Goal: Transaction & Acquisition: Download file/media

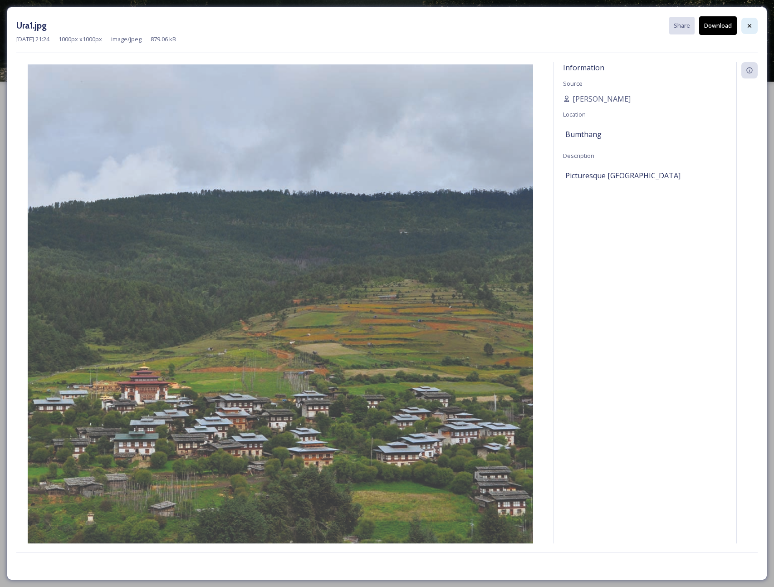
click at [570, 25] on div at bounding box center [749, 26] width 16 height 16
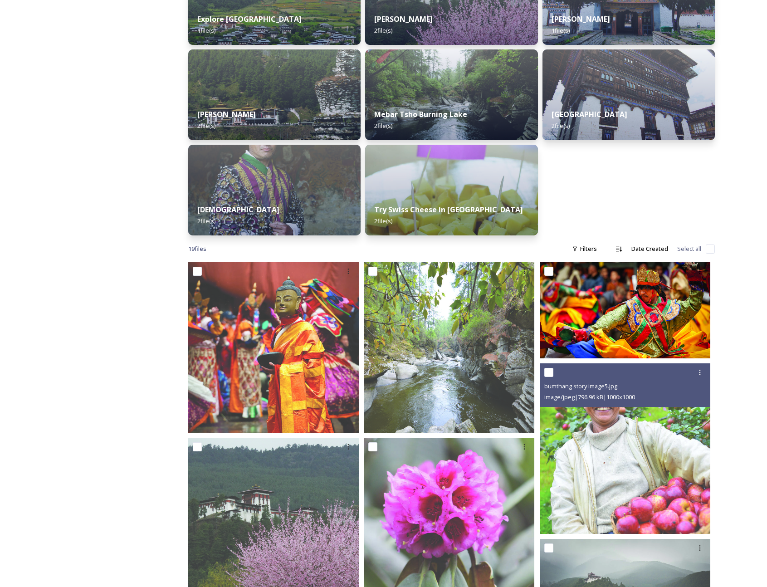
scroll to position [285, 0]
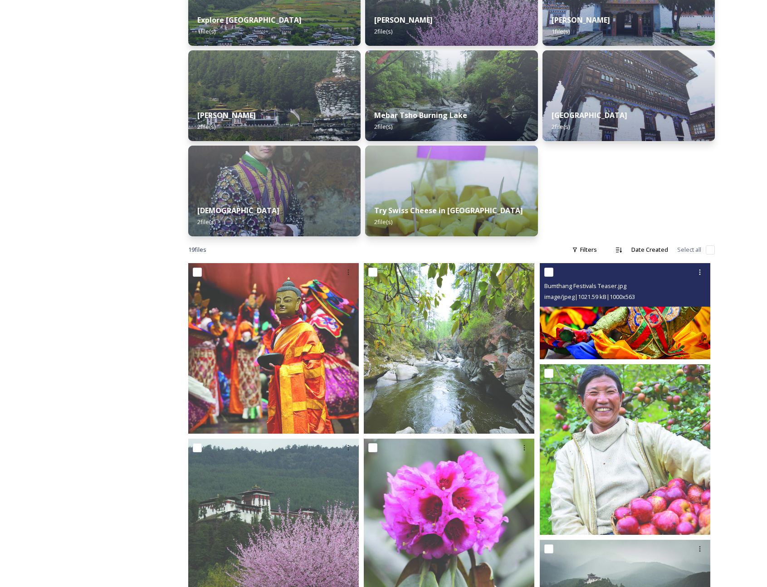
click at [570, 327] on img at bounding box center [625, 311] width 171 height 96
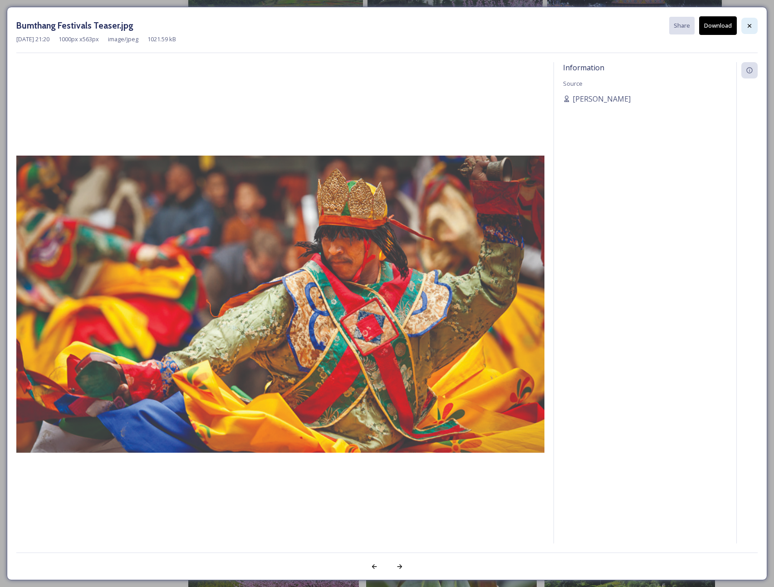
click at [570, 25] on icon at bounding box center [749, 25] width 7 height 7
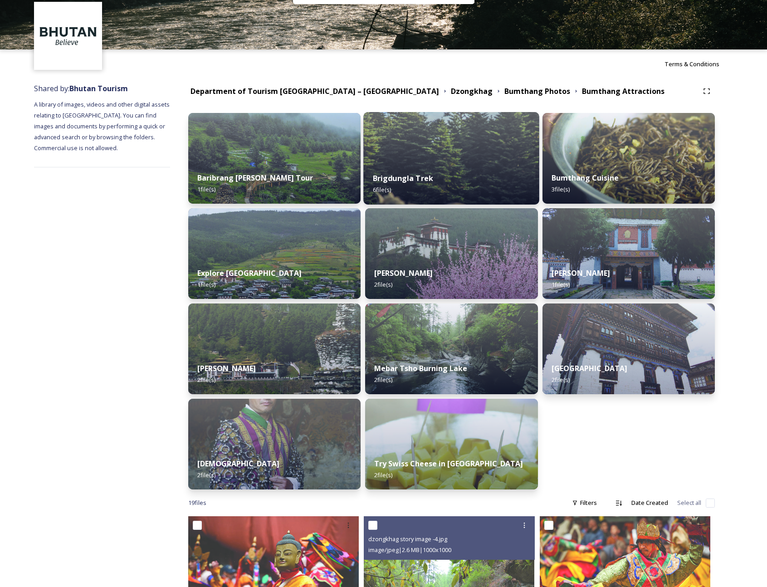
scroll to position [0, 0]
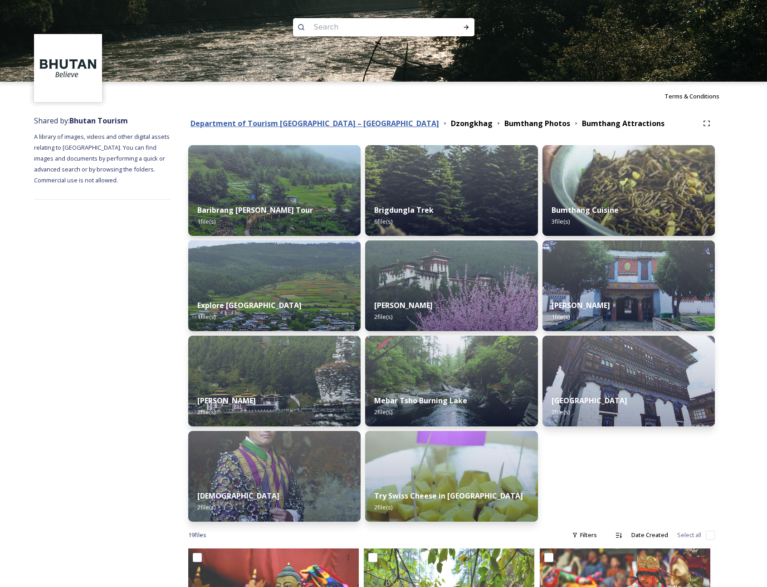
click at [351, 128] on strong "Department of Tourism [GEOGRAPHIC_DATA] – [GEOGRAPHIC_DATA]" at bounding box center [315, 123] width 249 height 10
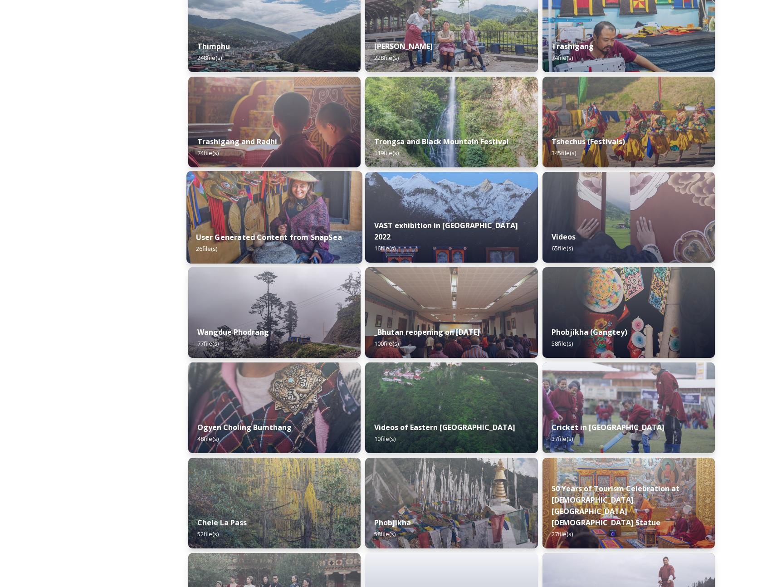
scroll to position [1116, 0]
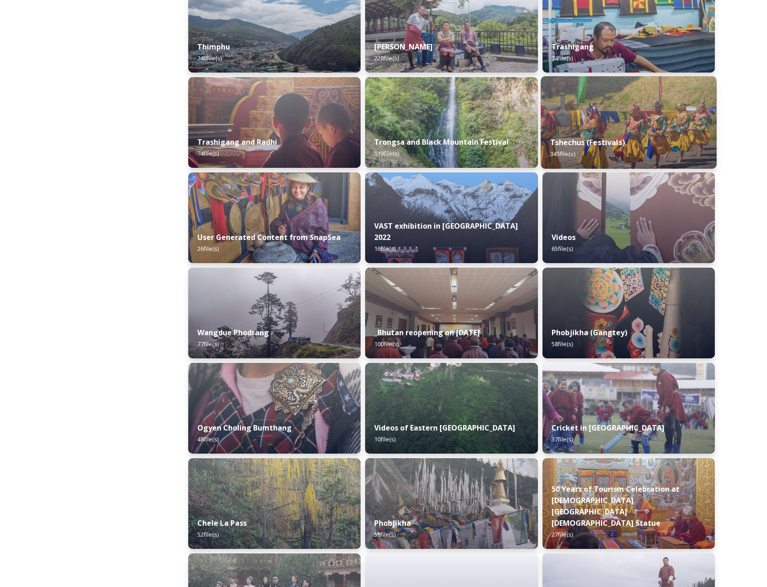
click at [570, 139] on div "Tshechus (Festivals) 345 file(s)" at bounding box center [629, 148] width 176 height 41
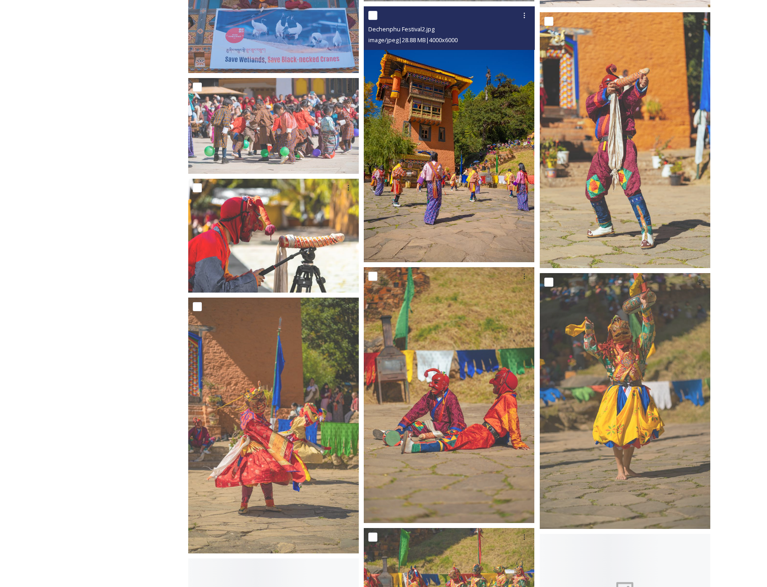
scroll to position [1383, 0]
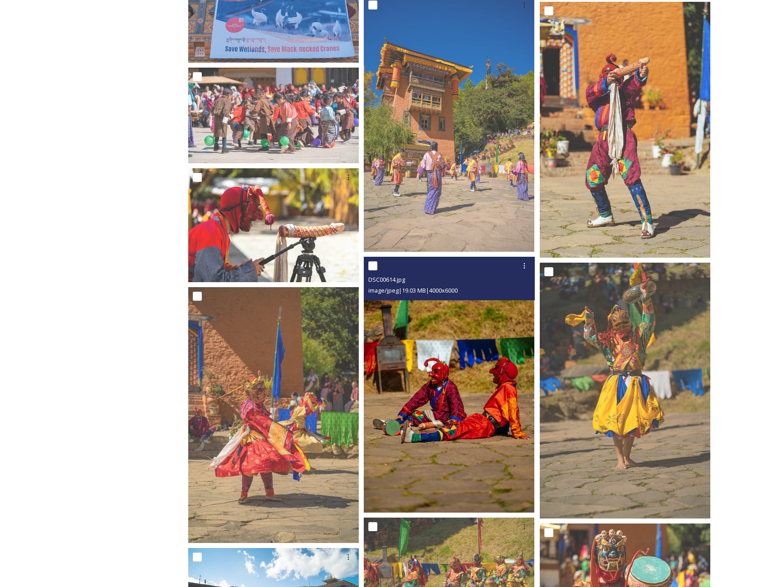
click at [488, 398] on img at bounding box center [449, 385] width 171 height 256
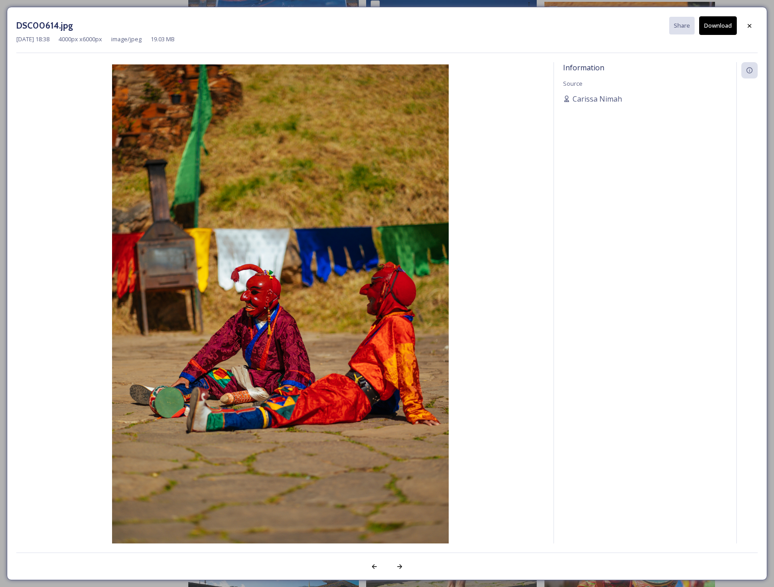
click at [570, 32] on button "Download" at bounding box center [718, 25] width 38 height 19
click at [570, 24] on icon at bounding box center [750, 26] width 4 height 4
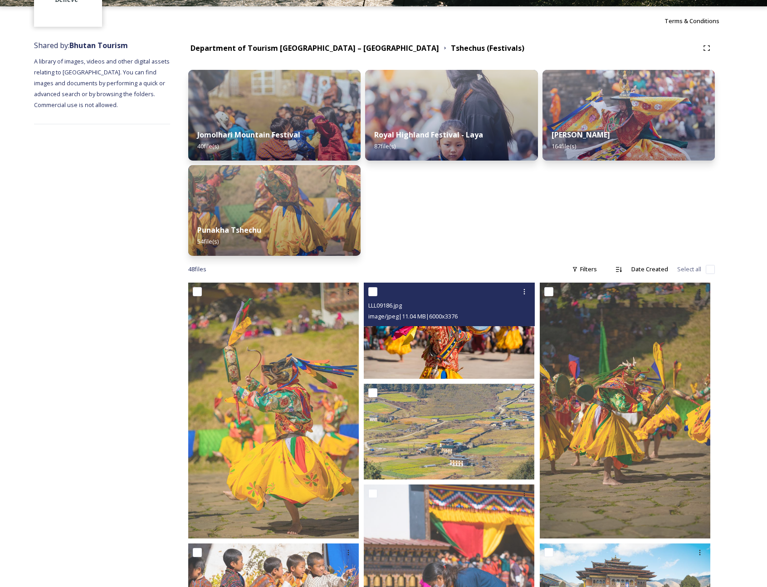
scroll to position [0, 0]
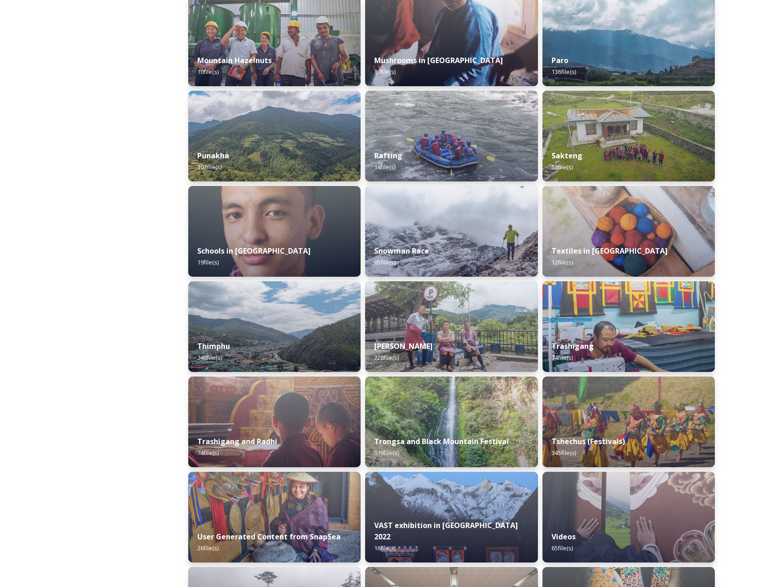
scroll to position [804, 0]
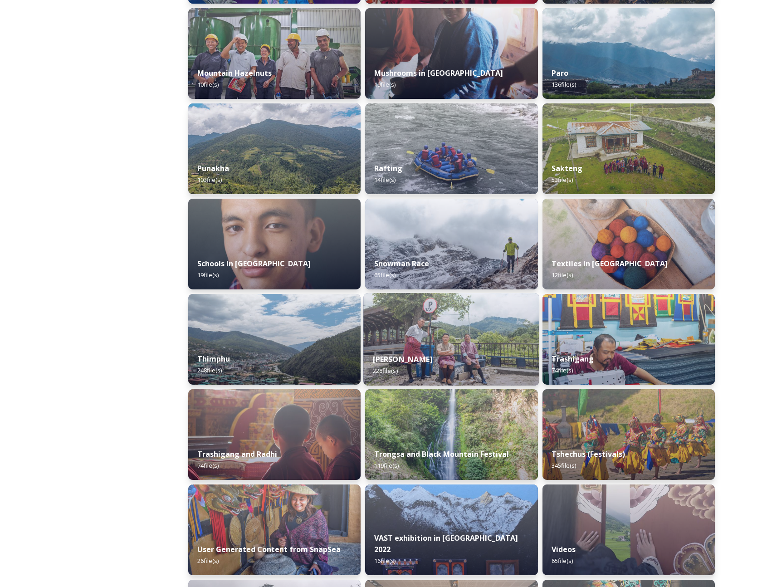
click at [451, 350] on div "[PERSON_NAME] 228 file(s)" at bounding box center [452, 364] width 176 height 41
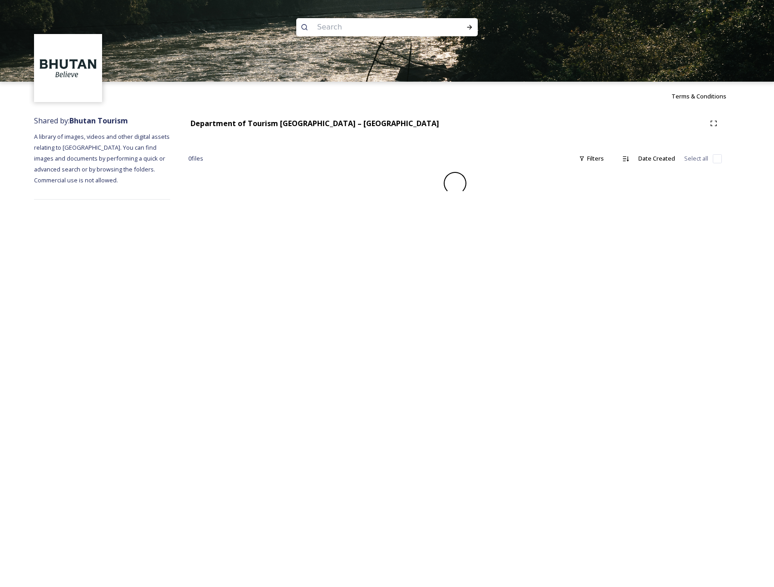
click at [423, 350] on div "Terms & Conditions Shared by: Bhutan Tourism A library of images, videos and ot…" at bounding box center [387, 293] width 774 height 587
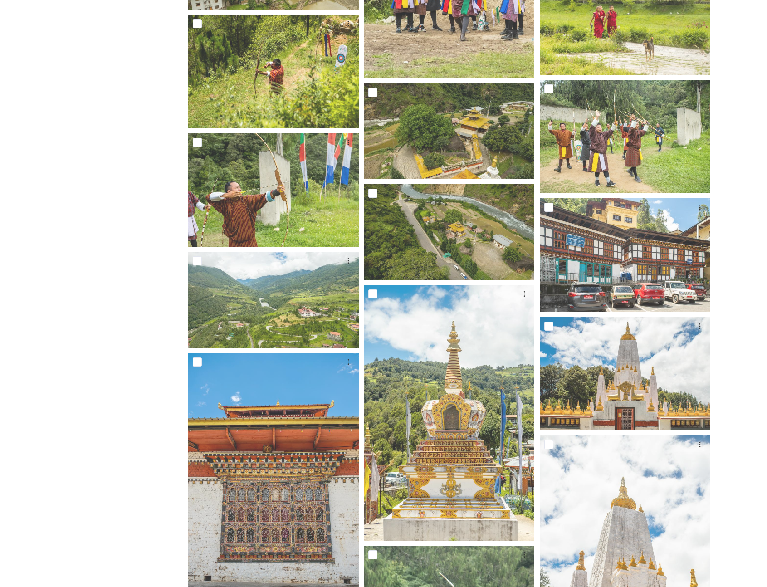
scroll to position [1109, 0]
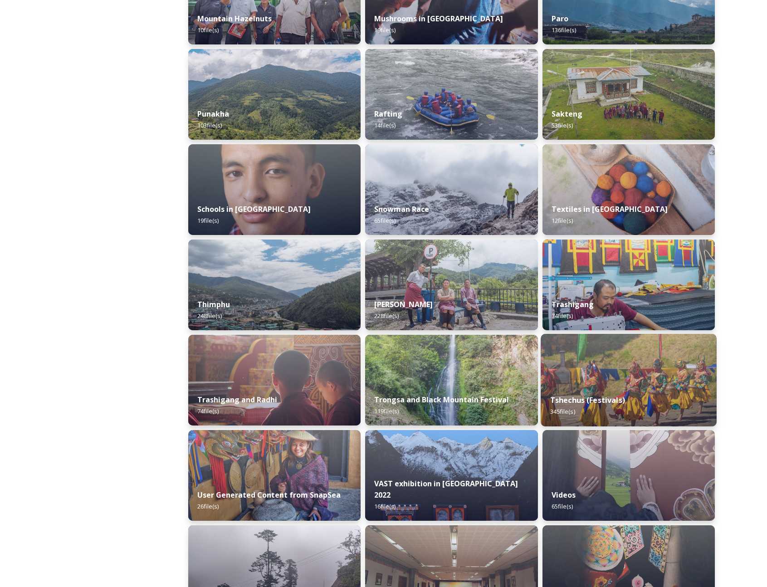
scroll to position [859, 0]
click at [570, 399] on strong "Tshechus (Festivals)" at bounding box center [587, 400] width 75 height 10
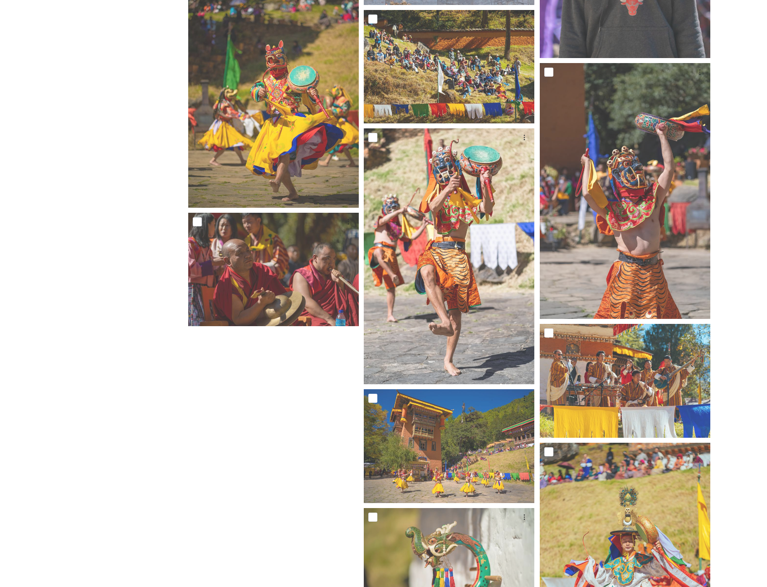
scroll to position [2737, 0]
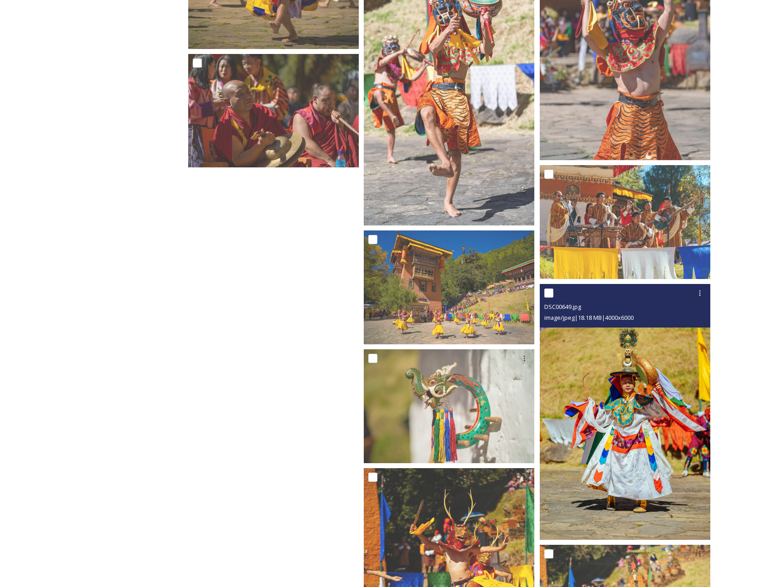
click at [570, 409] on img at bounding box center [625, 412] width 171 height 256
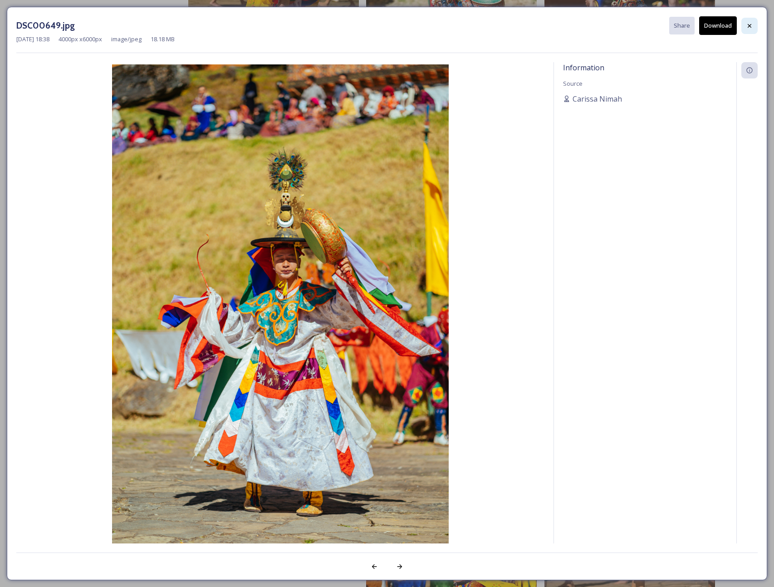
click at [570, 25] on icon at bounding box center [750, 26] width 4 height 4
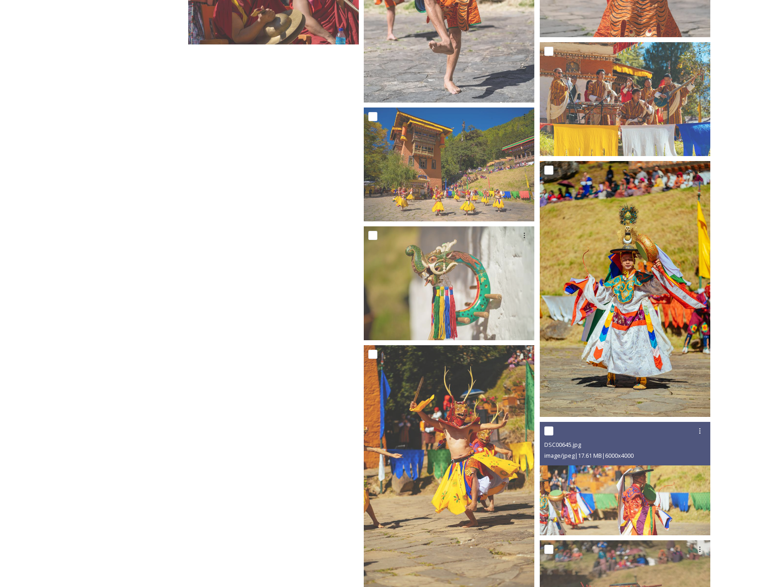
scroll to position [3089, 0]
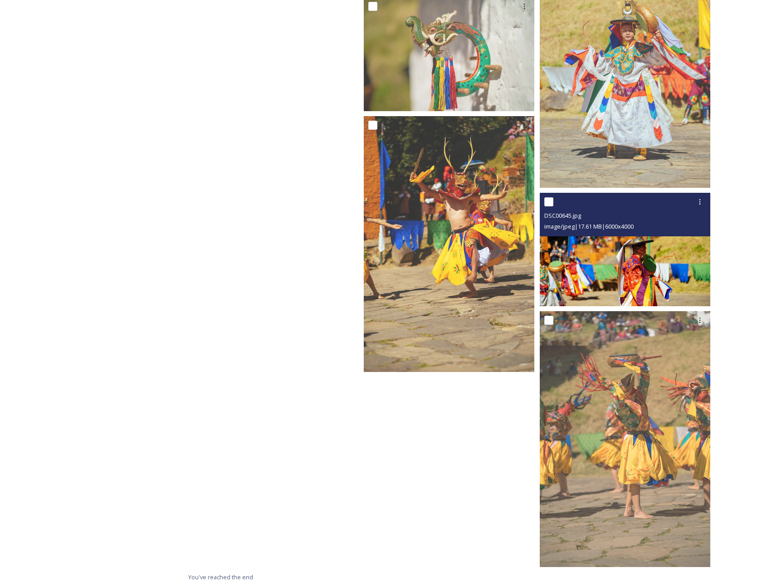
click at [570, 276] on img at bounding box center [625, 250] width 171 height 114
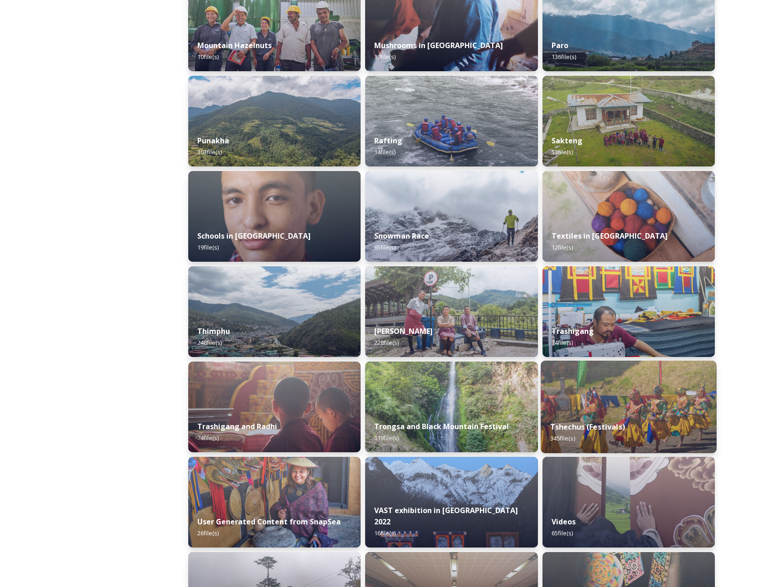
scroll to position [839, 0]
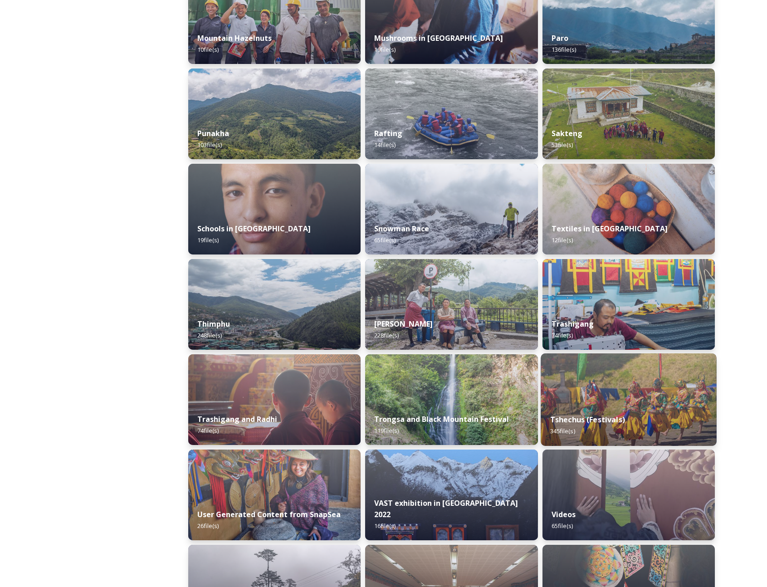
click at [570, 401] on img at bounding box center [629, 399] width 176 height 93
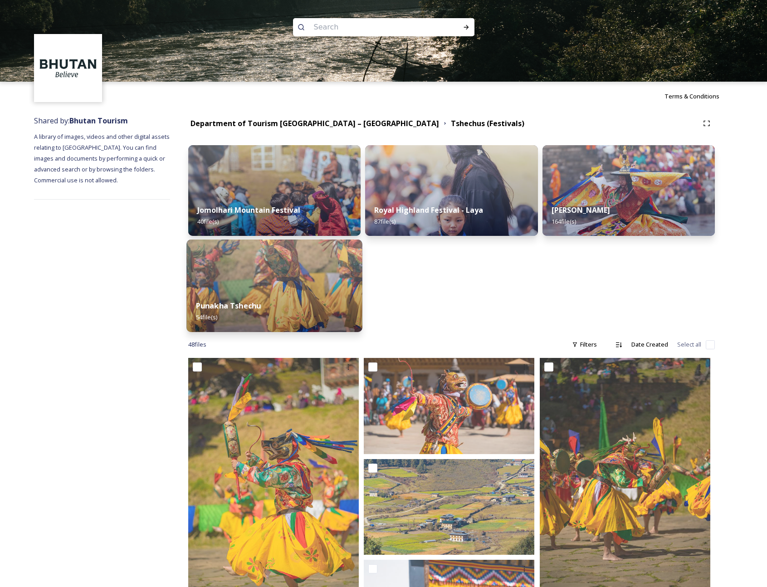
click at [267, 295] on div "Punakha Tshechu 54 file(s)" at bounding box center [275, 311] width 176 height 41
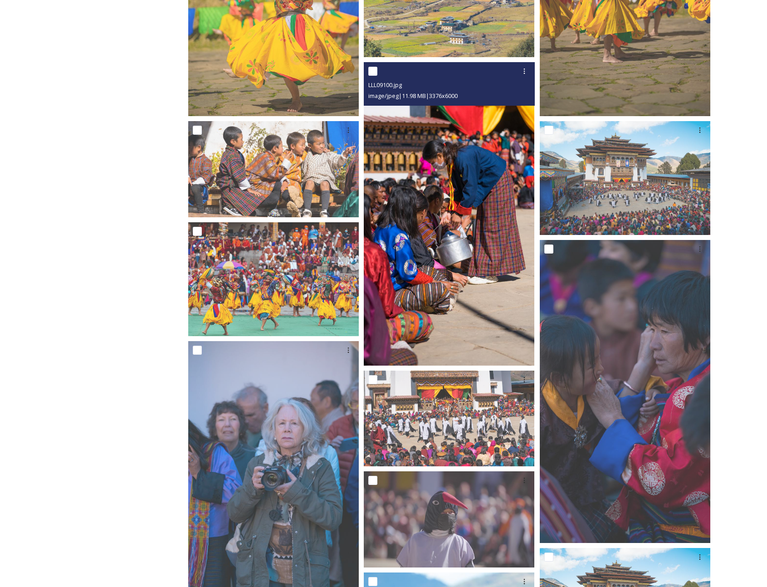
scroll to position [250, 0]
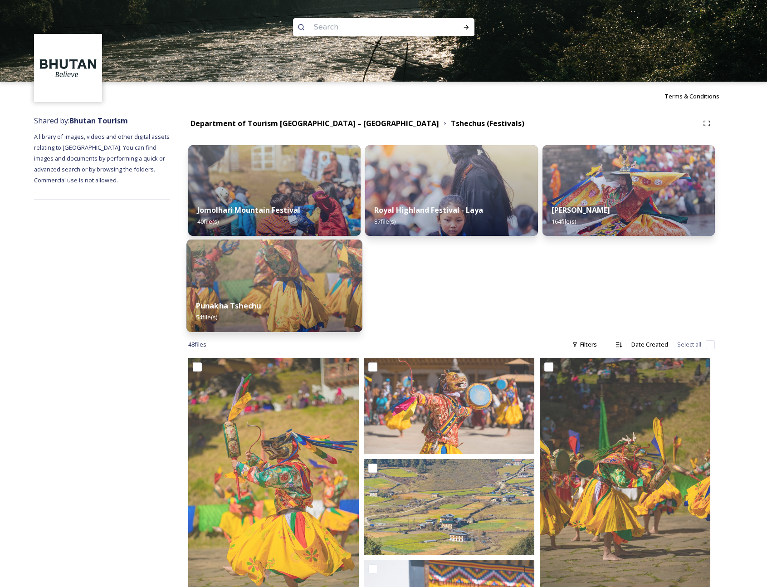
click at [274, 285] on img at bounding box center [275, 286] width 176 height 93
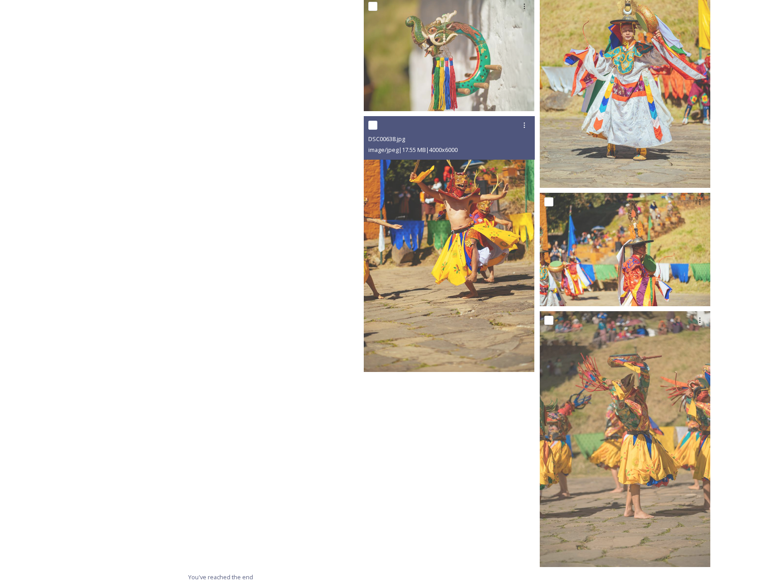
scroll to position [2312, 0]
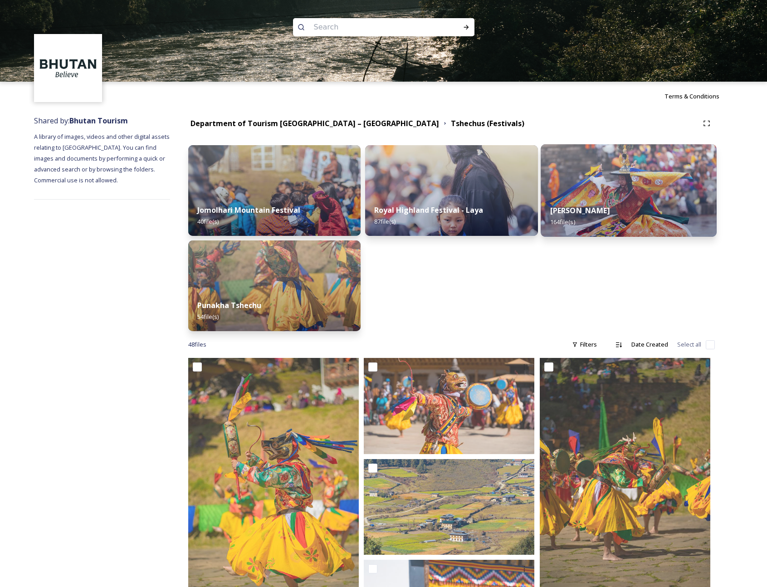
click at [570, 201] on div "Thimphu Tshechu 164 file(s)" at bounding box center [629, 216] width 176 height 41
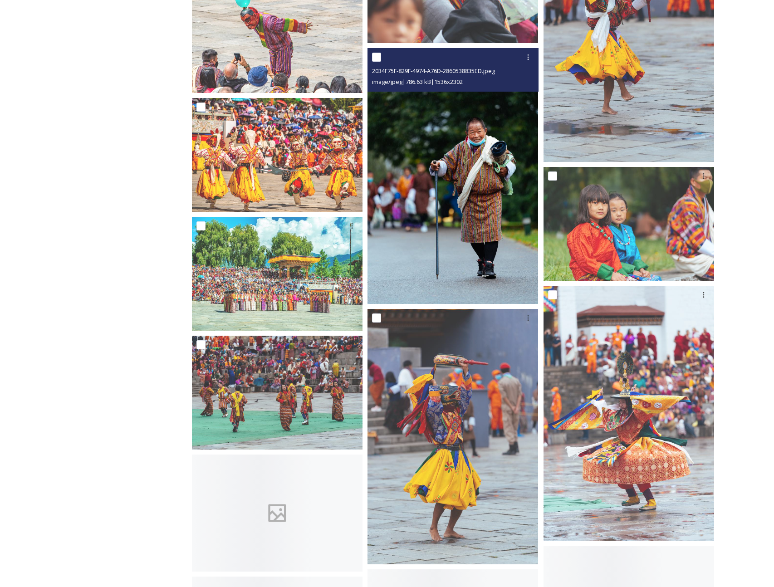
scroll to position [1167, 0]
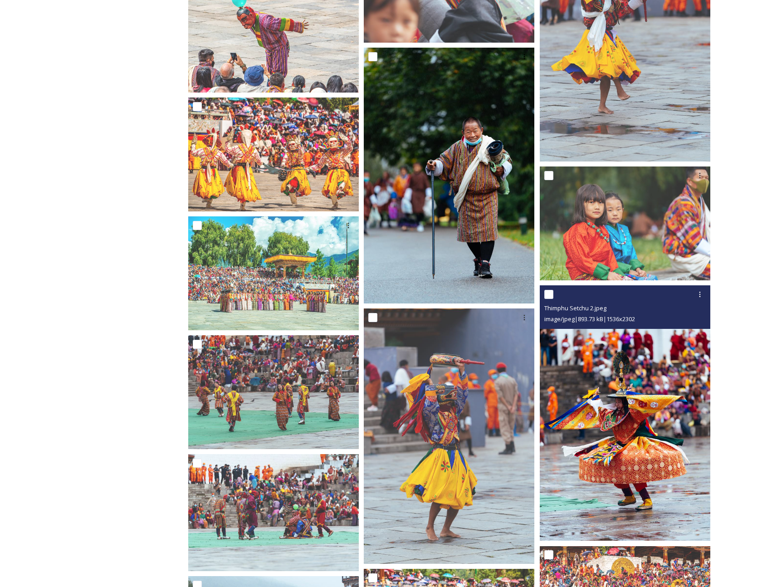
click at [570, 442] on img at bounding box center [625, 412] width 171 height 255
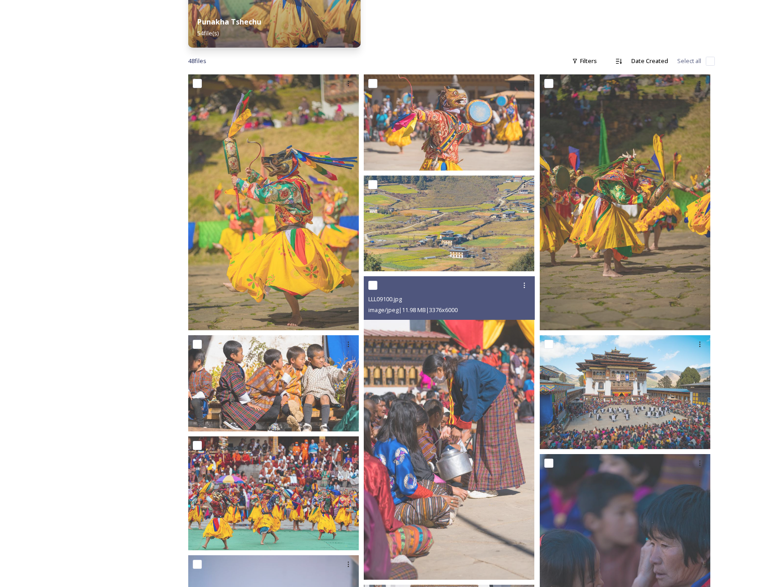
scroll to position [15, 0]
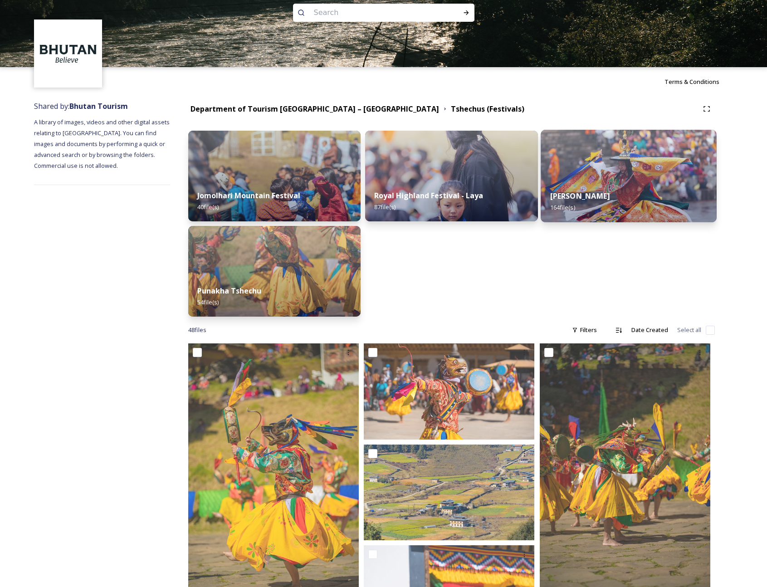
click at [570, 201] on div "Thimphu Tshechu 164 file(s)" at bounding box center [629, 201] width 176 height 41
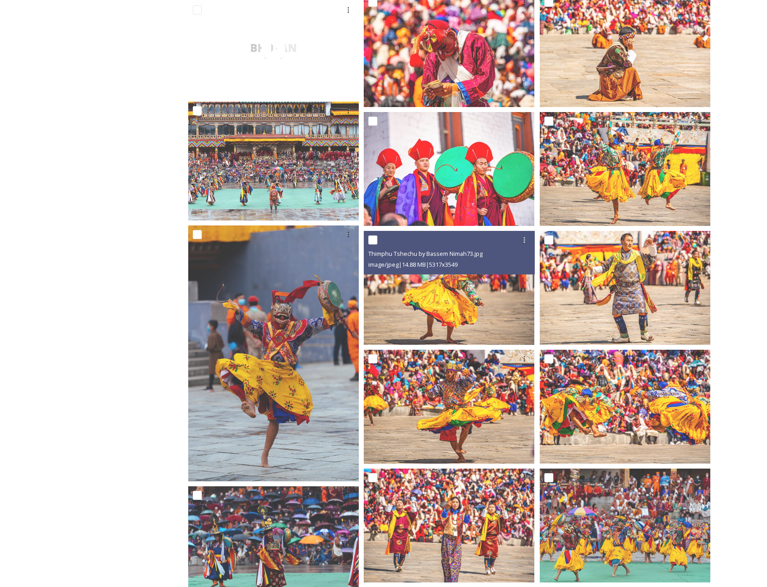
scroll to position [2557, 0]
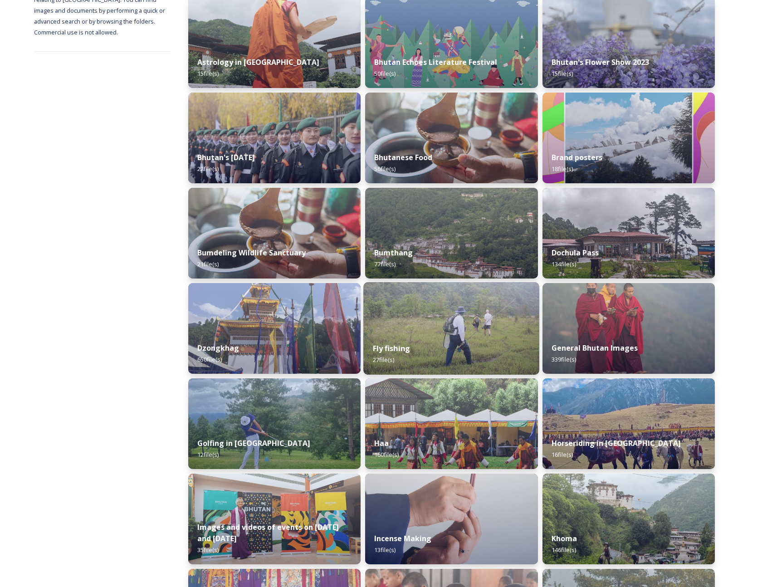
scroll to position [148, 0]
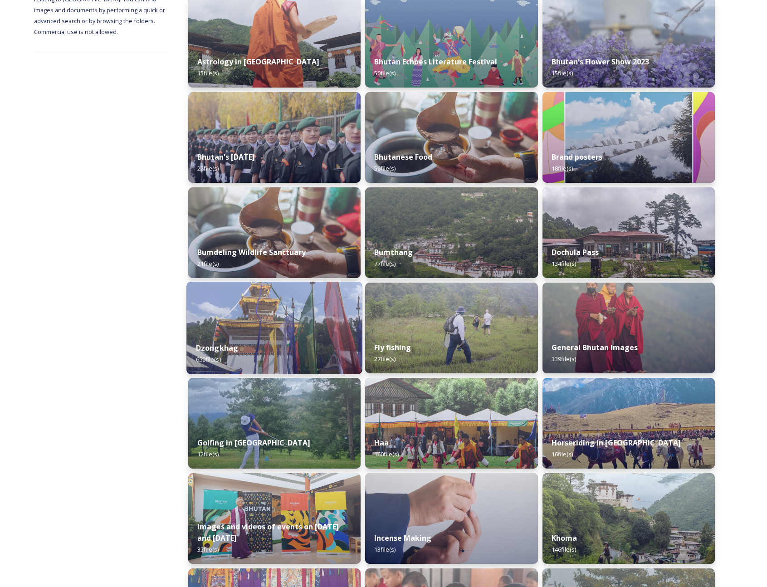
click at [306, 334] on div "Dzongkhag 650 file(s)" at bounding box center [275, 353] width 176 height 41
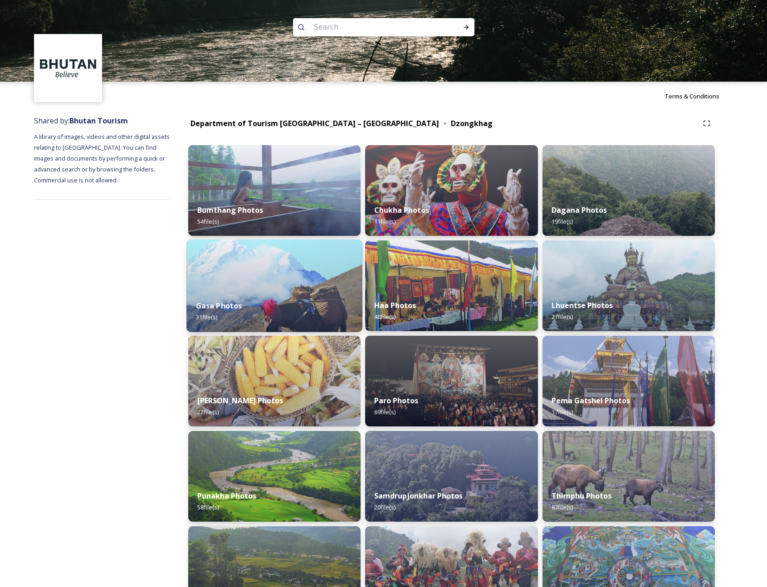
click at [273, 302] on div "Gasa Photos 31 file(s)" at bounding box center [275, 311] width 176 height 41
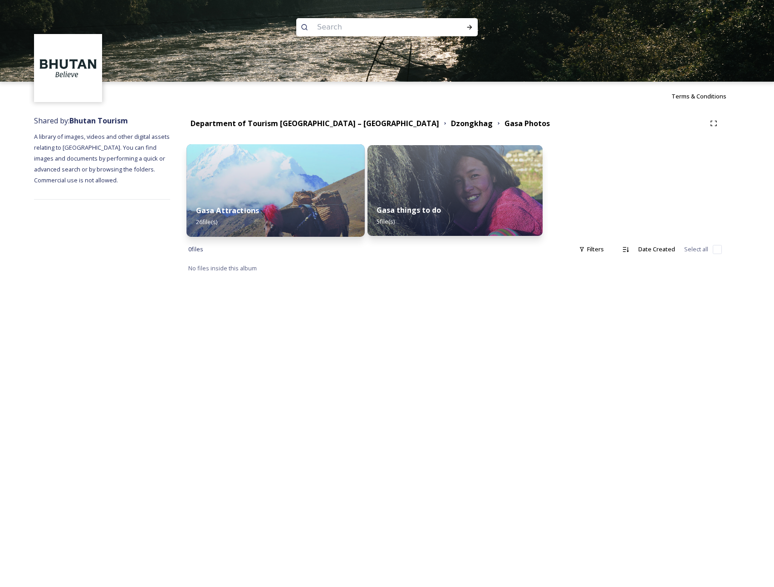
click at [276, 206] on div "Gasa Attractions 26 file(s)" at bounding box center [276, 216] width 178 height 41
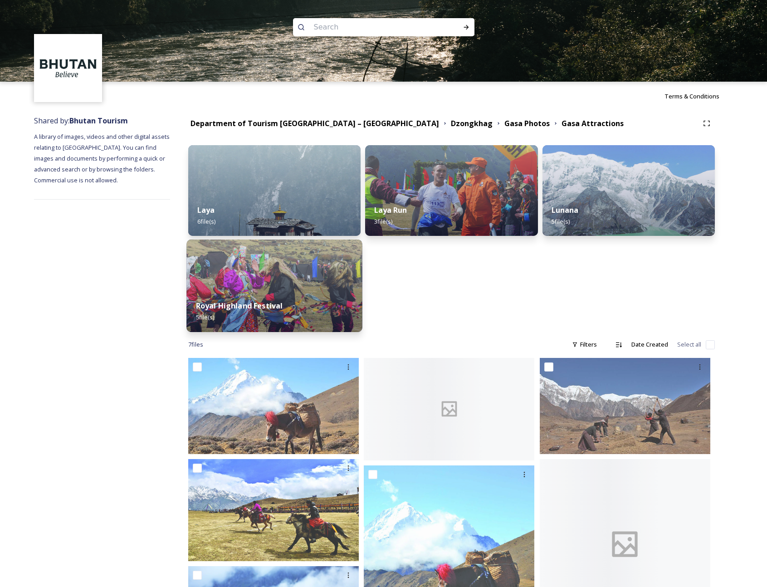
click at [298, 303] on div "Royal Highland Festival 5 file(s)" at bounding box center [275, 311] width 176 height 41
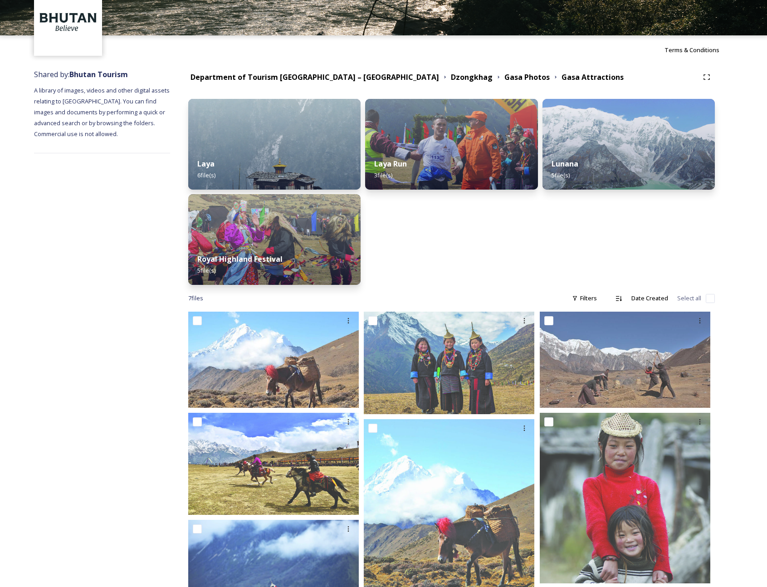
scroll to position [102, 0]
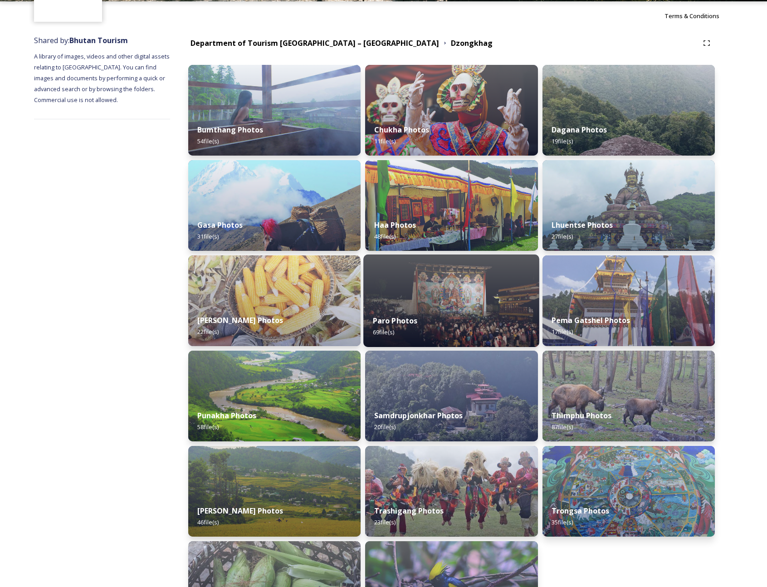
scroll to position [88, 0]
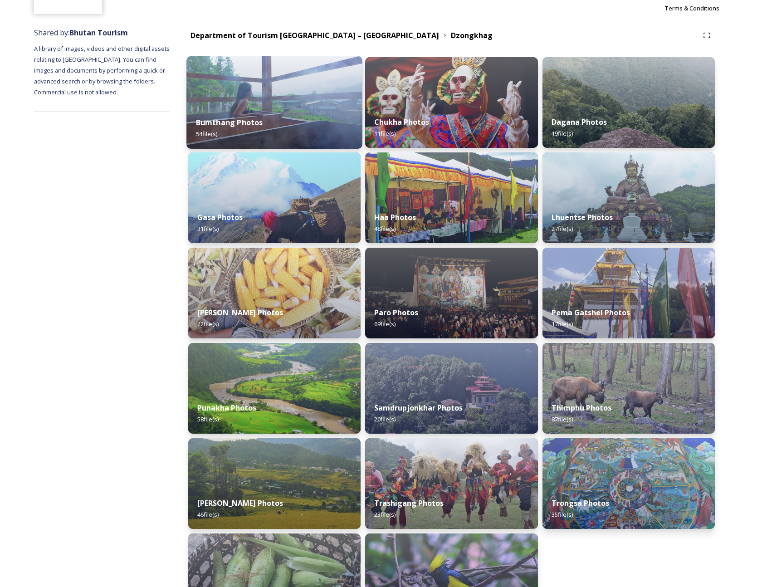
click at [265, 85] on img at bounding box center [275, 102] width 176 height 93
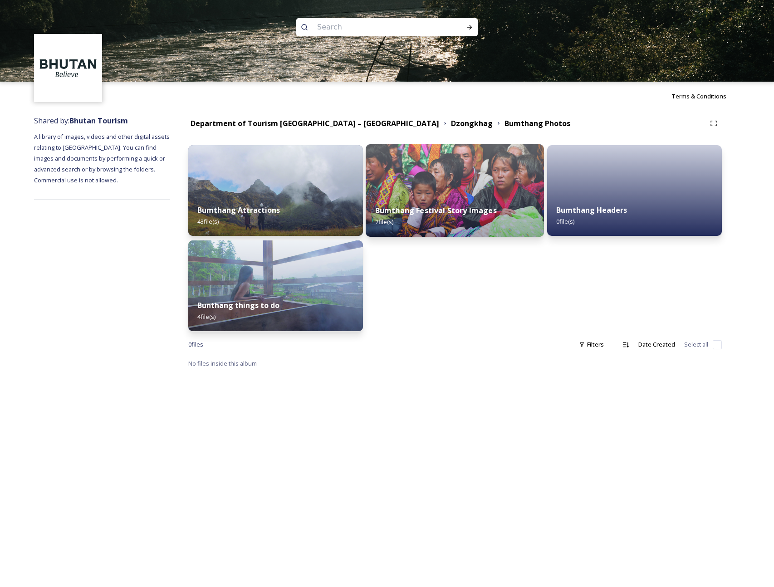
click at [472, 169] on img at bounding box center [455, 190] width 178 height 93
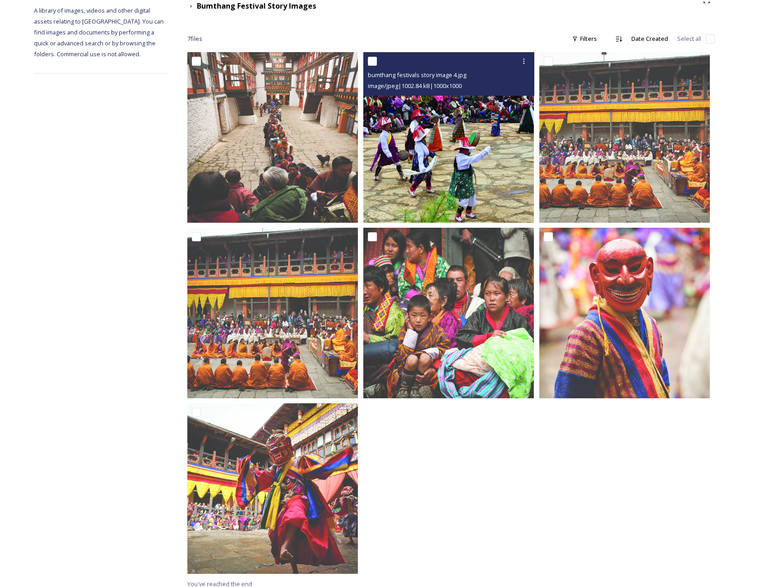
scroll to position [127, 0]
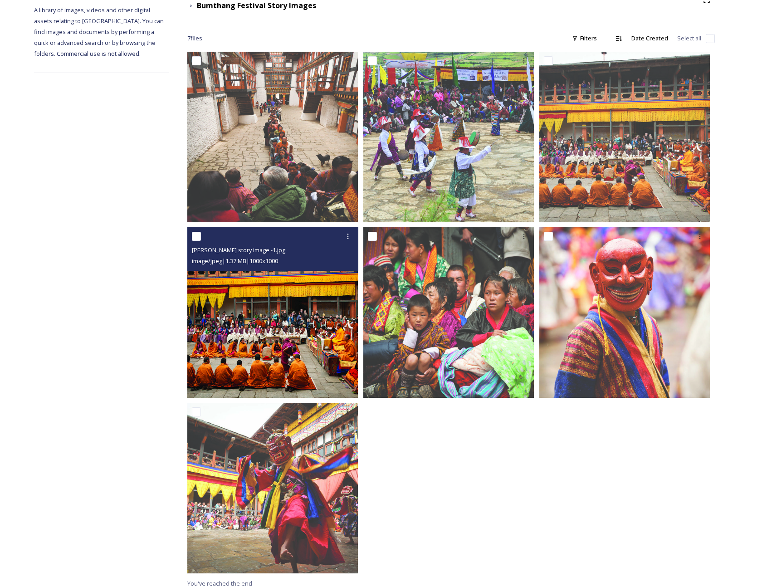
click at [285, 328] on img at bounding box center [272, 312] width 171 height 171
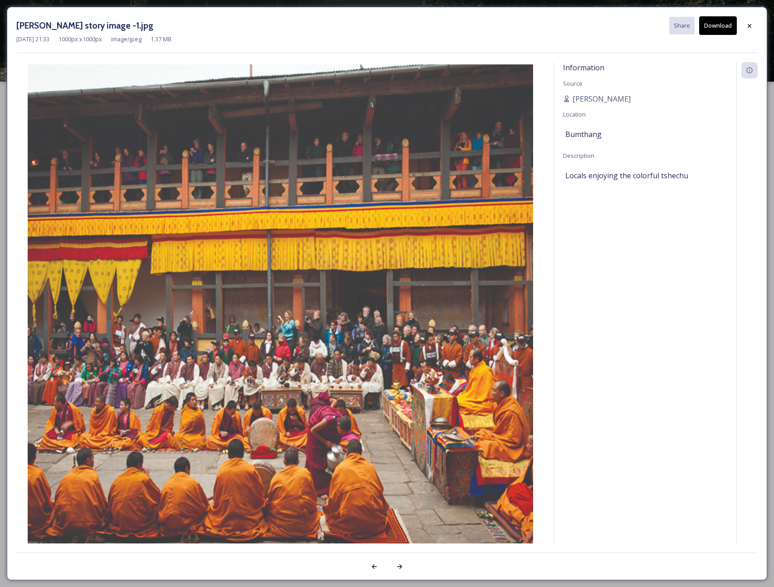
click at [570, 29] on button "Download" at bounding box center [718, 25] width 38 height 19
click at [570, 159] on span "Description" at bounding box center [578, 156] width 31 height 8
click at [570, 23] on button "Download" at bounding box center [718, 25] width 38 height 19
click at [570, 26] on icon at bounding box center [749, 25] width 7 height 7
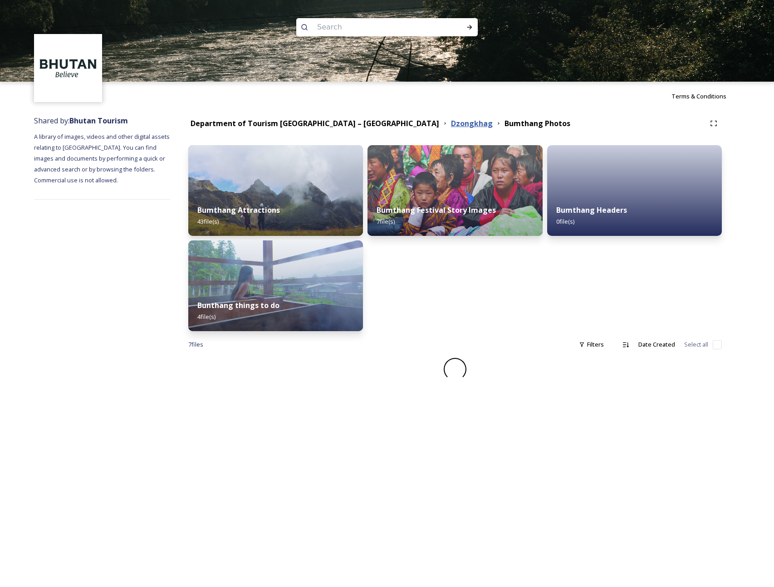
click at [451, 126] on strong "Dzongkhag" at bounding box center [472, 123] width 42 height 10
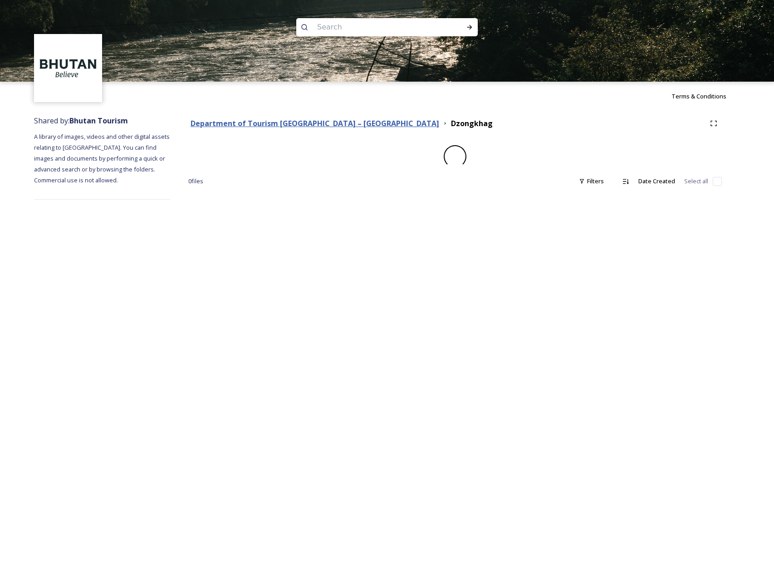
click at [346, 127] on strong "Department of Tourism [GEOGRAPHIC_DATA] – [GEOGRAPHIC_DATA]" at bounding box center [315, 123] width 249 height 10
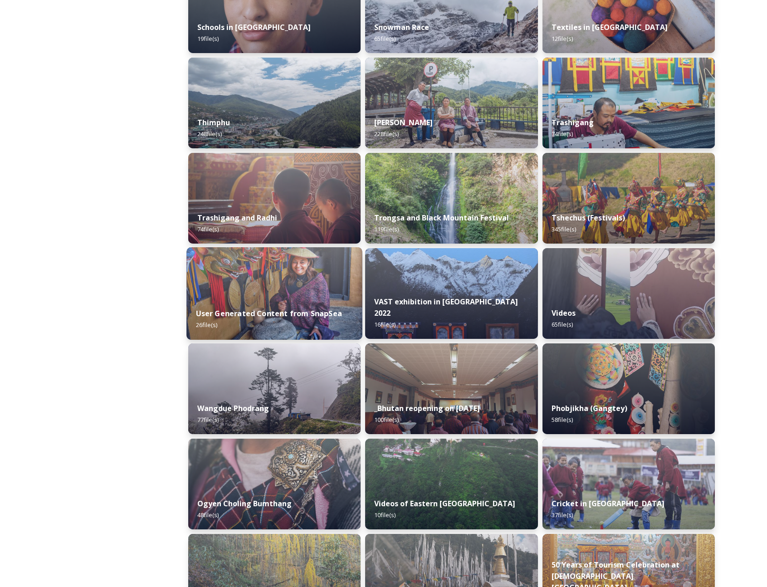
scroll to position [1031, 0]
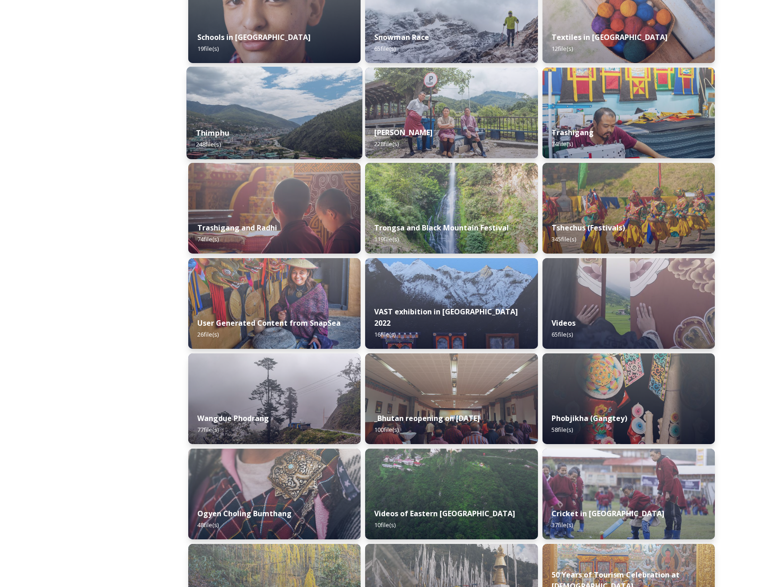
click at [268, 123] on div "Thimphu 248 file(s)" at bounding box center [275, 138] width 176 height 41
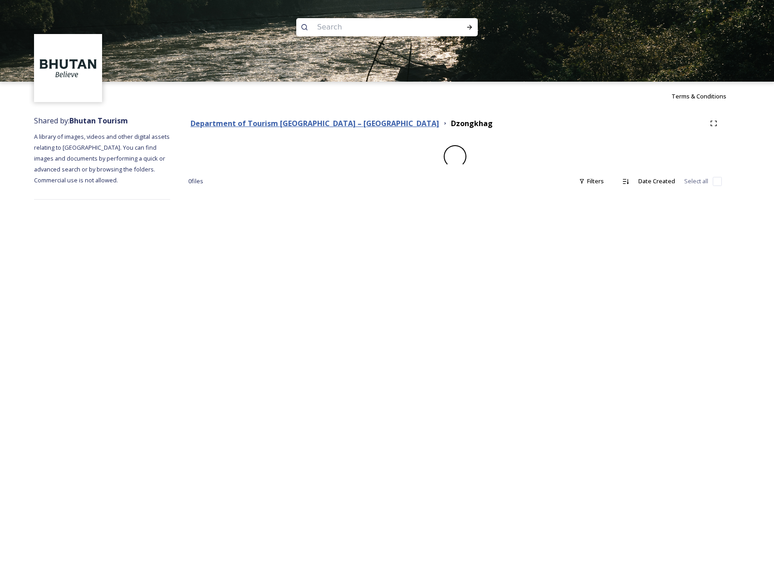
click at [268, 125] on strong "Department of Tourism [GEOGRAPHIC_DATA] – [GEOGRAPHIC_DATA]" at bounding box center [315, 123] width 249 height 10
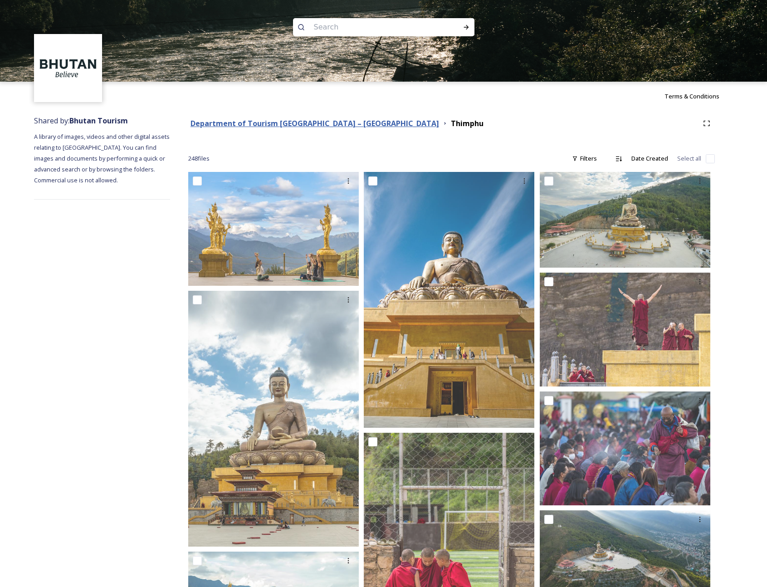
click at [301, 125] on strong "Department of Tourism [GEOGRAPHIC_DATA] – [GEOGRAPHIC_DATA]" at bounding box center [315, 123] width 249 height 10
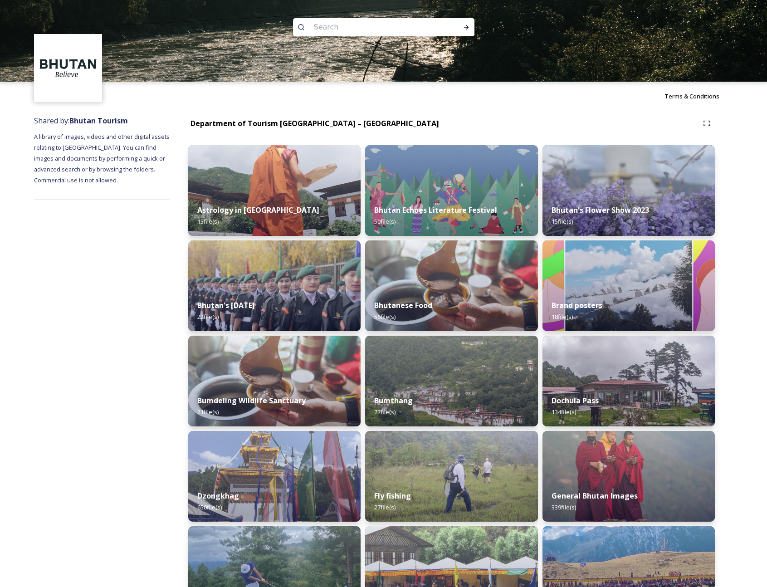
click at [358, 26] on input at bounding box center [371, 27] width 124 height 20
paste input "Dochula"
type input "Dochula"
click at [469, 27] on icon at bounding box center [466, 27] width 7 height 7
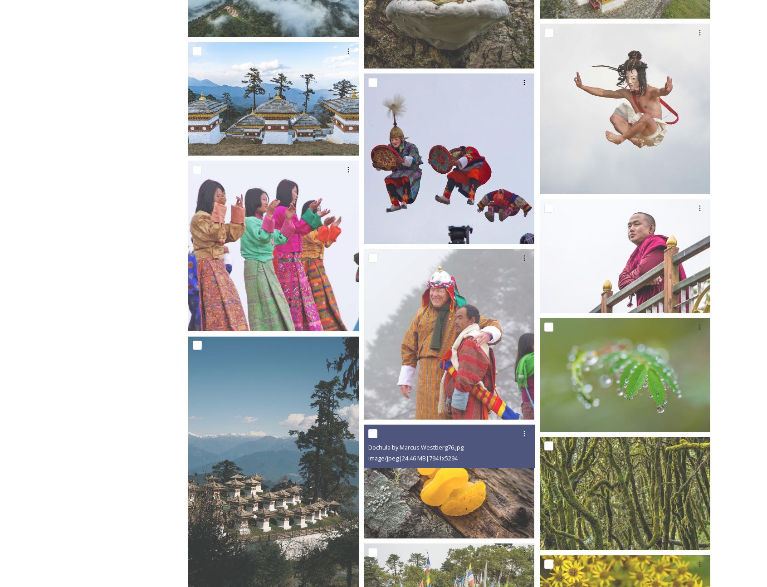
scroll to position [3494, 0]
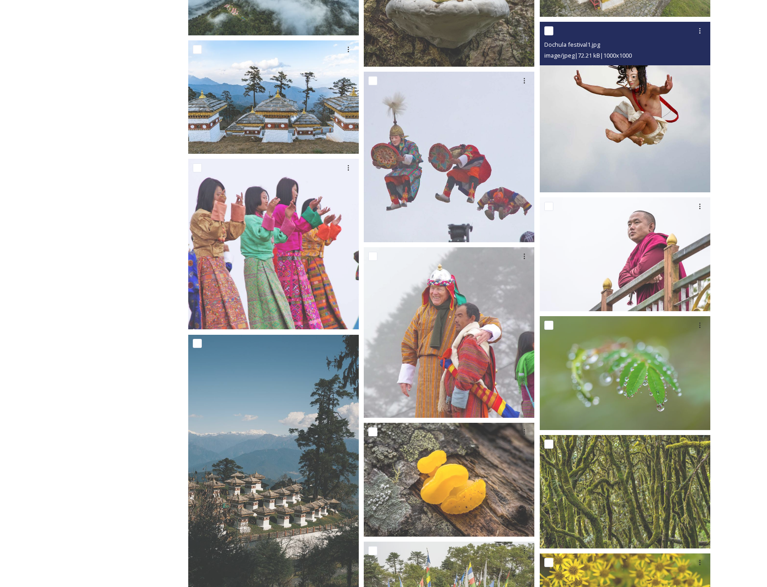
click at [570, 145] on img at bounding box center [625, 107] width 171 height 171
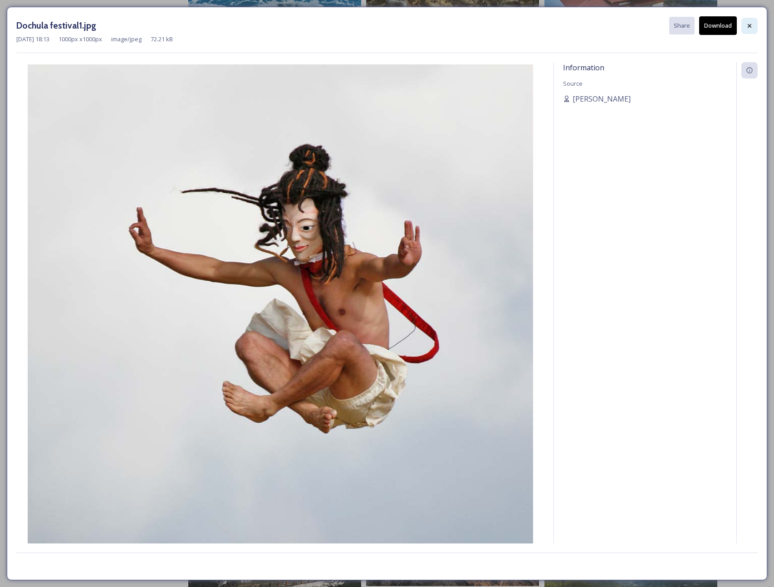
click at [570, 25] on icon at bounding box center [749, 25] width 7 height 7
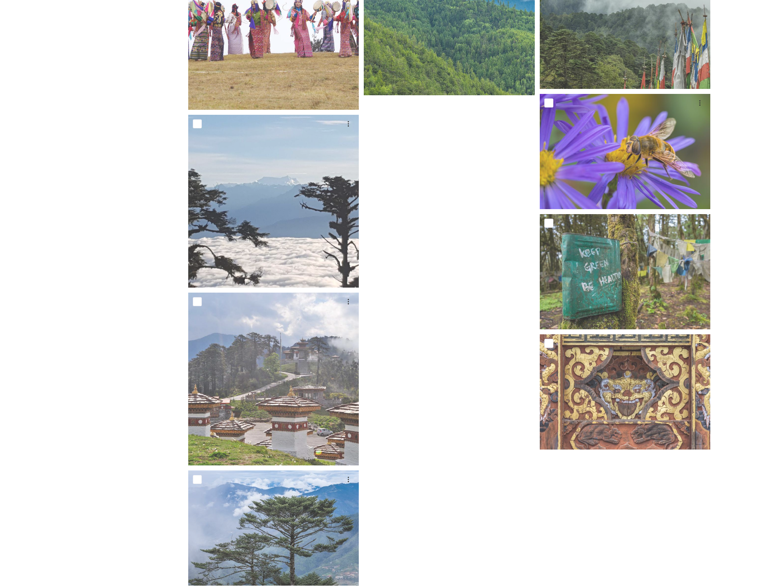
scroll to position [6497, 0]
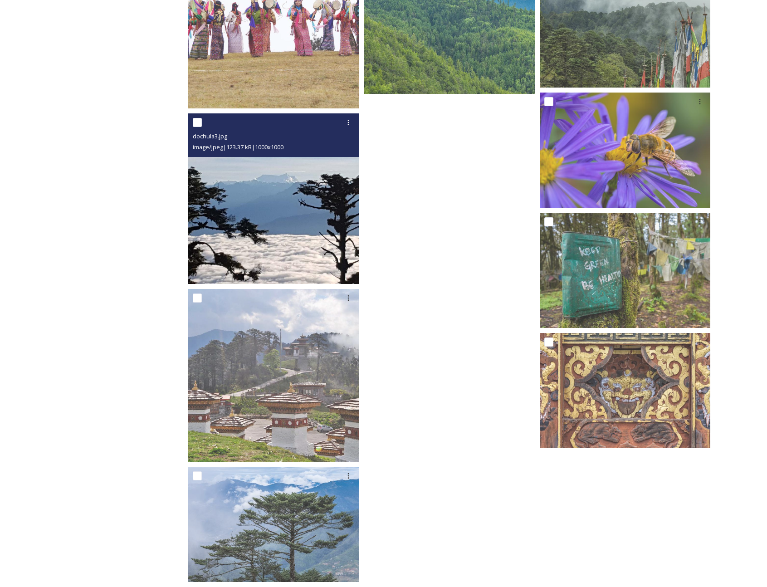
click at [291, 258] on img at bounding box center [273, 198] width 171 height 171
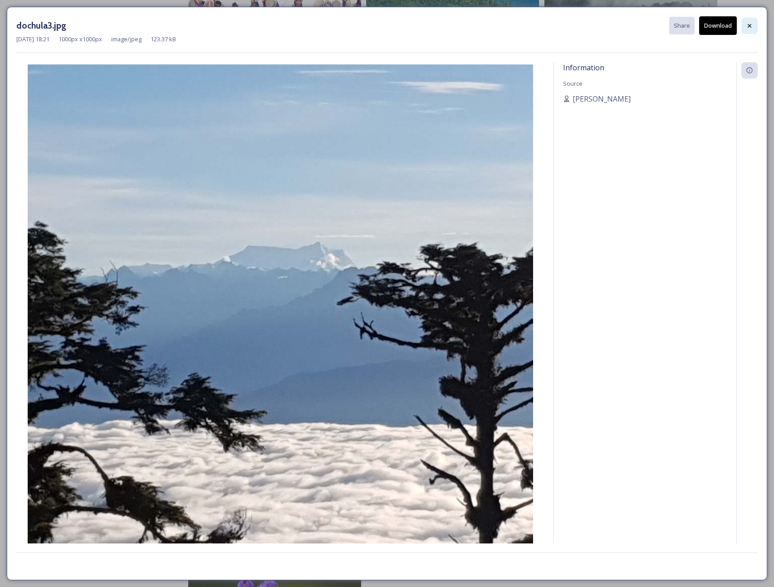
click at [570, 27] on icon at bounding box center [749, 25] width 7 height 7
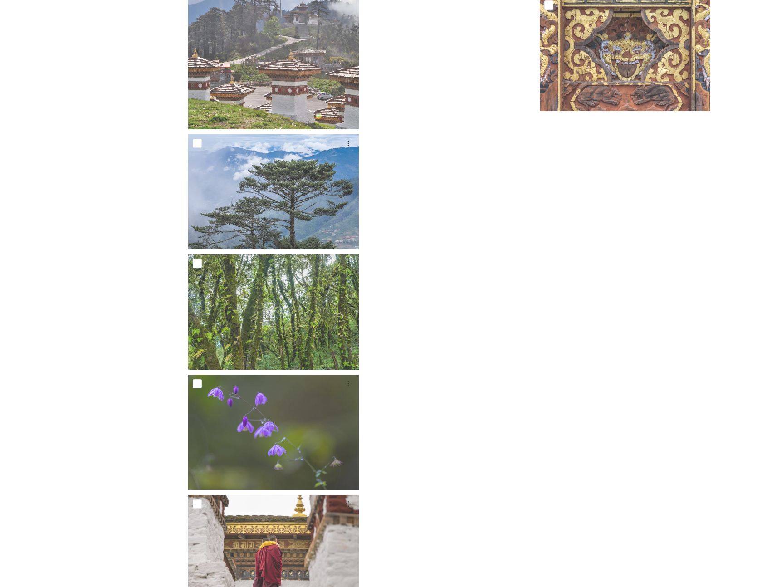
scroll to position [6701, 0]
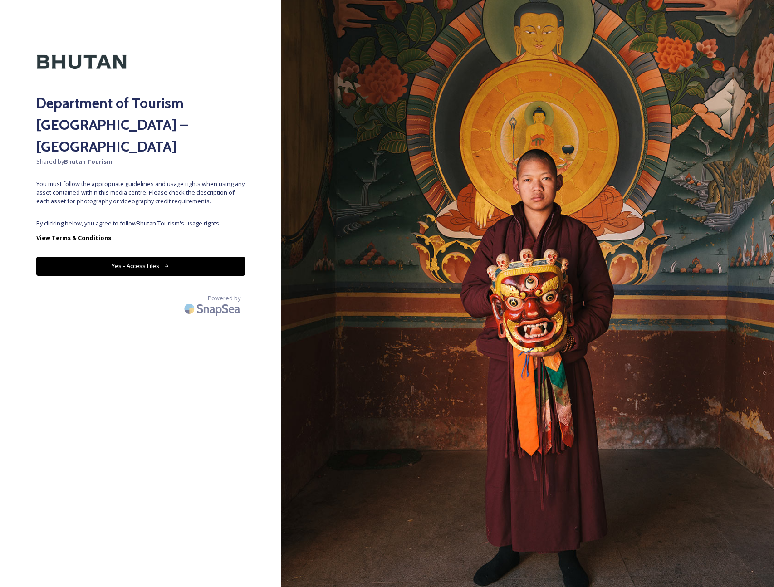
click at [160, 257] on button "Yes - Access Files" at bounding box center [140, 266] width 209 height 19
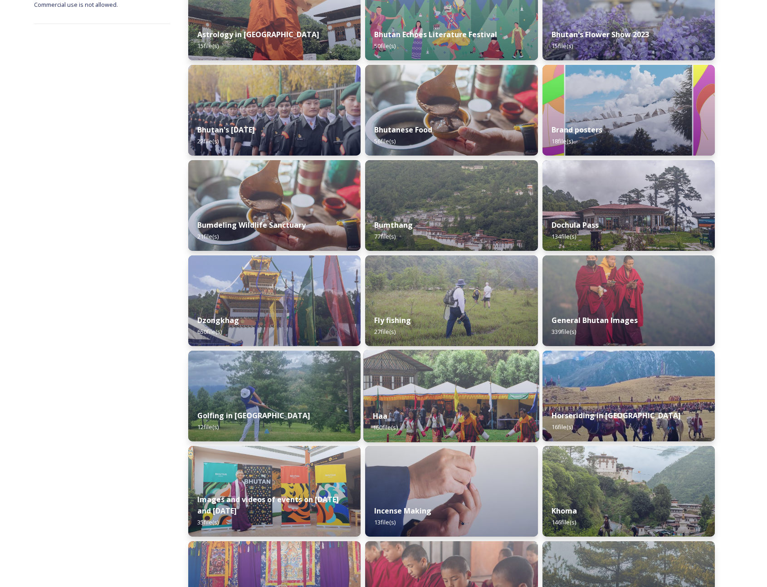
scroll to position [179, 0]
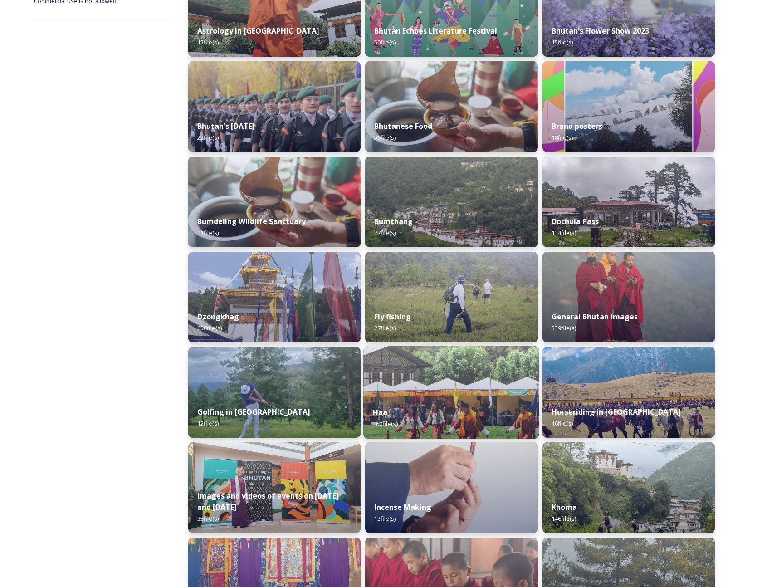
click at [439, 388] on img at bounding box center [452, 392] width 176 height 93
click at [426, 403] on div "Haa 160 file(s)" at bounding box center [452, 418] width 176 height 41
click at [447, 394] on img at bounding box center [452, 392] width 176 height 93
click at [444, 394] on img at bounding box center [452, 392] width 176 height 93
click at [443, 379] on img at bounding box center [452, 392] width 176 height 93
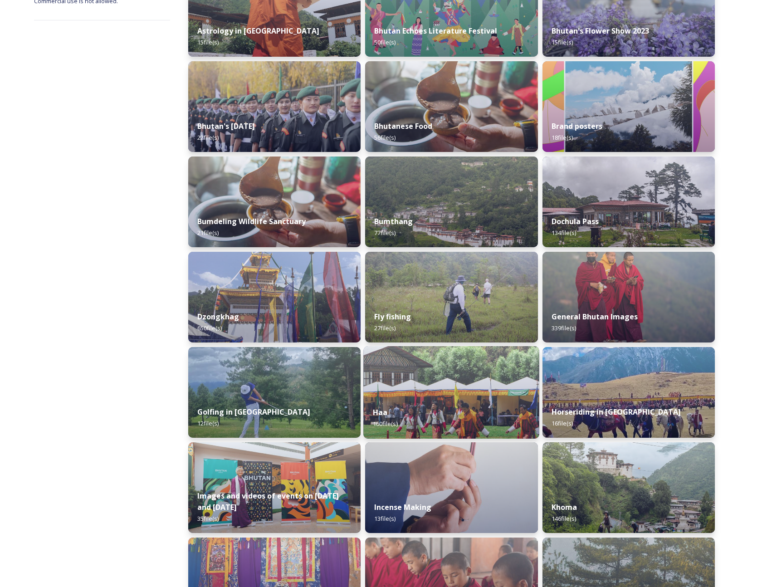
click at [443, 379] on img at bounding box center [452, 392] width 176 height 93
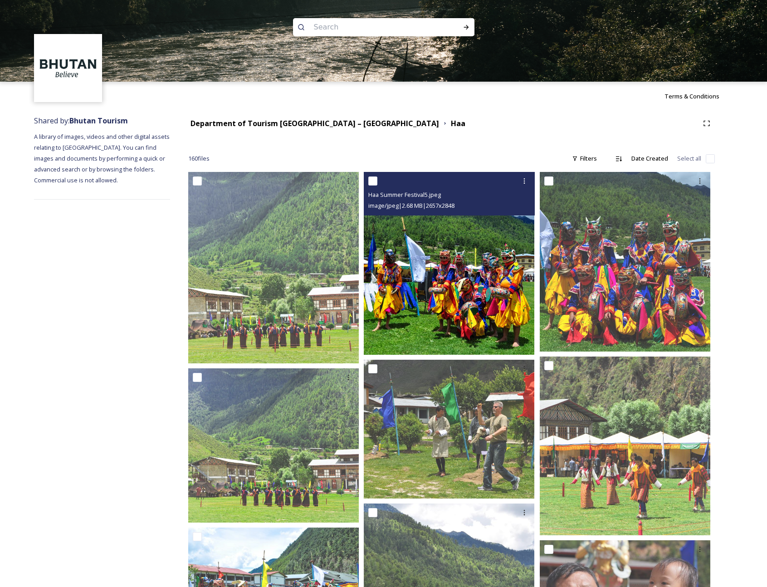
click at [425, 286] on img at bounding box center [449, 263] width 171 height 183
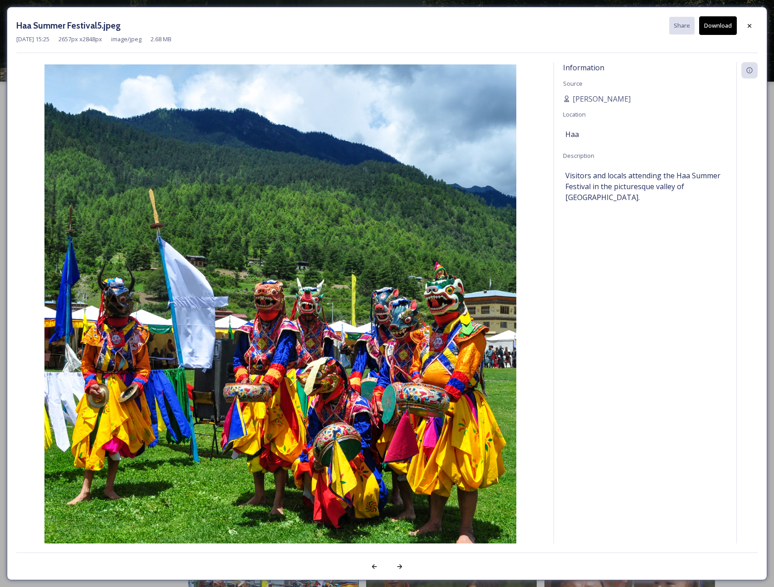
click at [570, 26] on button "Download" at bounding box center [718, 25] width 38 height 19
click at [570, 25] on icon at bounding box center [749, 25] width 7 height 7
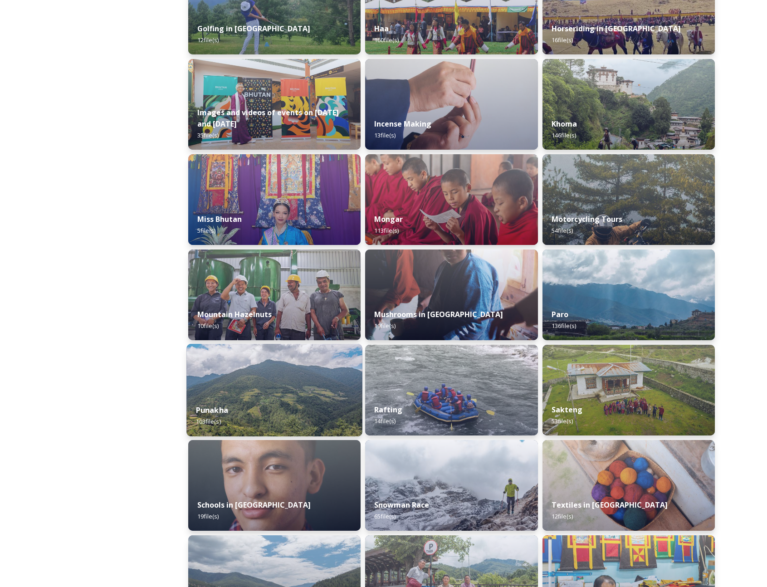
scroll to position [563, 0]
click at [270, 391] on img at bounding box center [275, 390] width 176 height 93
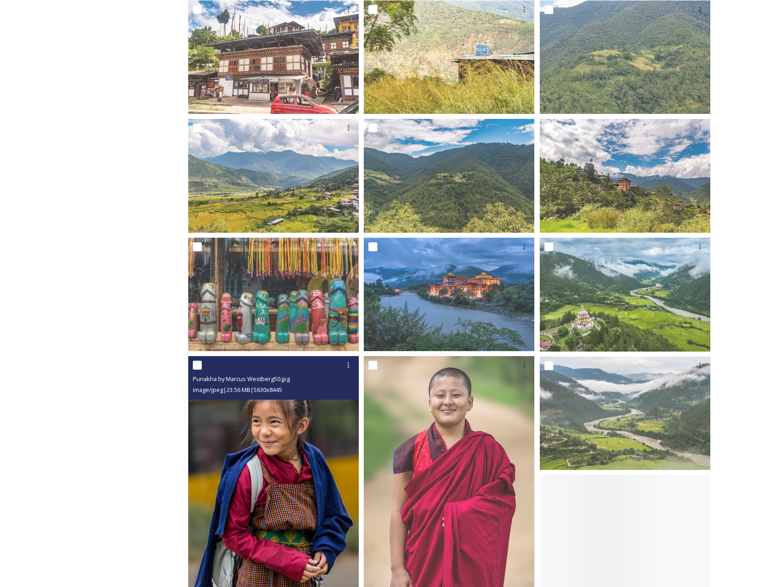
scroll to position [413, 0]
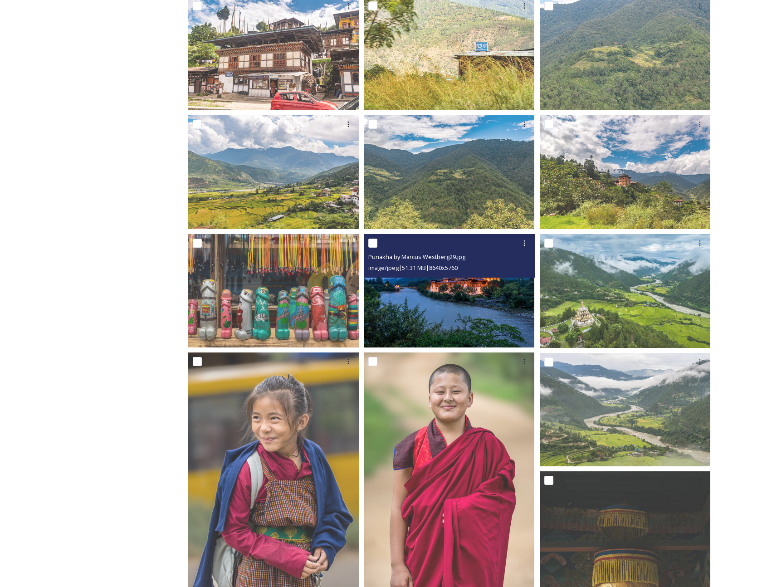
click at [454, 287] on img at bounding box center [449, 291] width 171 height 114
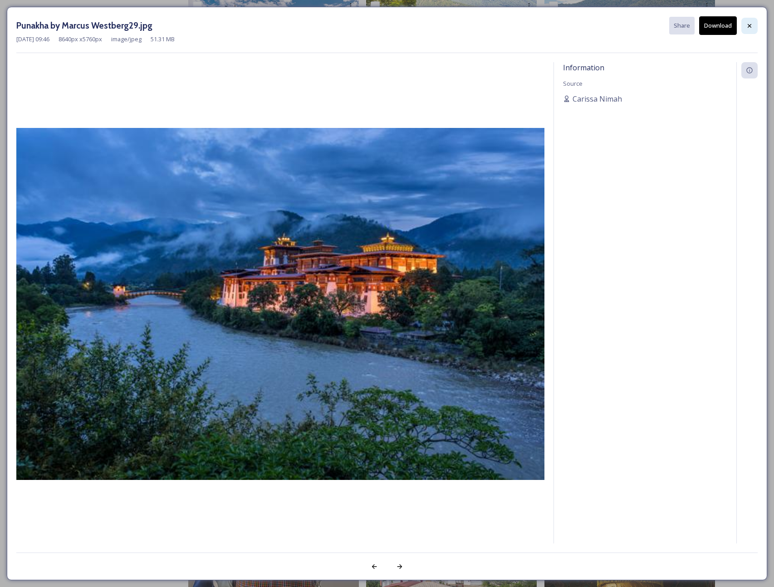
click at [570, 24] on icon at bounding box center [749, 25] width 7 height 7
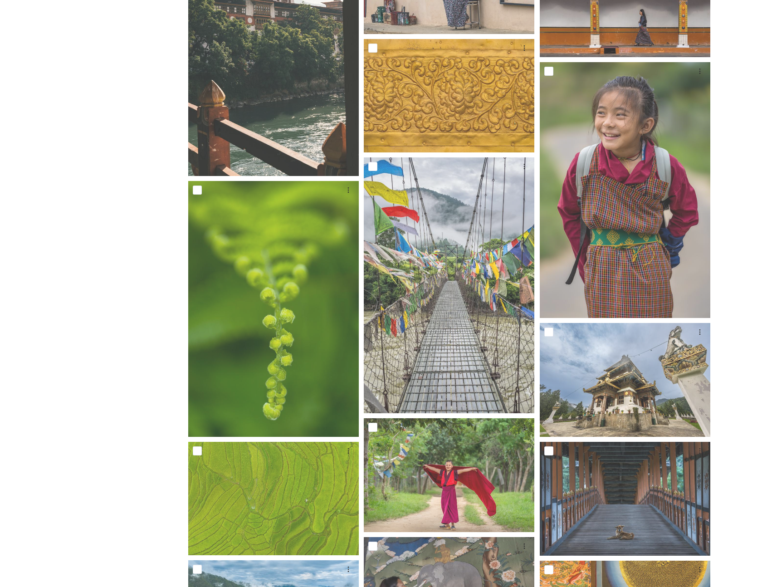
scroll to position [1849, 0]
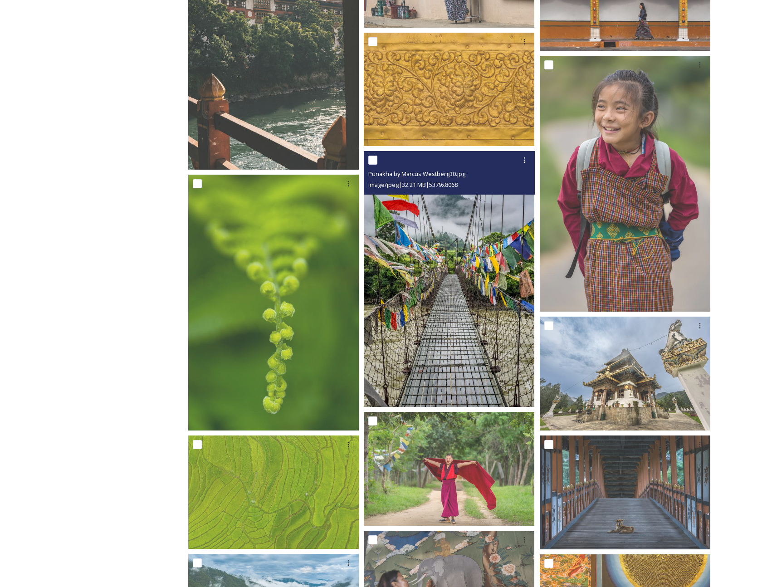
click at [431, 265] on img at bounding box center [449, 279] width 171 height 256
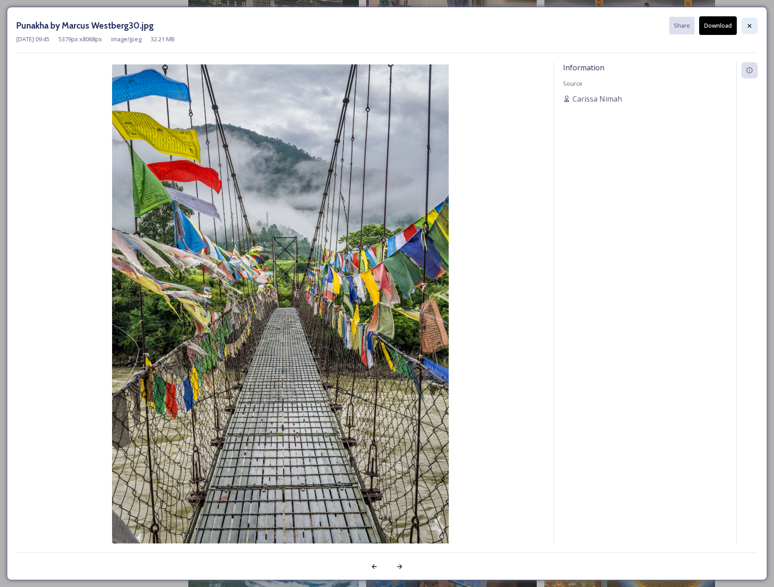
click at [570, 26] on icon at bounding box center [749, 25] width 7 height 7
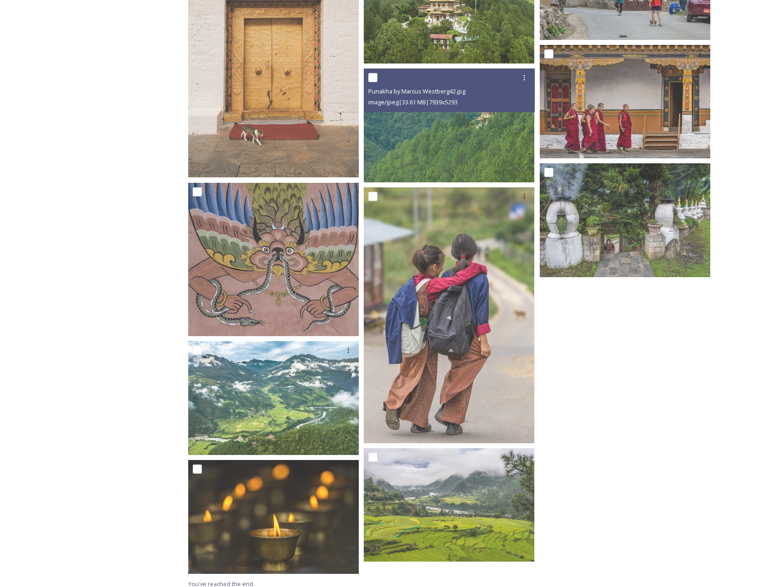
scroll to position [4644, 0]
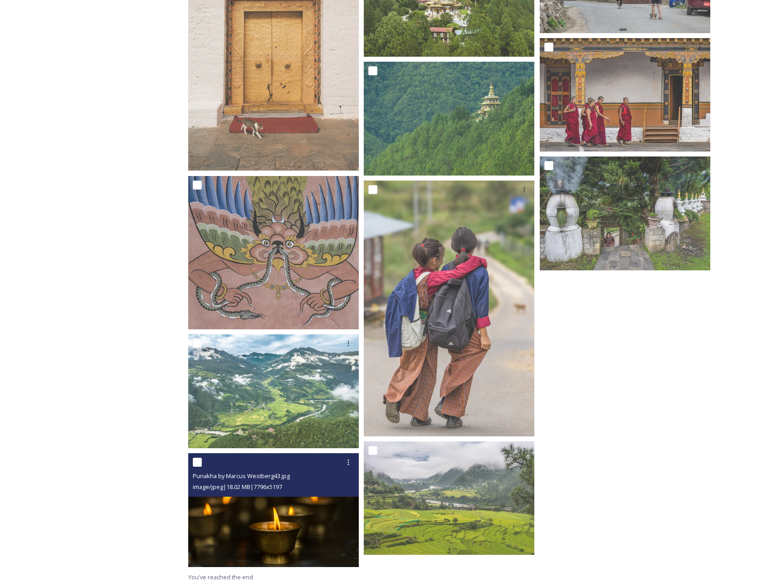
click at [271, 455] on img at bounding box center [273, 510] width 171 height 114
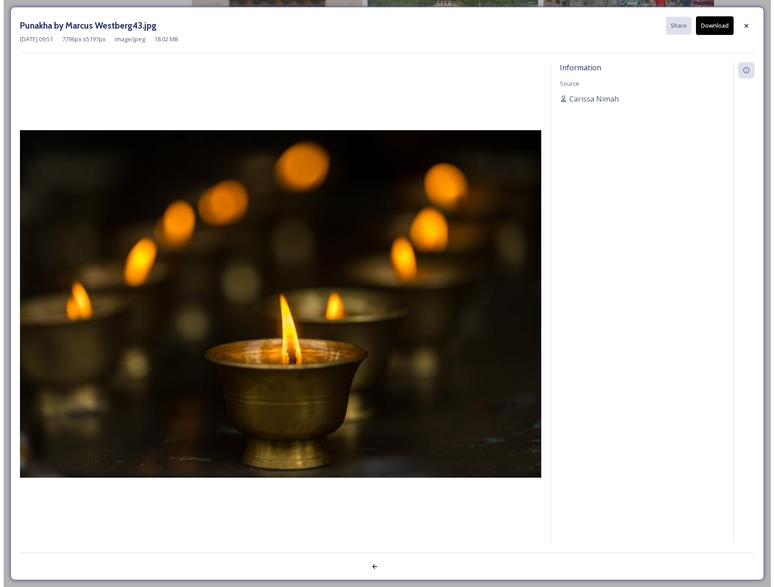
scroll to position [4632, 0]
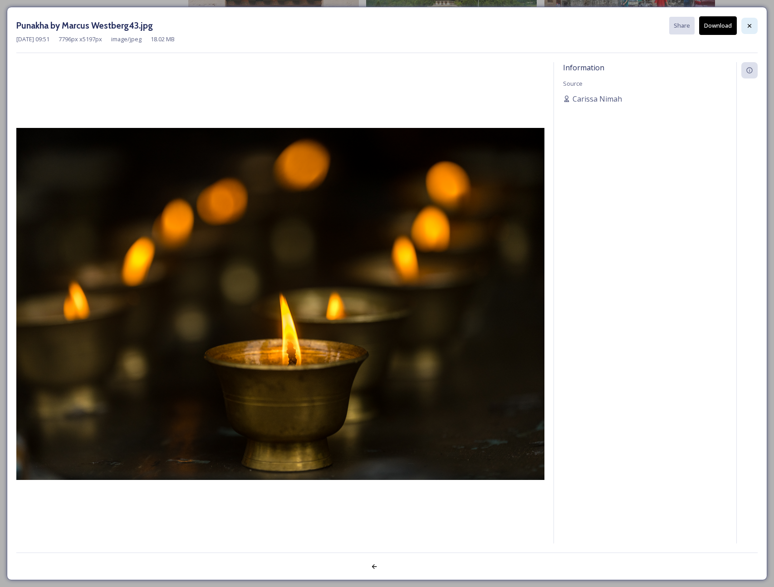
click at [570, 25] on icon at bounding box center [750, 26] width 4 height 4
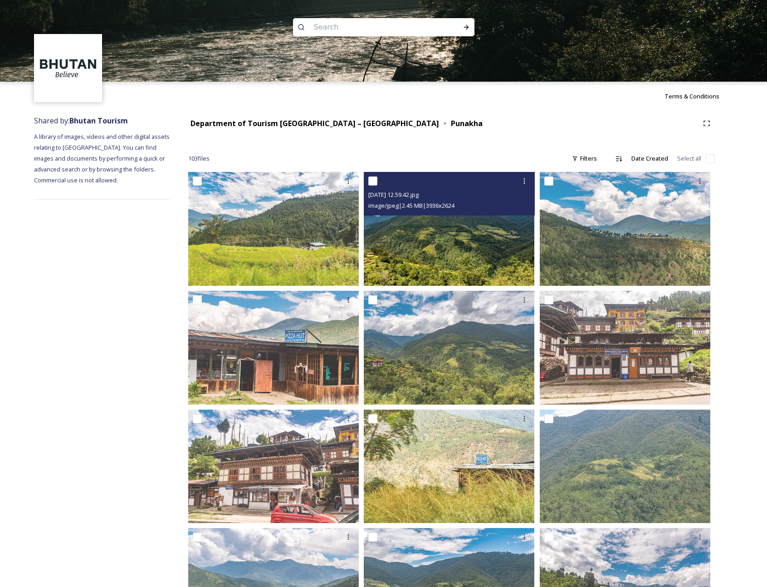
scroll to position [17, 0]
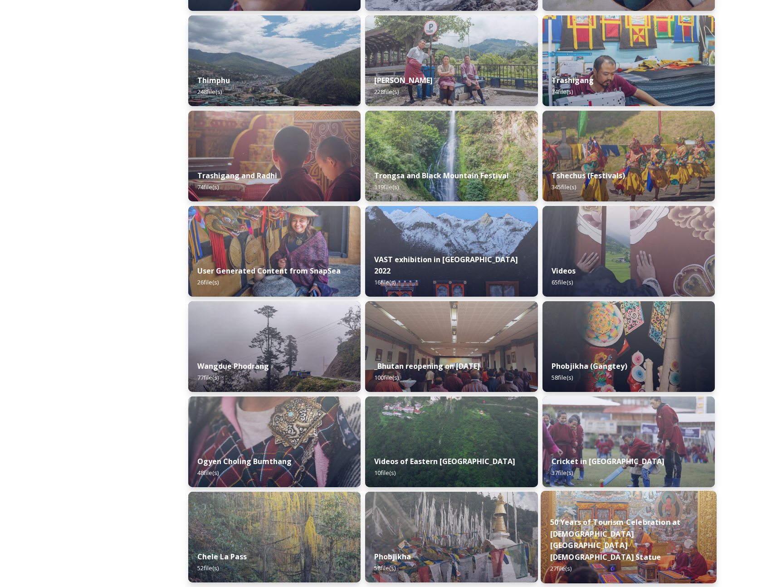
scroll to position [968, 0]
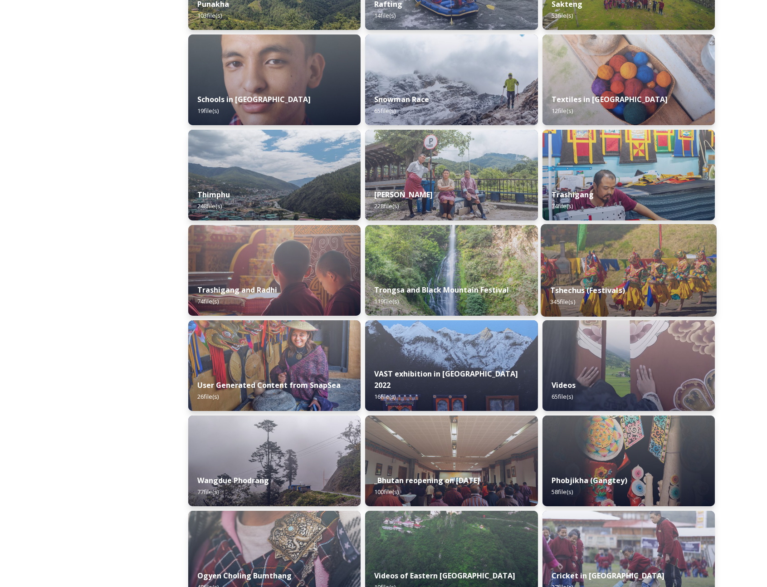
click at [570, 265] on img at bounding box center [629, 270] width 176 height 93
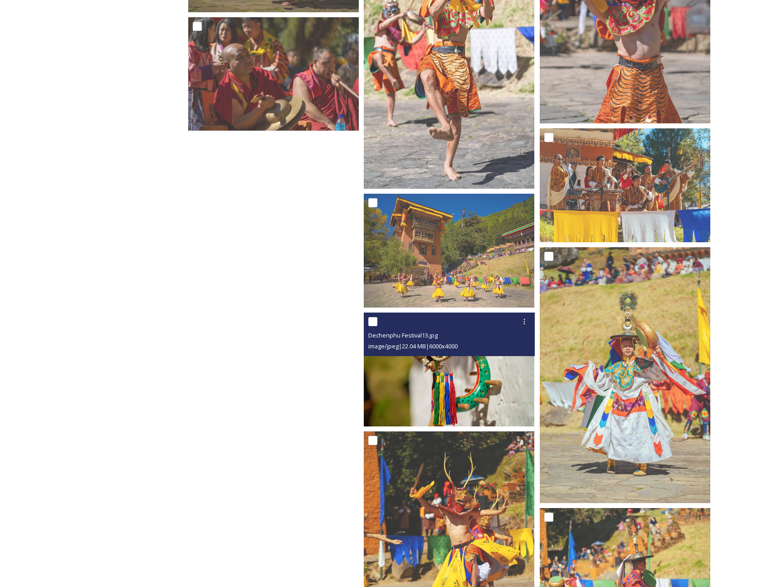
scroll to position [2349, 0]
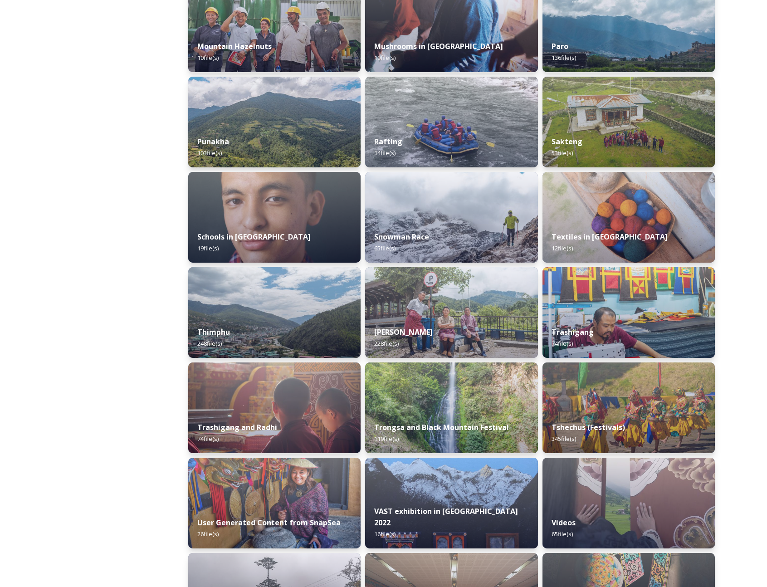
scroll to position [861, 0]
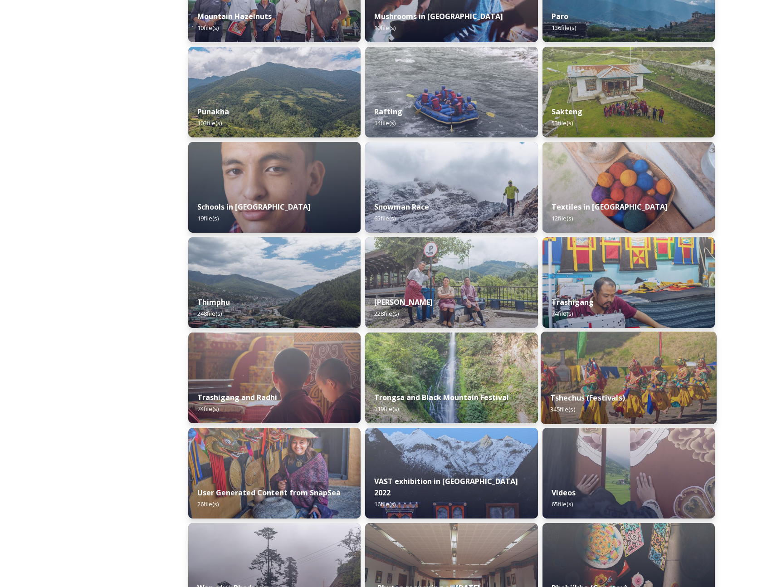
click at [570, 395] on div "Tshechus (Festivals) 345 file(s)" at bounding box center [629, 403] width 176 height 41
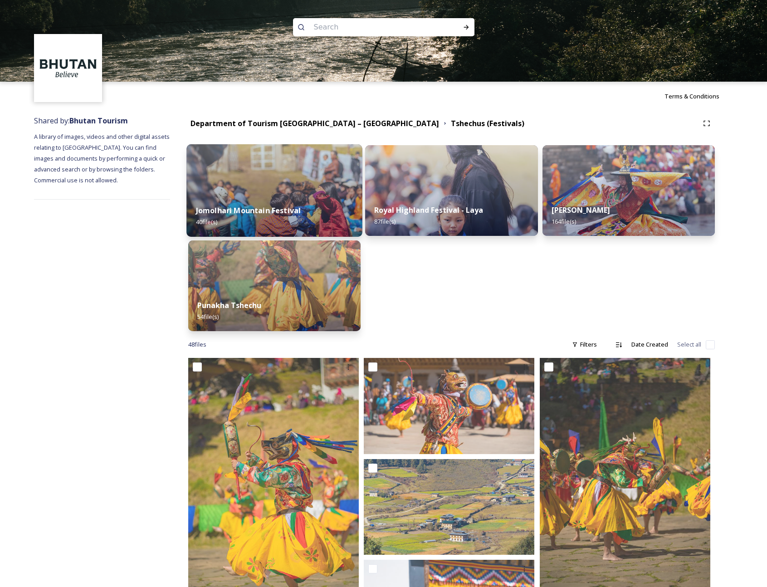
click at [331, 202] on div "Jomolhari Mountain Festival 40 file(s)" at bounding box center [275, 216] width 176 height 41
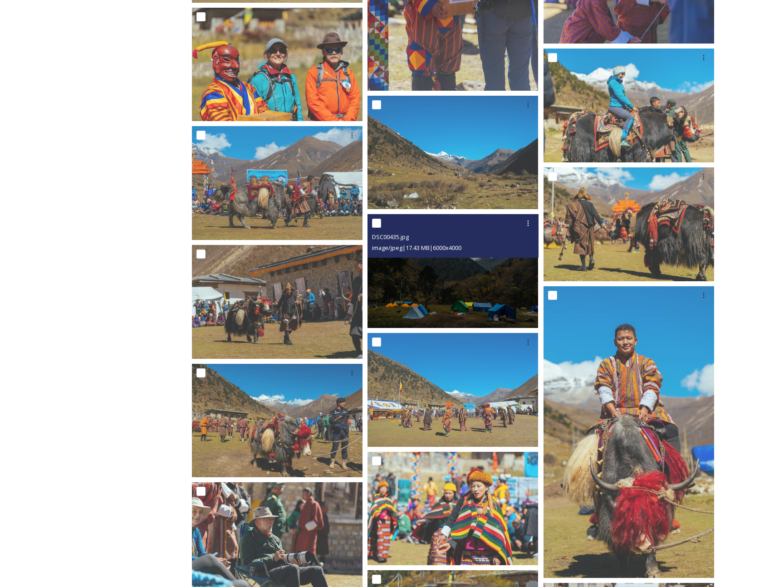
scroll to position [800, 0]
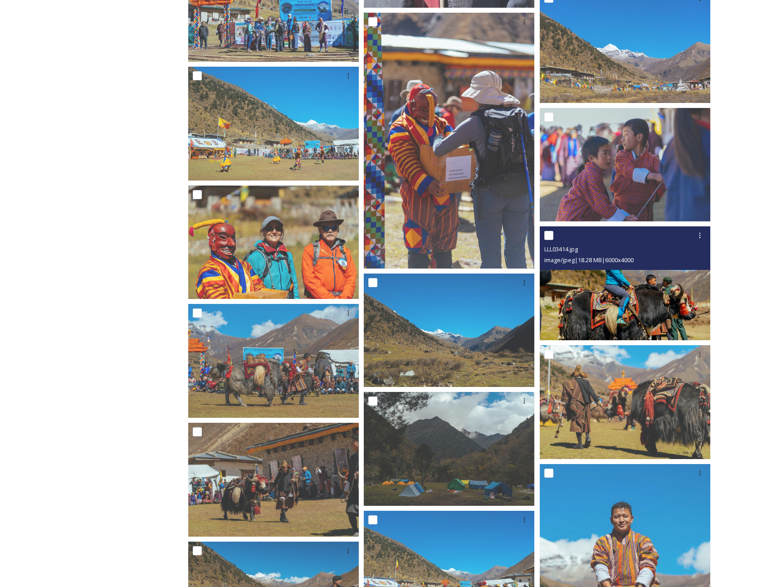
click at [570, 304] on img at bounding box center [625, 283] width 171 height 114
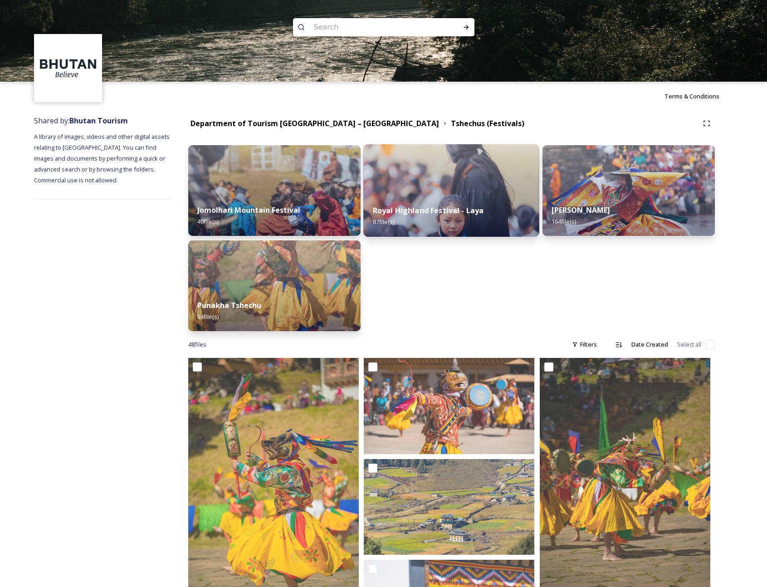
click at [445, 190] on img at bounding box center [452, 190] width 176 height 93
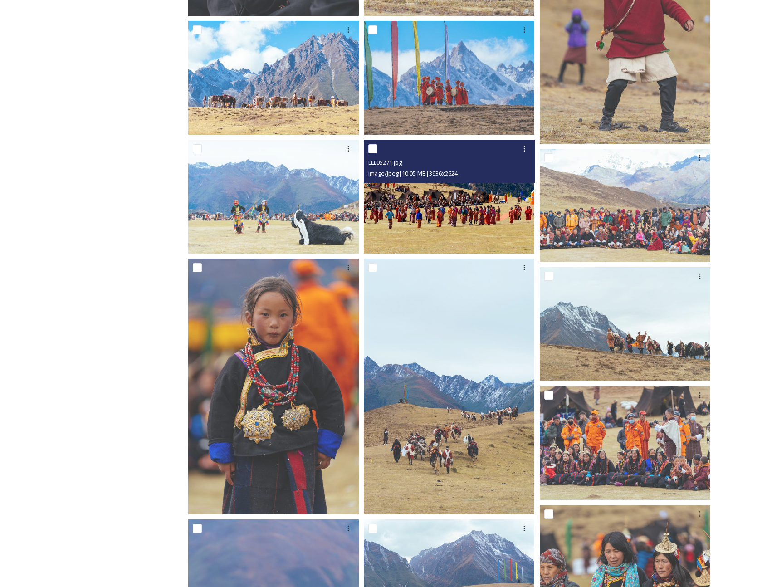
scroll to position [3354, 0]
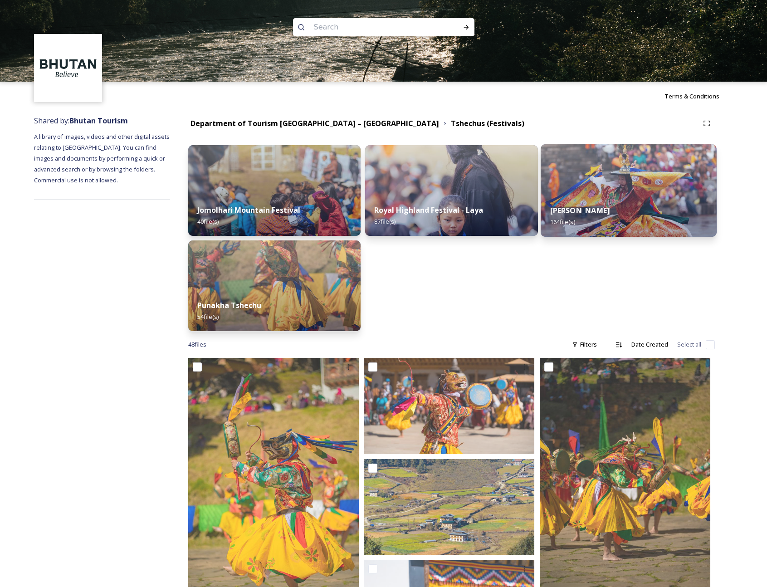
click at [570, 211] on strong "[PERSON_NAME]" at bounding box center [580, 211] width 60 height 10
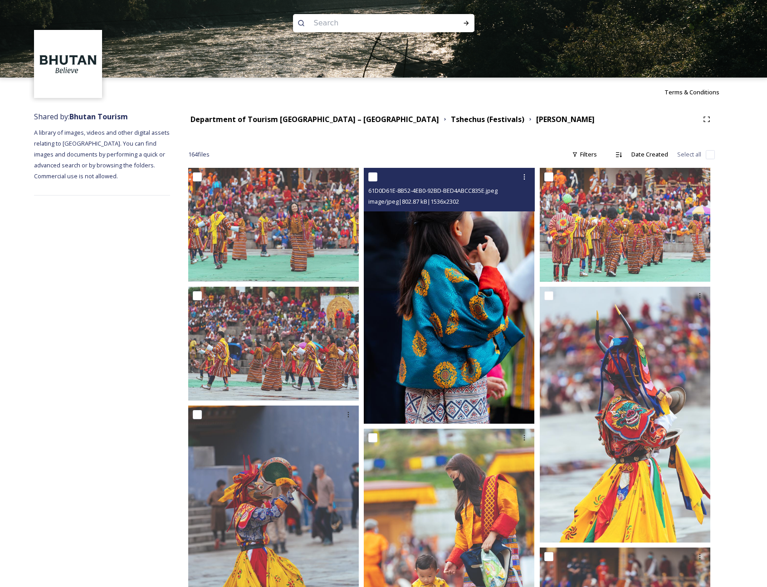
scroll to position [9, 0]
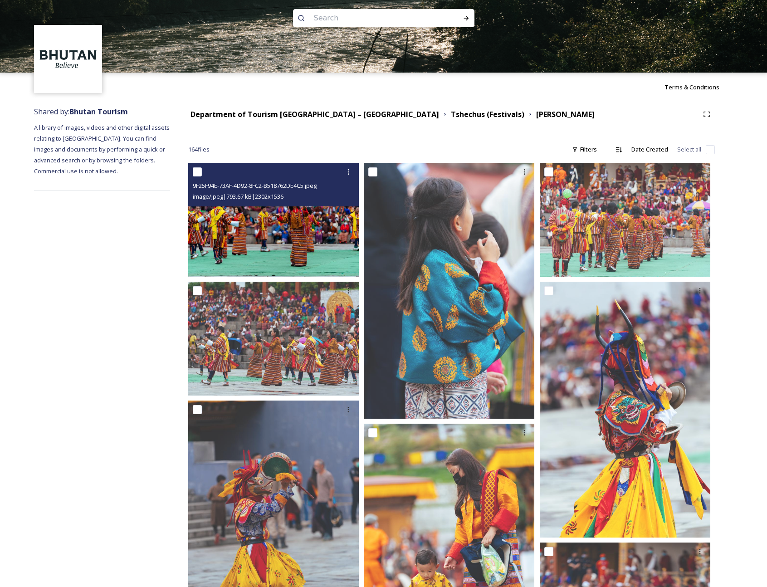
click at [305, 250] on img at bounding box center [273, 220] width 171 height 114
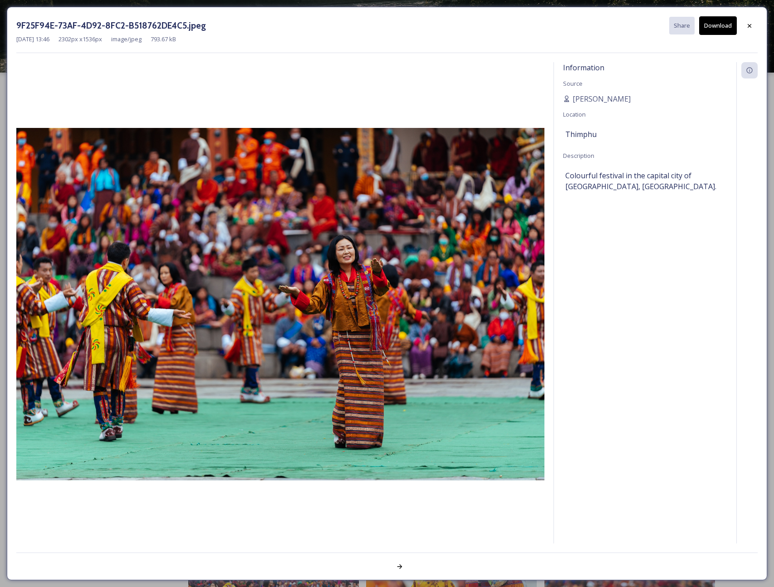
click at [570, 25] on button "Download" at bounding box center [718, 25] width 38 height 19
click at [570, 25] on div at bounding box center [749, 26] width 16 height 16
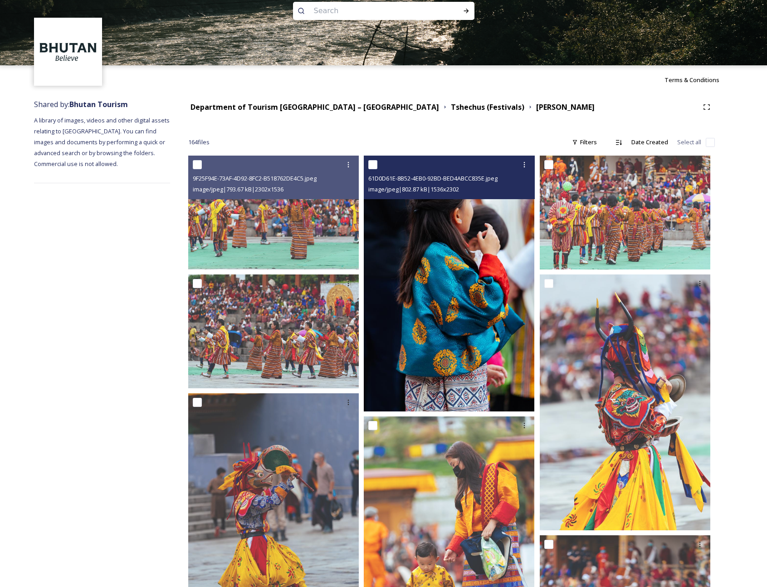
scroll to position [0, 0]
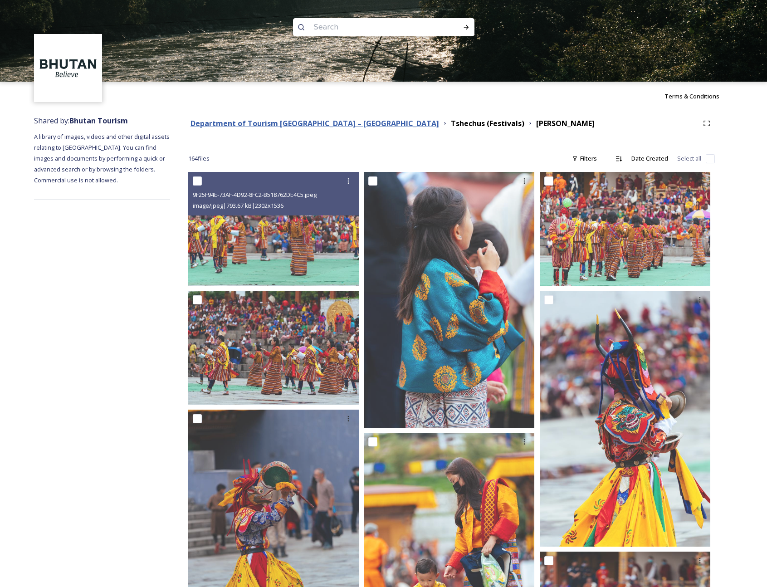
click at [282, 123] on strong "Department of Tourism [GEOGRAPHIC_DATA] – [GEOGRAPHIC_DATA]" at bounding box center [315, 123] width 249 height 10
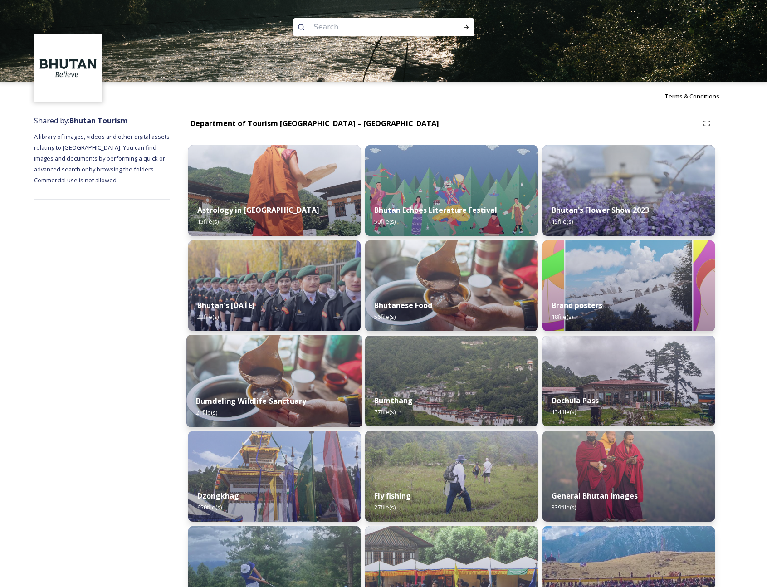
click at [317, 379] on img at bounding box center [275, 381] width 176 height 93
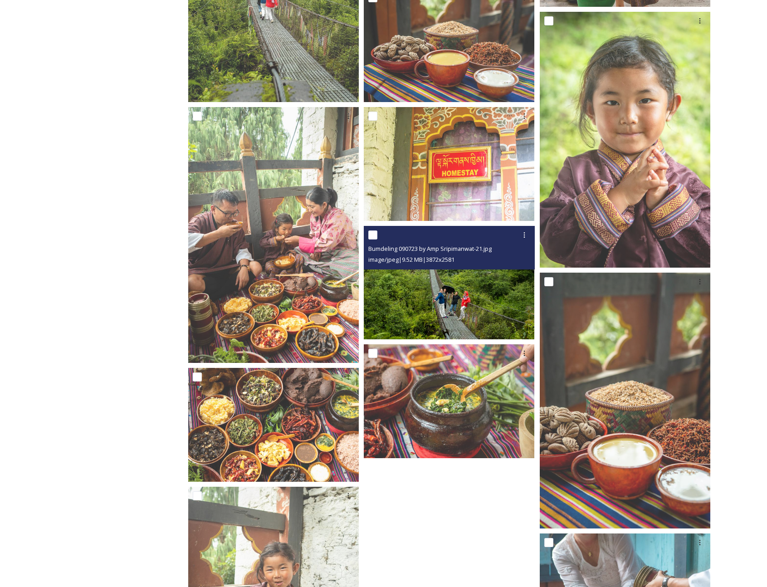
scroll to position [726, 0]
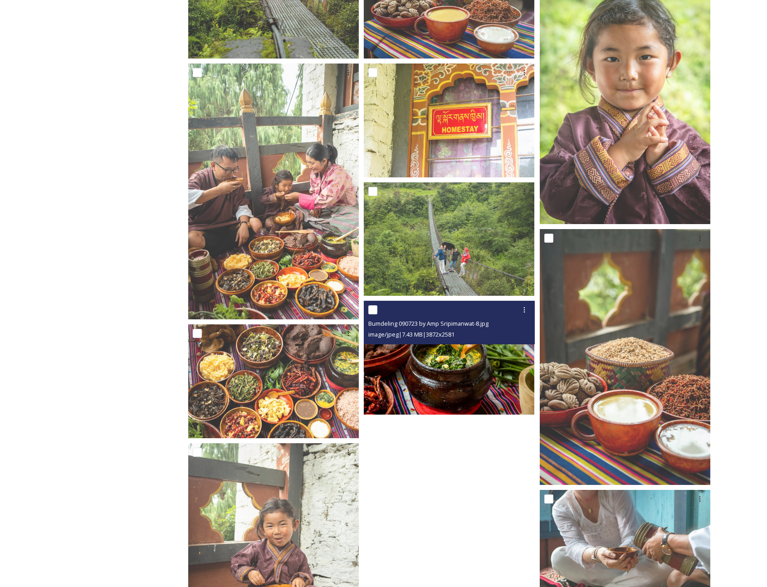
click at [454, 360] on img at bounding box center [449, 358] width 171 height 114
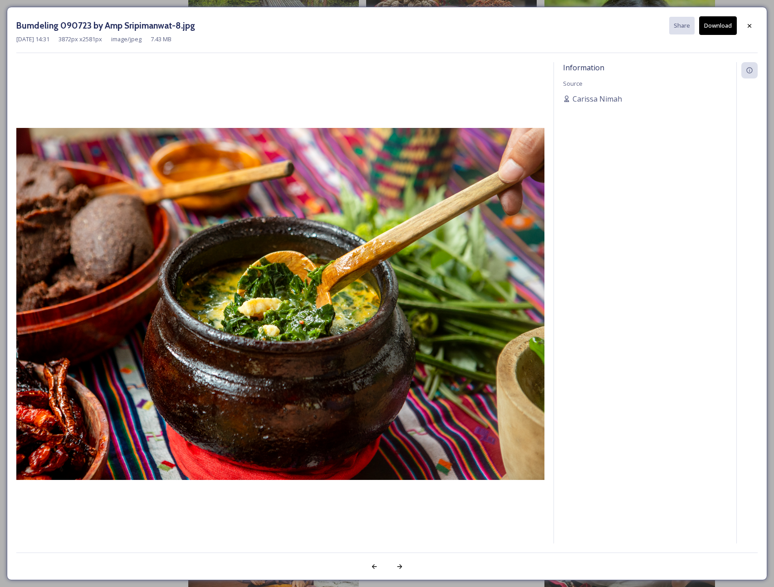
drag, startPoint x: 751, startPoint y: 29, endPoint x: 697, endPoint y: 89, distance: 81.6
click at [570, 29] on icon at bounding box center [749, 25] width 7 height 7
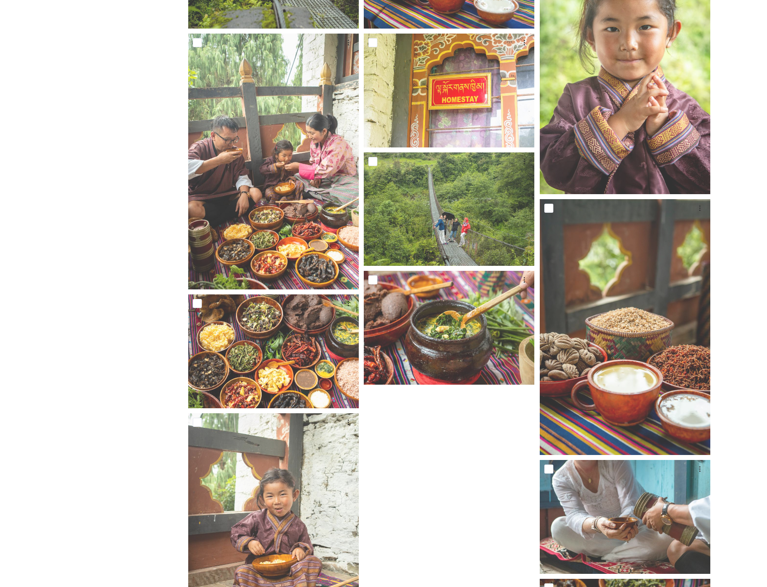
scroll to position [956, 0]
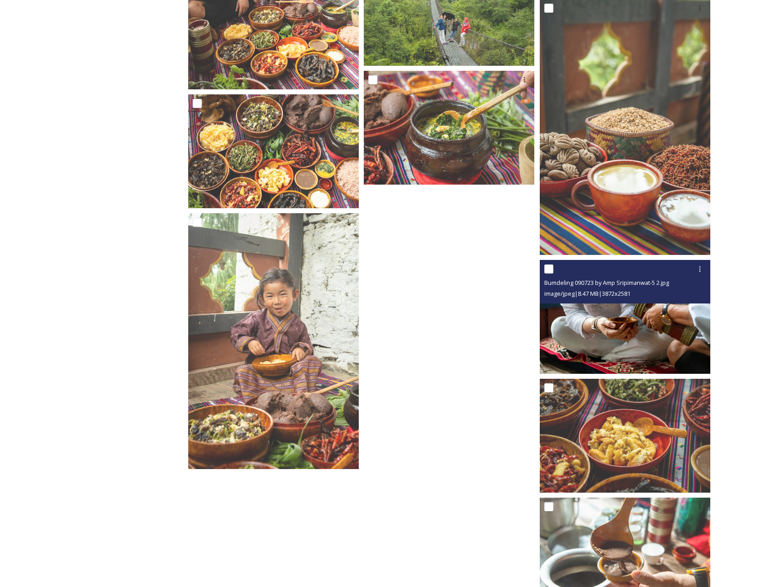
click at [570, 332] on img at bounding box center [625, 317] width 171 height 114
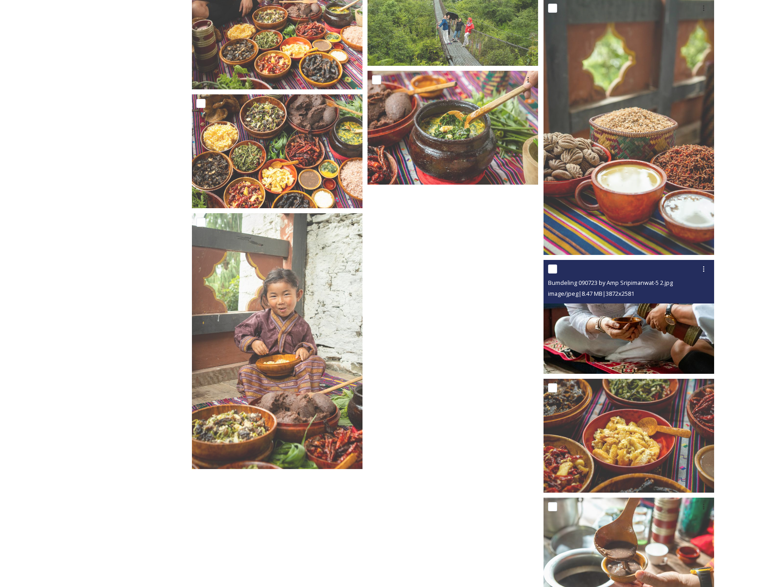
scroll to position [881, 0]
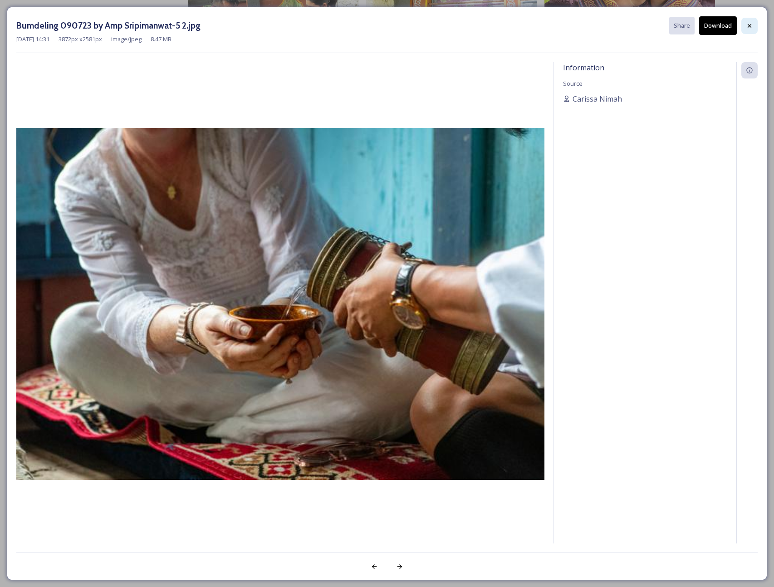
click at [570, 29] on icon at bounding box center [749, 25] width 7 height 7
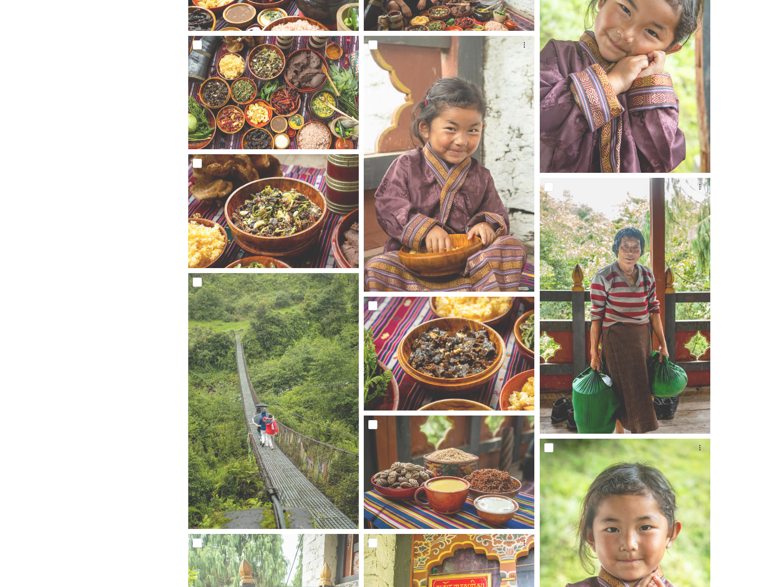
scroll to position [0, 0]
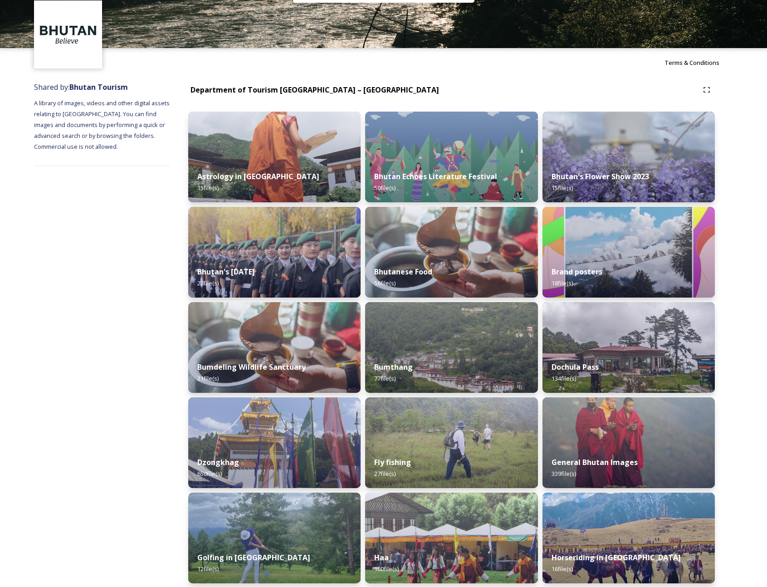
scroll to position [68, 0]
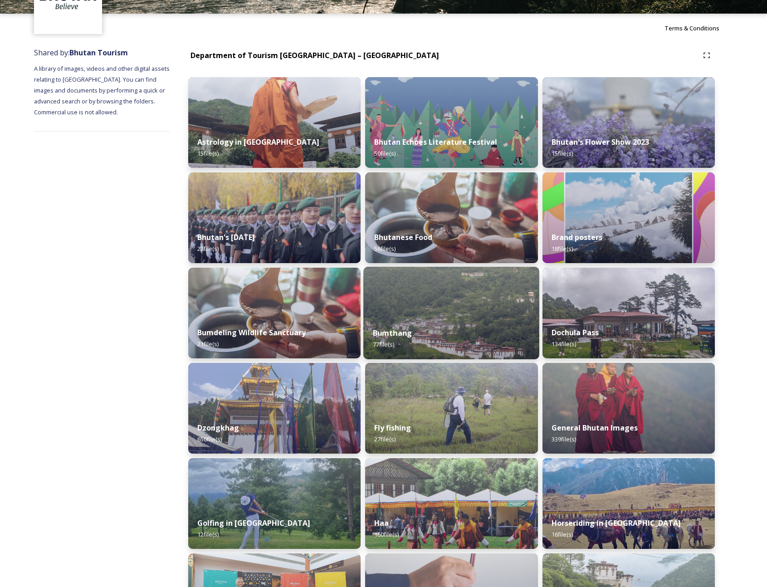
click at [469, 332] on div "Bumthang 77 file(s)" at bounding box center [452, 338] width 176 height 41
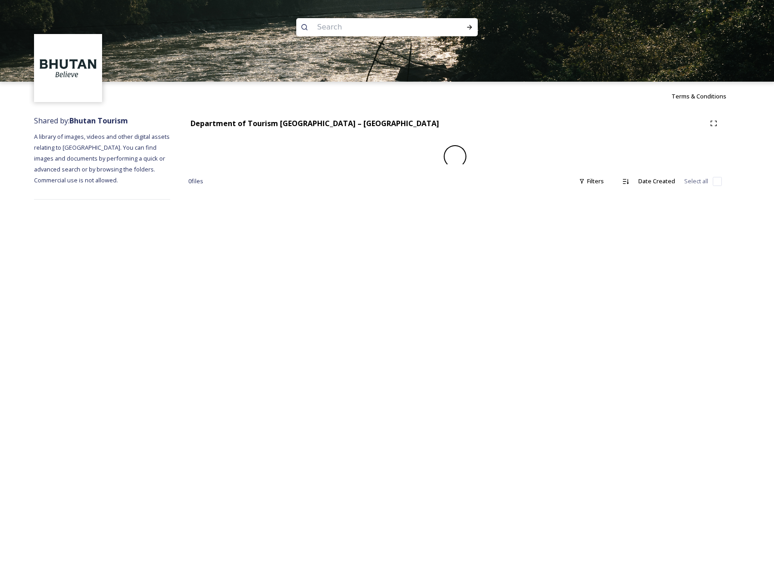
click at [469, 332] on div "Terms & Conditions Shared by: Bhutan Tourism A library of images, videos and ot…" at bounding box center [387, 293] width 774 height 587
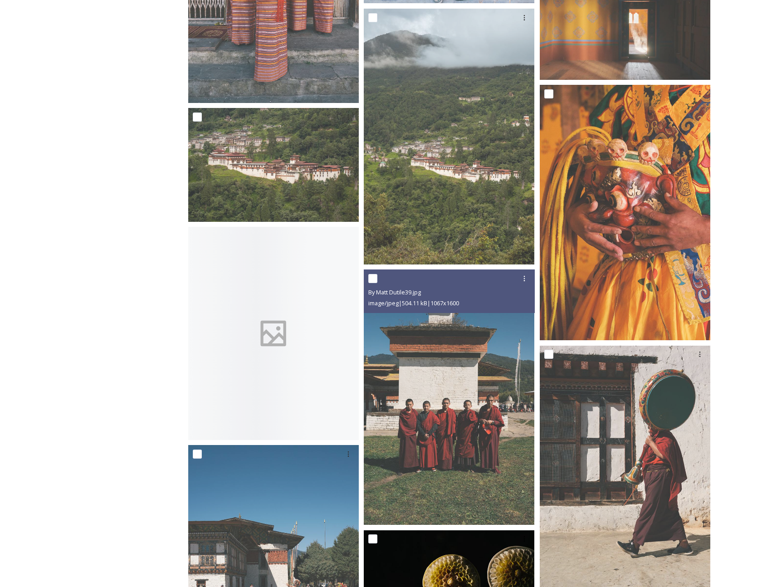
scroll to position [4658, 0]
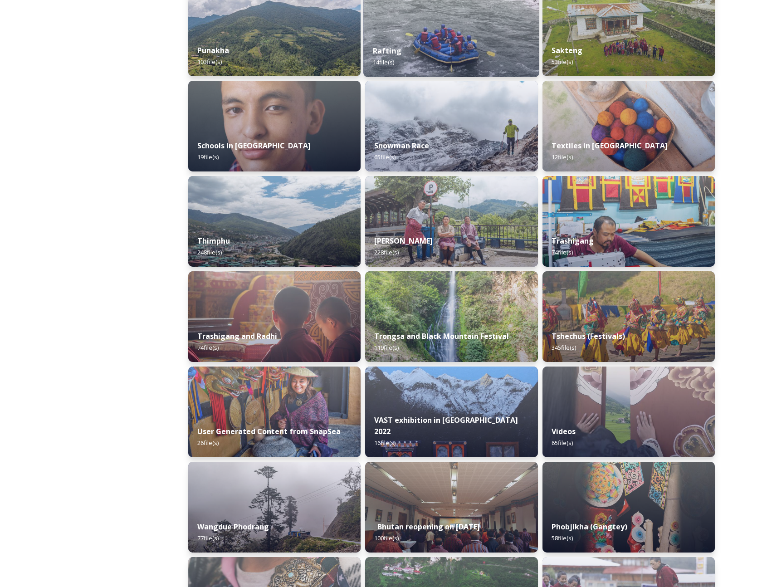
scroll to position [929, 0]
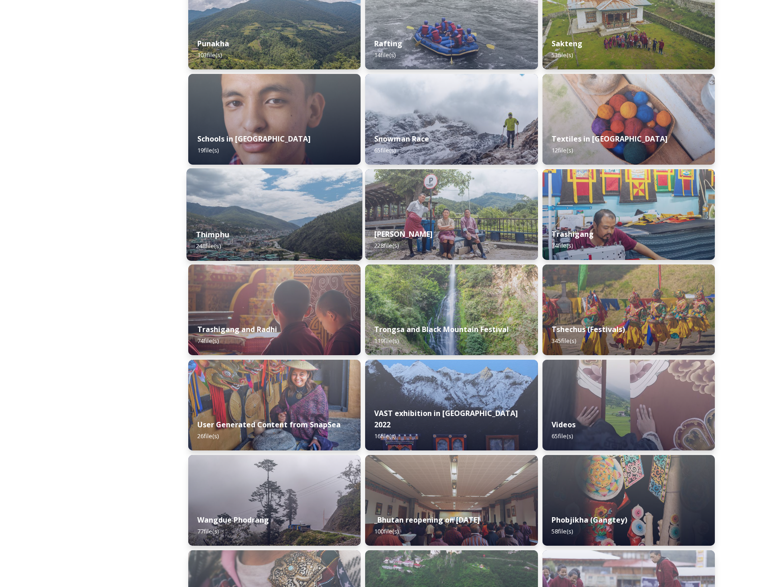
click at [242, 224] on div "Thimphu 248 file(s)" at bounding box center [275, 240] width 176 height 41
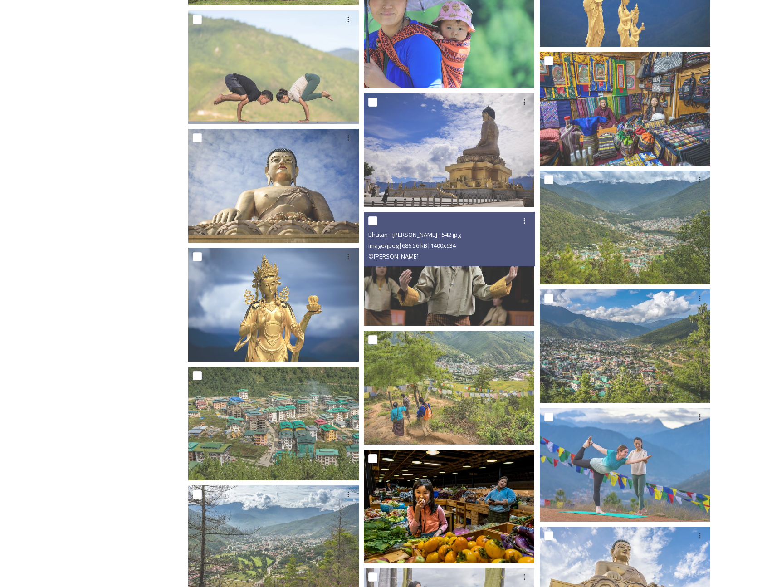
scroll to position [1917, 0]
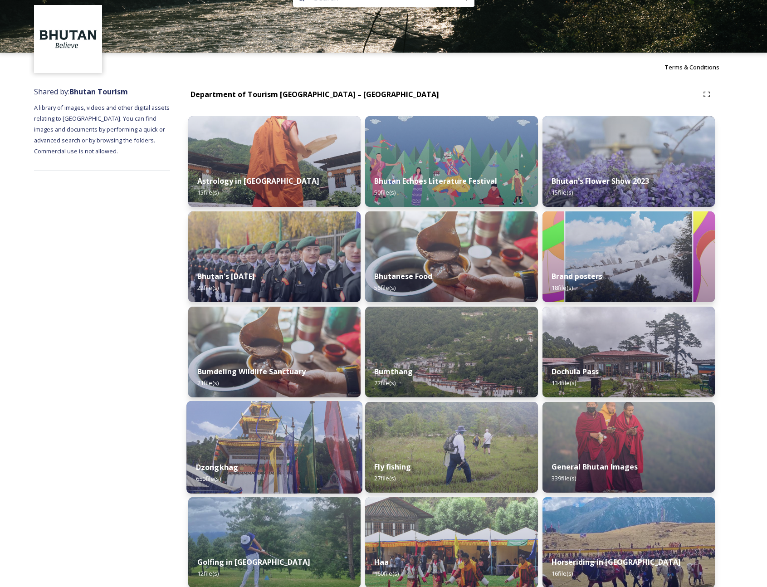
scroll to position [64, 0]
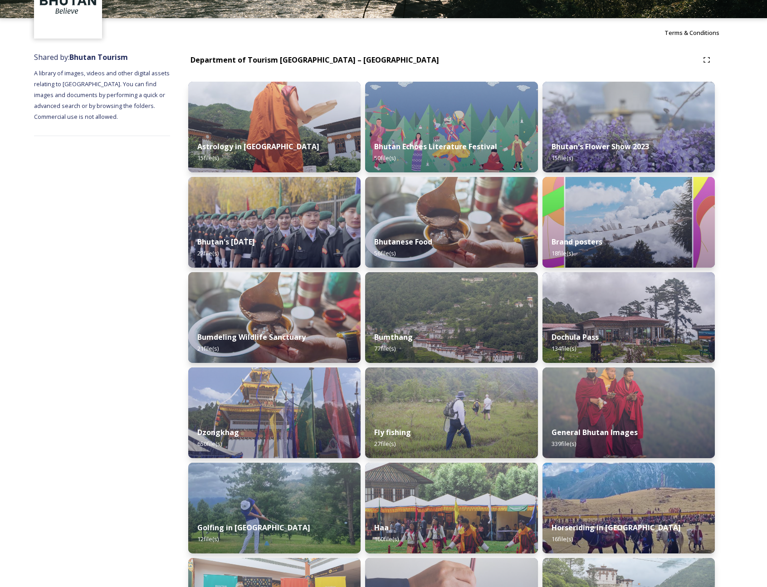
click at [280, 418] on div "Dzongkhag 650 file(s)" at bounding box center [275, 438] width 176 height 41
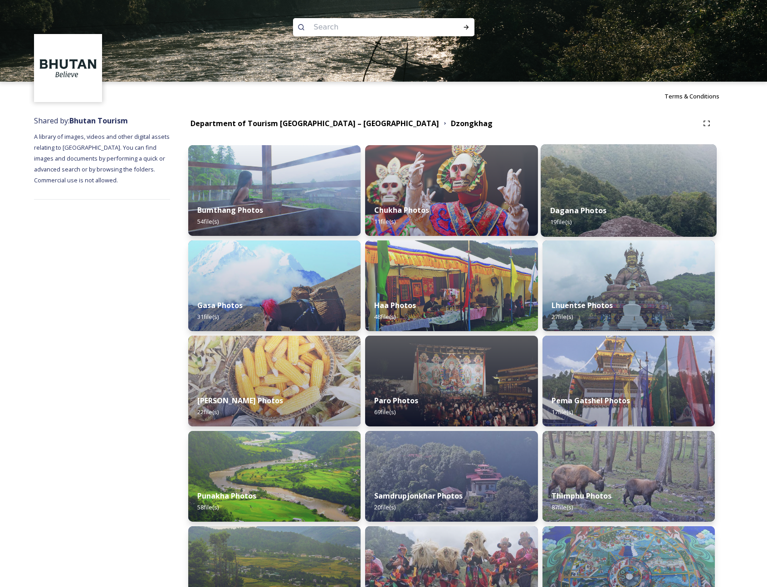
click at [570, 213] on div "Dagana Photos 19 file(s)" at bounding box center [629, 216] width 176 height 41
click at [570, 214] on div "Dagana Photos 19 file(s)" at bounding box center [629, 216] width 176 height 41
click at [570, 212] on strong "Dagana Photos" at bounding box center [578, 211] width 56 height 10
click at [570, 178] on img at bounding box center [629, 190] width 176 height 93
click at [570, 193] on img at bounding box center [629, 190] width 176 height 93
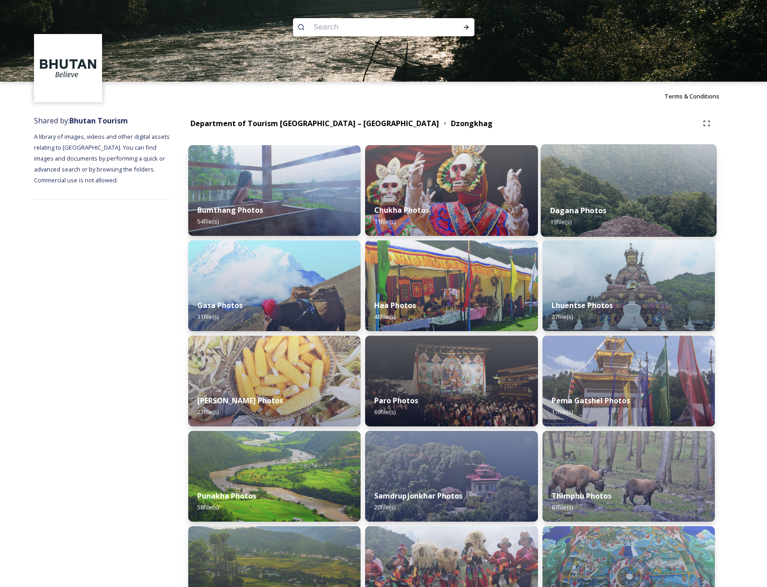
click at [570, 193] on img at bounding box center [629, 190] width 176 height 93
click at [570, 194] on img at bounding box center [629, 190] width 176 height 93
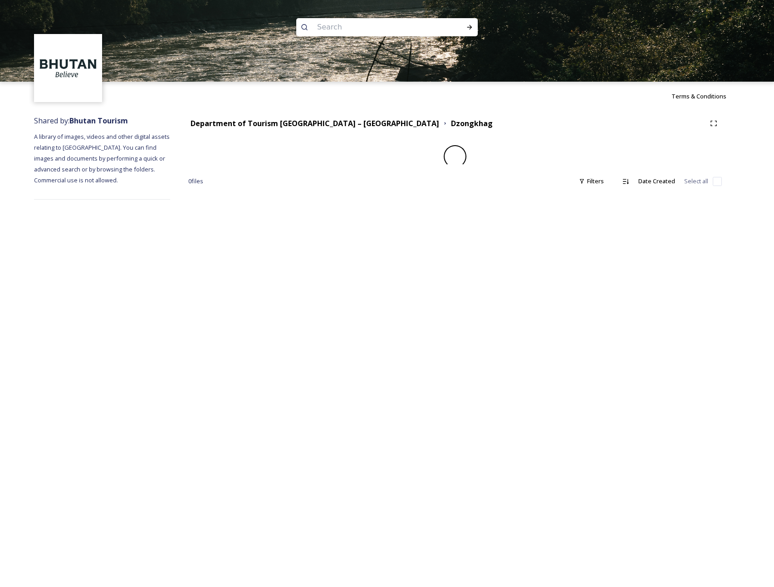
click at [570, 194] on div "Department of Tourism [GEOGRAPHIC_DATA] – [GEOGRAPHIC_DATA] Dzongkhag 0 file s …" at bounding box center [455, 157] width 570 height 93
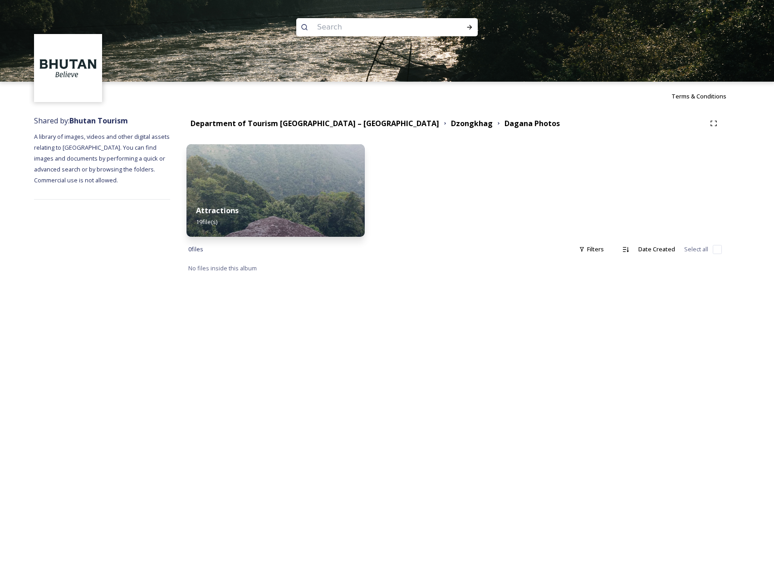
click at [285, 208] on div "Attractions 19 file(s)" at bounding box center [276, 216] width 178 height 41
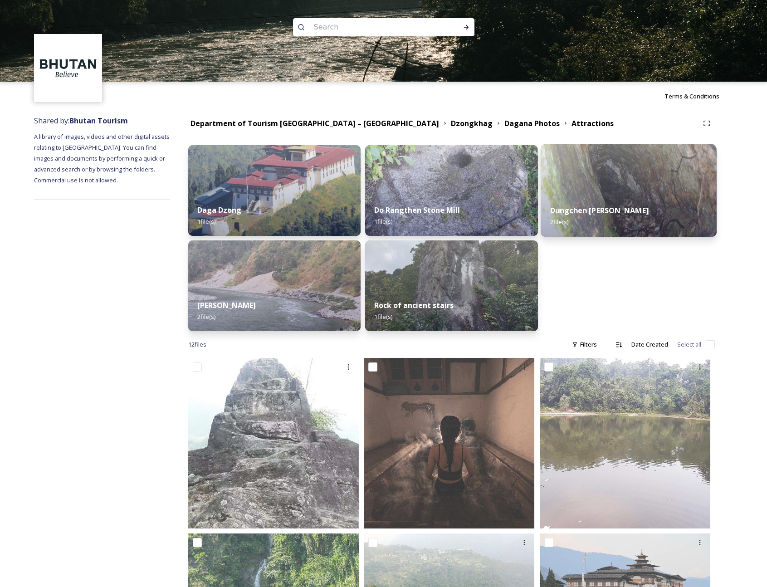
click at [570, 202] on div "Dungchen [PERSON_NAME] 2 file(s)" at bounding box center [629, 216] width 176 height 41
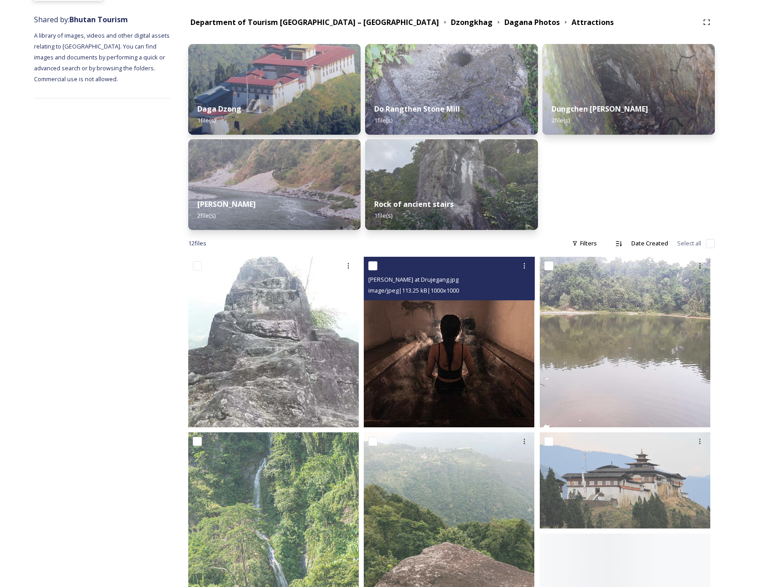
scroll to position [103, 0]
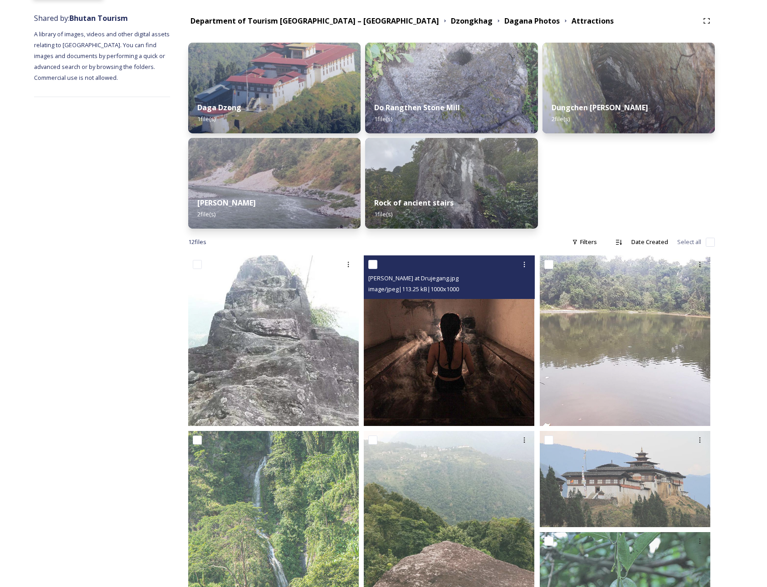
click at [458, 388] on img at bounding box center [449, 340] width 171 height 171
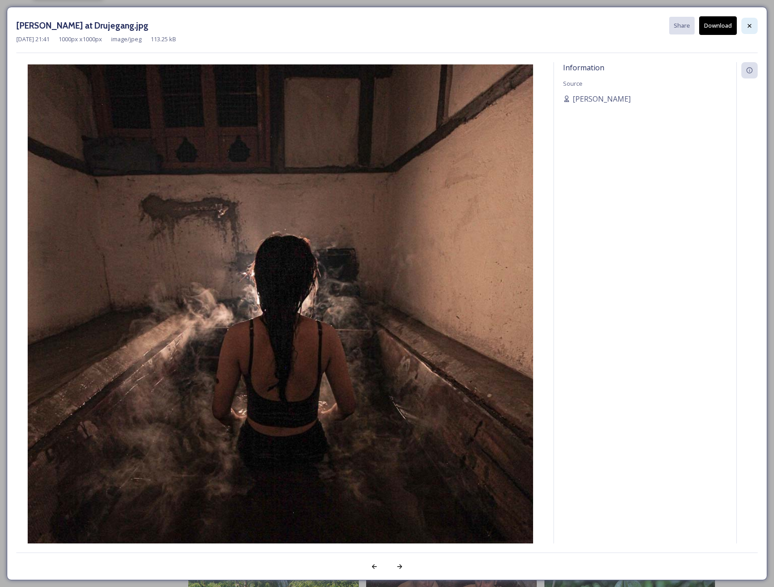
click at [570, 21] on div at bounding box center [749, 26] width 16 height 16
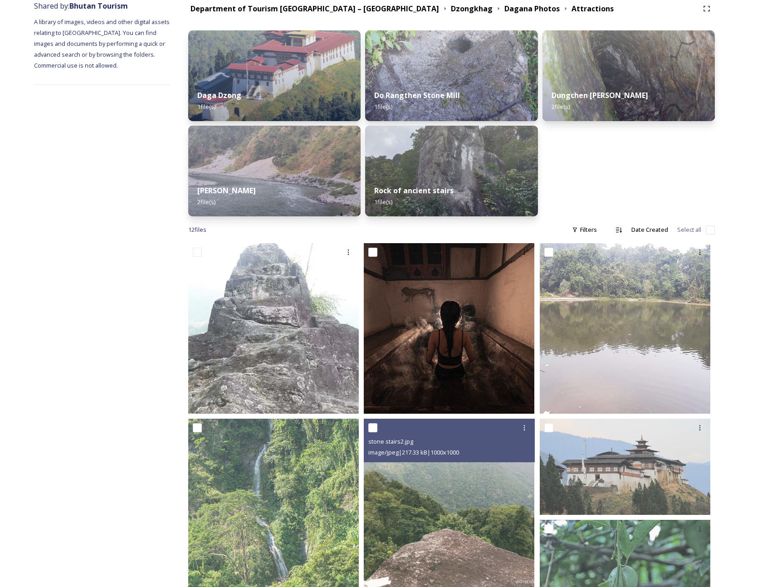
scroll to position [113, 0]
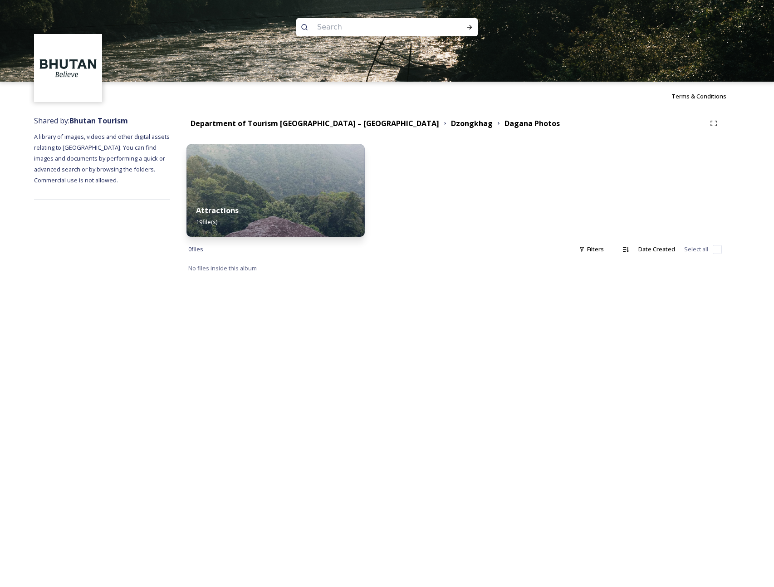
click at [329, 206] on div "Attractions 19 file(s)" at bounding box center [276, 216] width 178 height 41
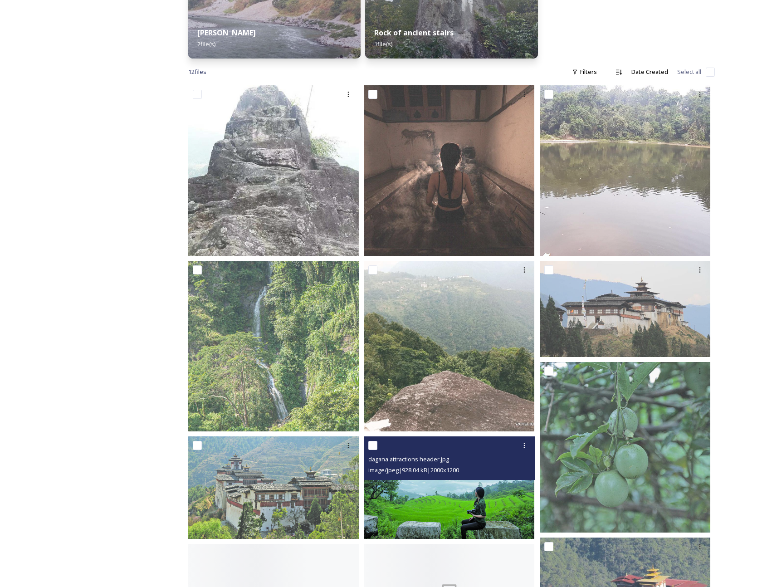
scroll to position [408, 0]
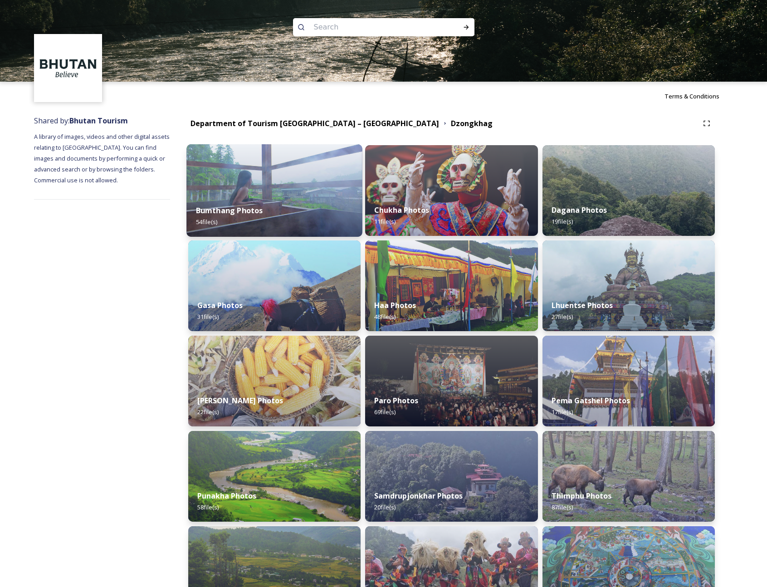
click at [231, 203] on div "Bumthang Photos 54 file(s)" at bounding box center [275, 216] width 176 height 41
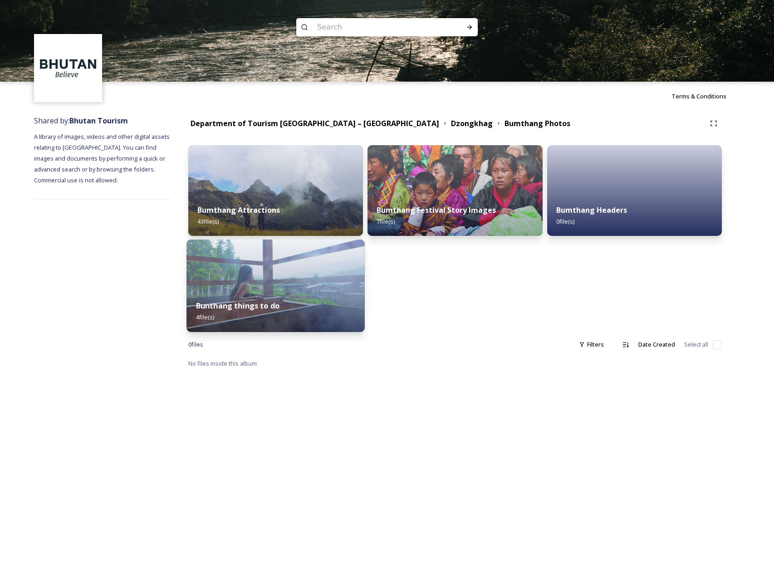
click at [282, 296] on div "Bunthang things to do 4 file(s)" at bounding box center [276, 311] width 178 height 41
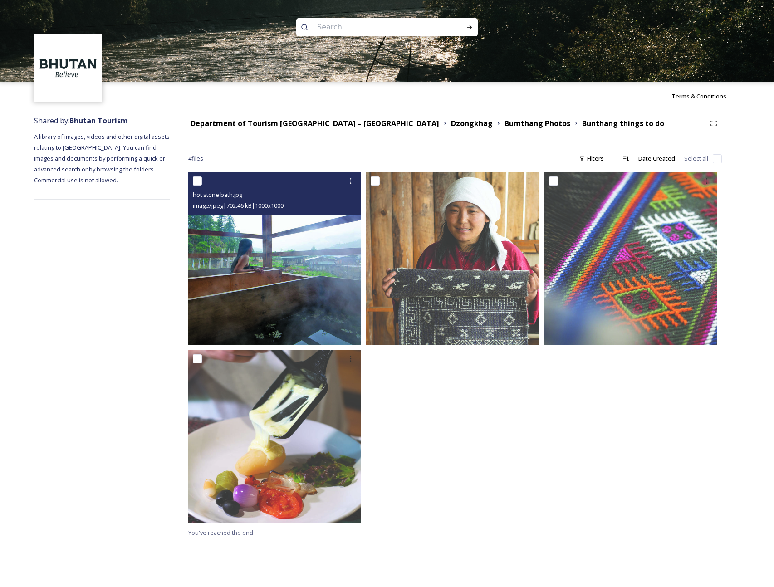
click at [288, 285] on img at bounding box center [274, 258] width 173 height 173
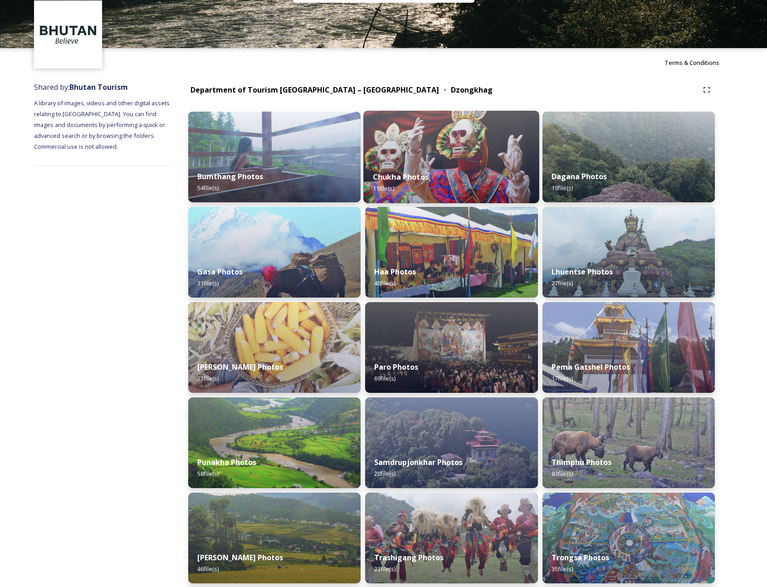
scroll to position [38, 0]
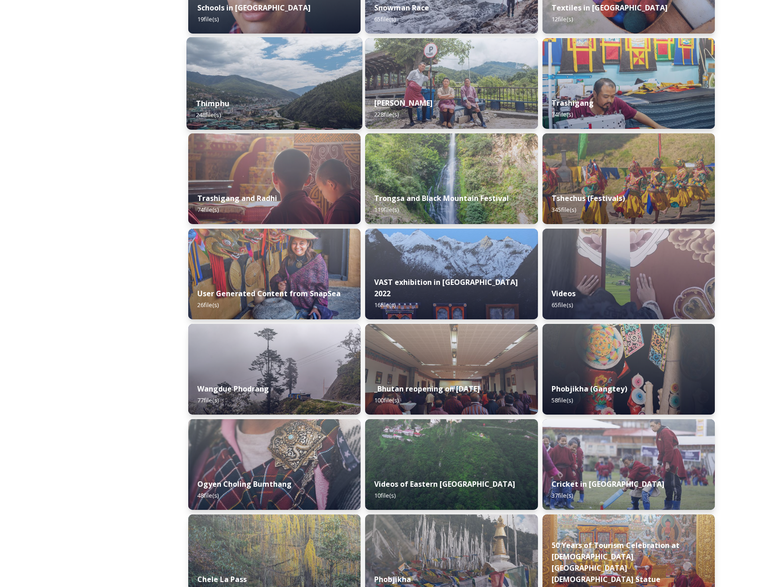
scroll to position [1059, 0]
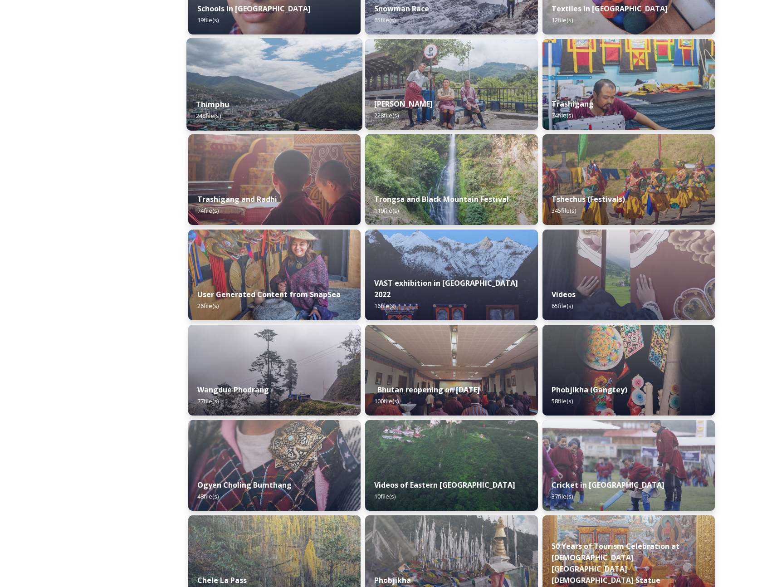
click at [260, 98] on div "Thimphu 248 file(s)" at bounding box center [275, 109] width 176 height 41
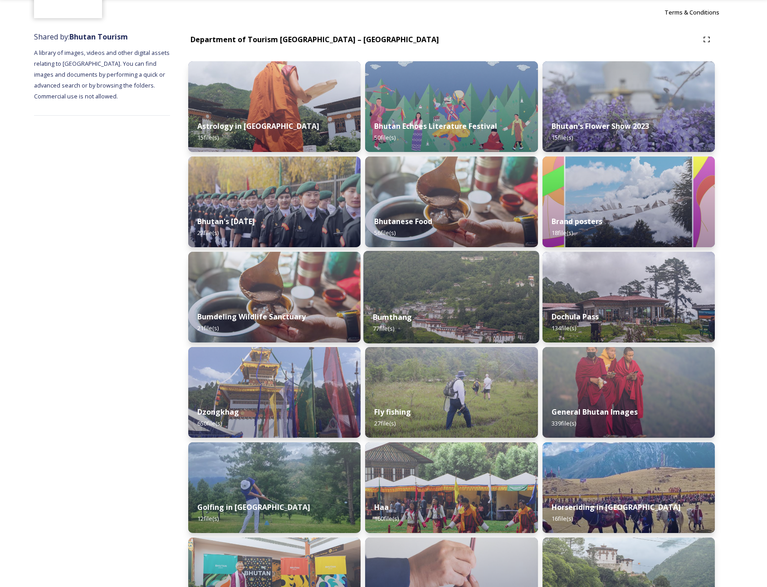
scroll to position [85, 0]
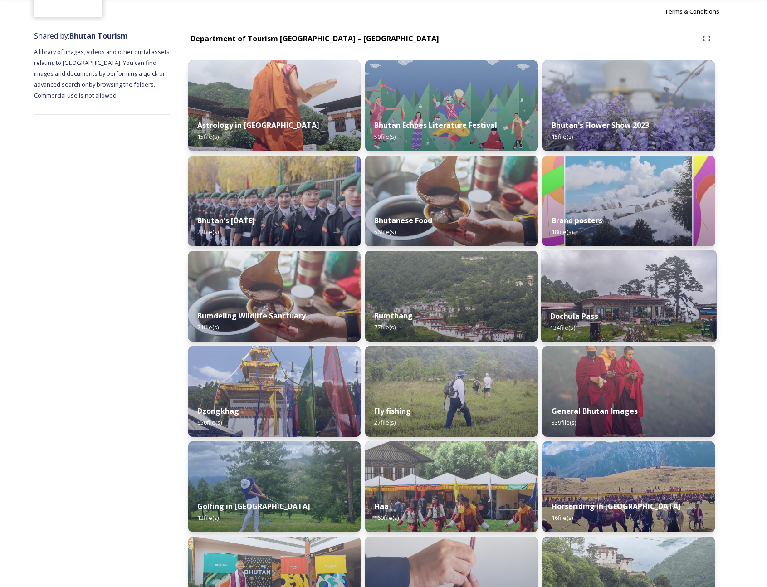
click at [570, 304] on div "Dochula Pass 134 file(s)" at bounding box center [629, 321] width 176 height 41
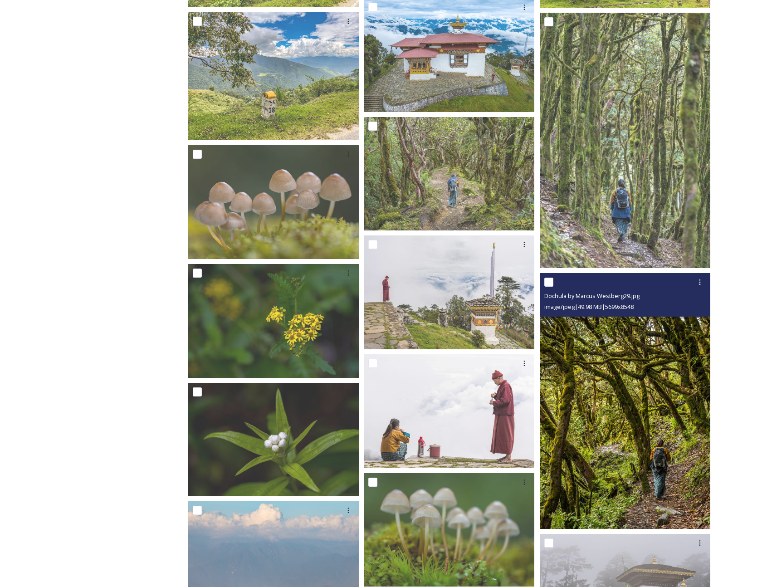
scroll to position [581, 0]
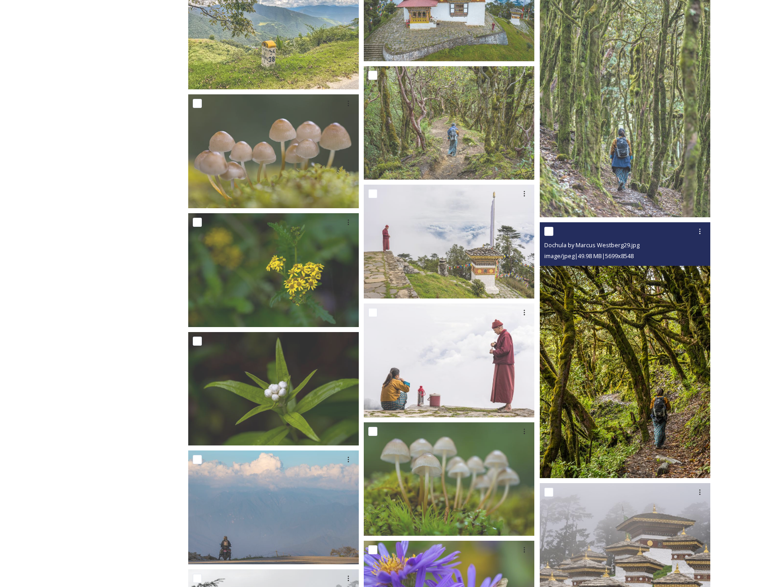
click at [570, 430] on img at bounding box center [625, 350] width 171 height 256
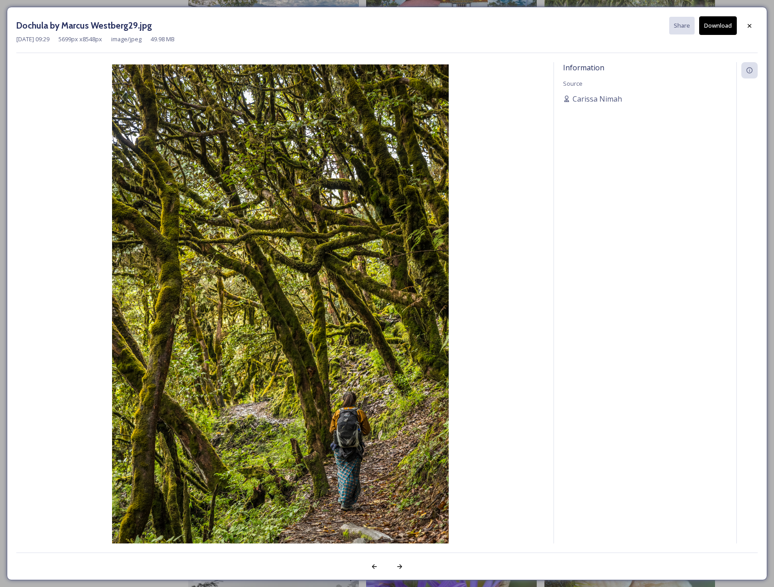
click at [570, 23] on button "Download" at bounding box center [718, 25] width 38 height 19
click at [570, 24] on icon at bounding box center [750, 26] width 4 height 4
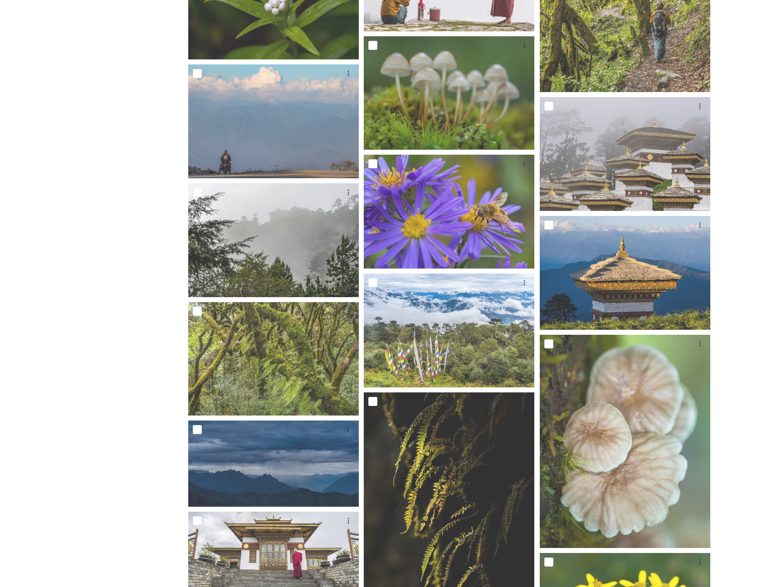
scroll to position [368, 0]
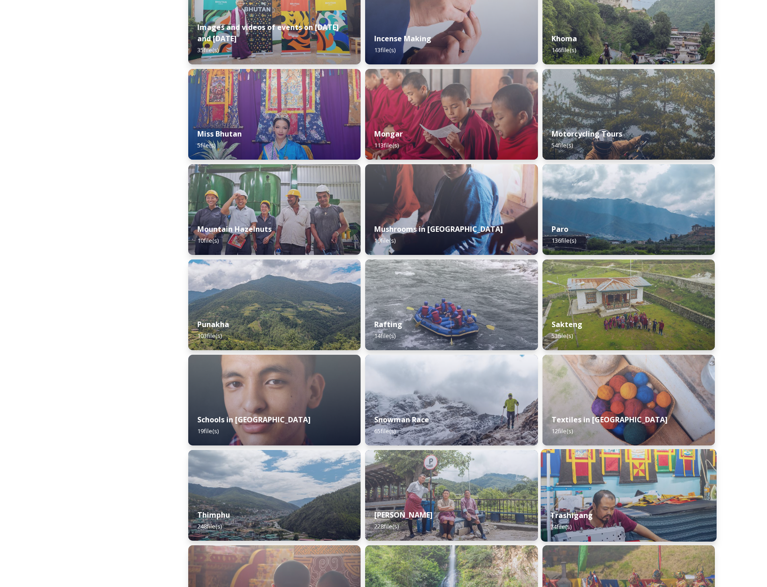
scroll to position [648, 0]
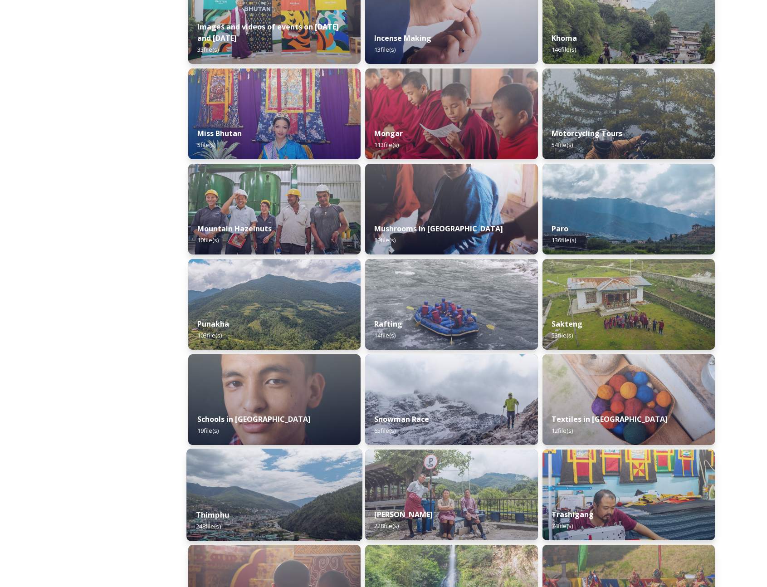
click at [250, 455] on div "Thimphu 248 file(s)" at bounding box center [275, 520] width 176 height 41
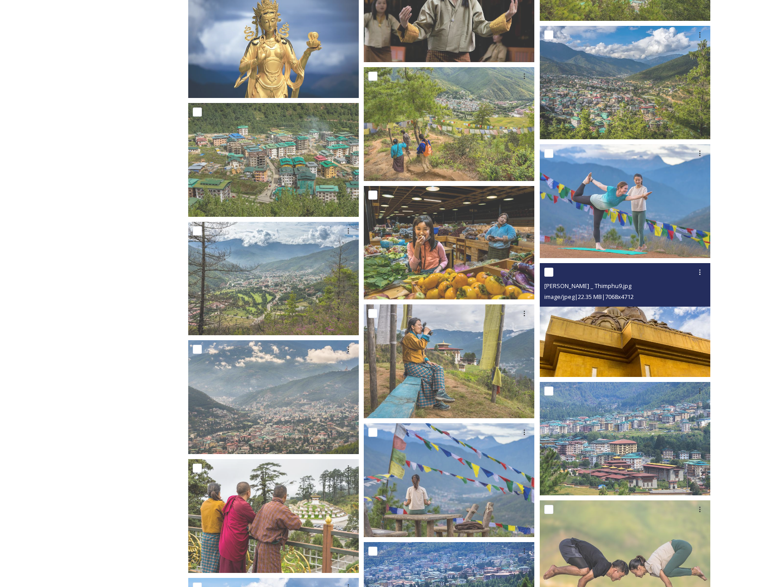
scroll to position [1893, 0]
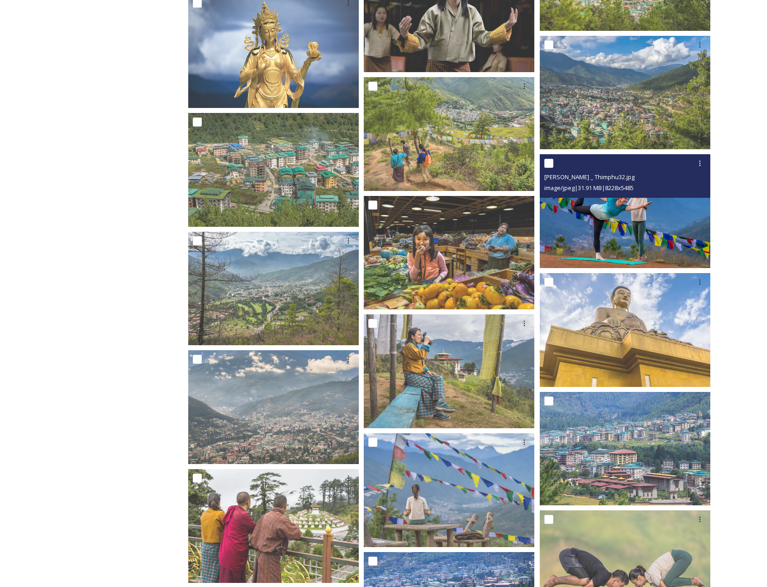
click at [570, 233] on img at bounding box center [625, 211] width 171 height 114
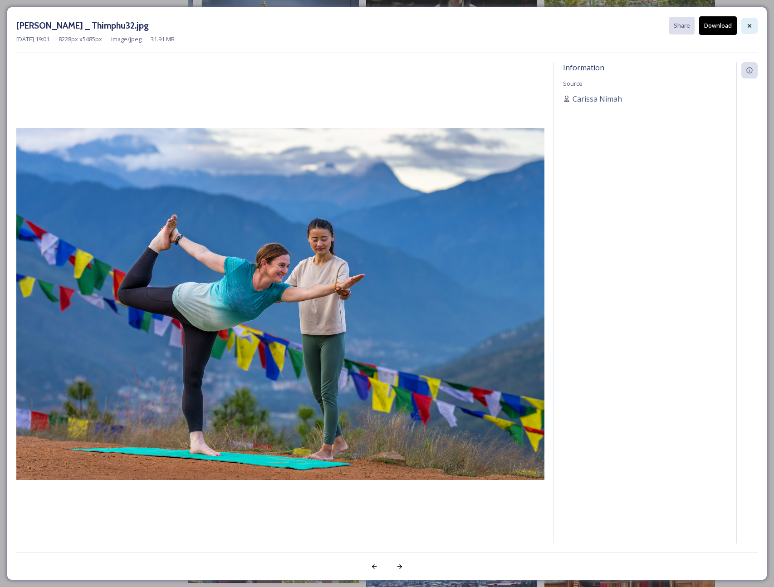
click at [570, 29] on div at bounding box center [749, 26] width 16 height 16
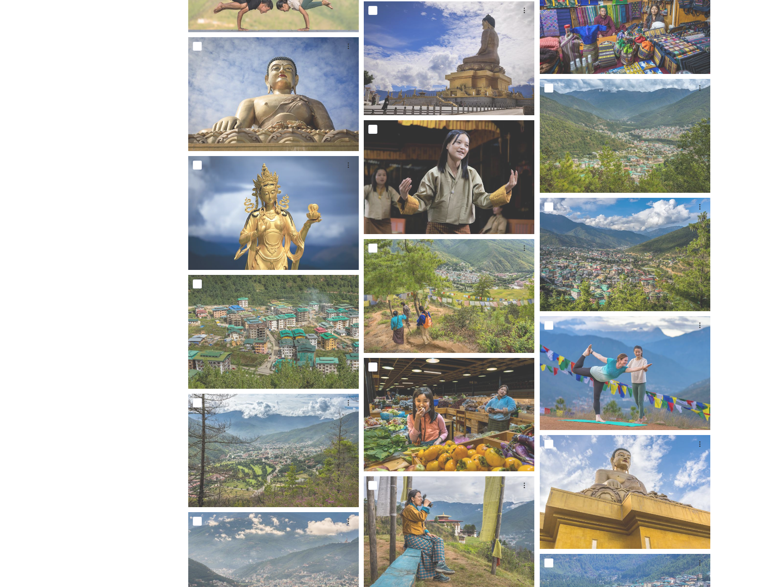
scroll to position [1729, 0]
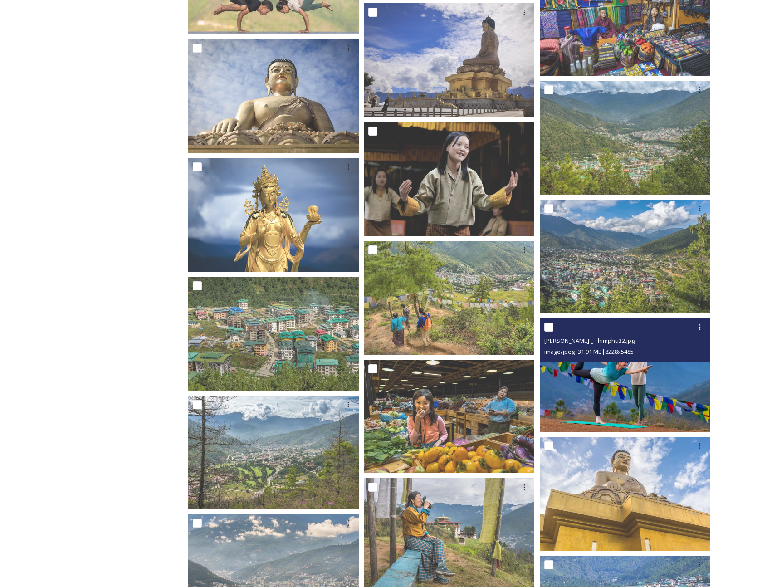
click at [570, 380] on img at bounding box center [625, 375] width 171 height 114
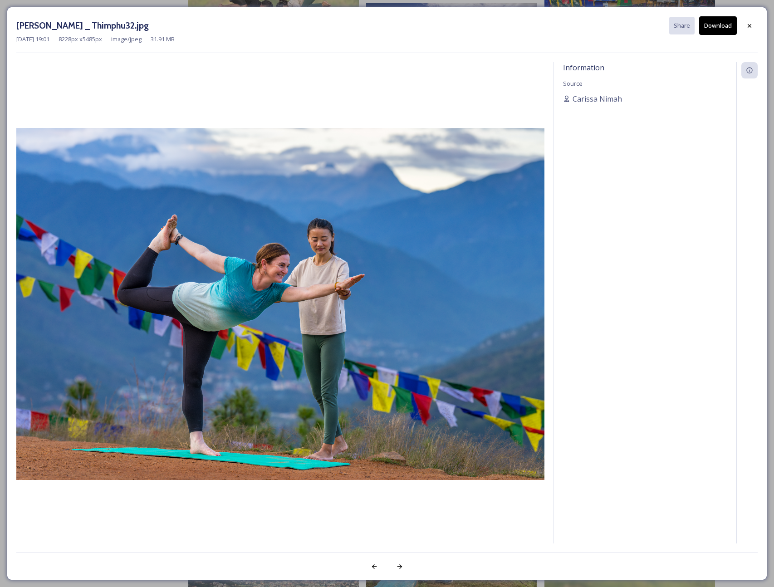
click at [570, 23] on button "Download" at bounding box center [718, 25] width 38 height 19
click at [570, 29] on div at bounding box center [749, 26] width 16 height 16
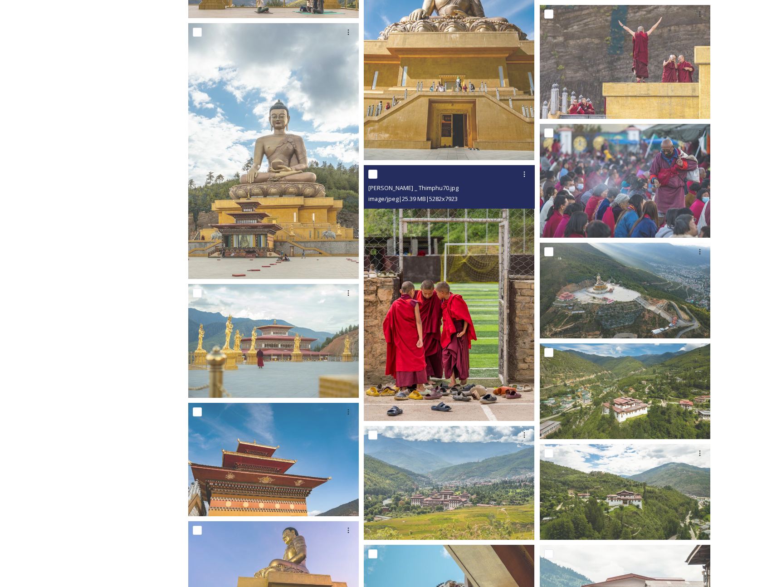
scroll to position [0, 0]
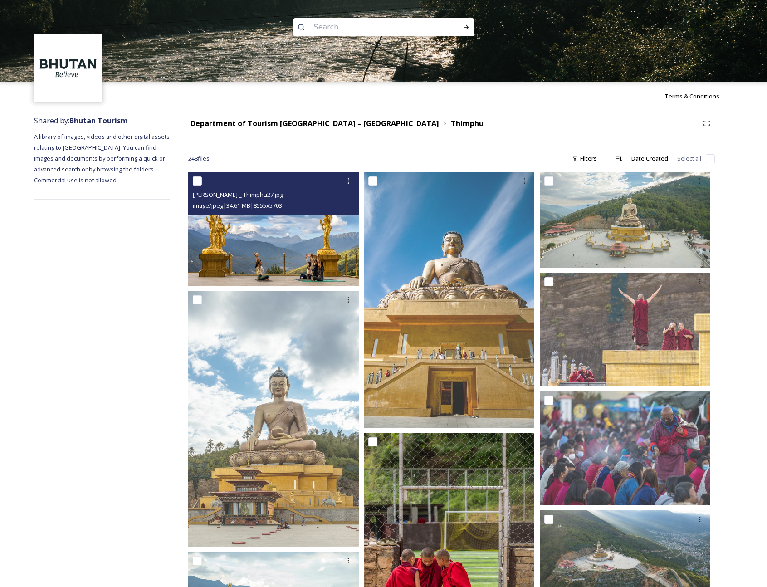
click at [292, 245] on img at bounding box center [273, 229] width 171 height 114
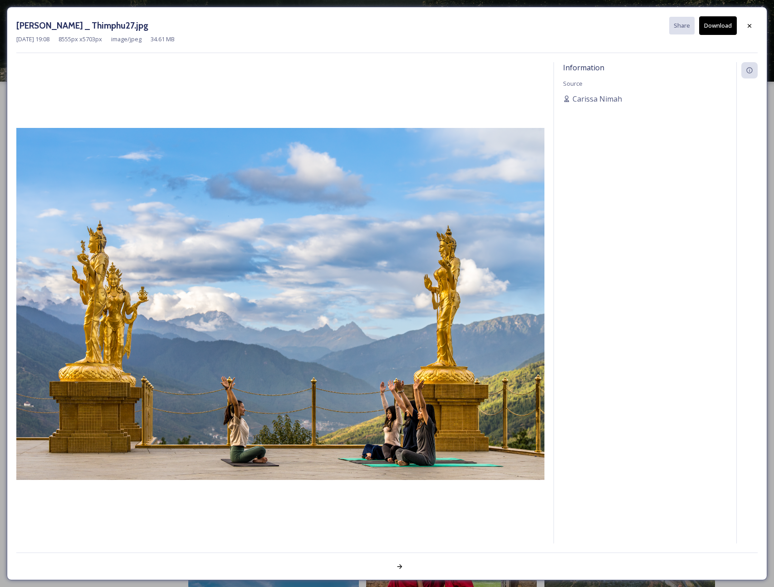
click at [570, 22] on button "Download" at bounding box center [718, 25] width 38 height 19
click at [499, 234] on img at bounding box center [280, 304] width 528 height 352
click at [570, 26] on icon at bounding box center [749, 25] width 7 height 7
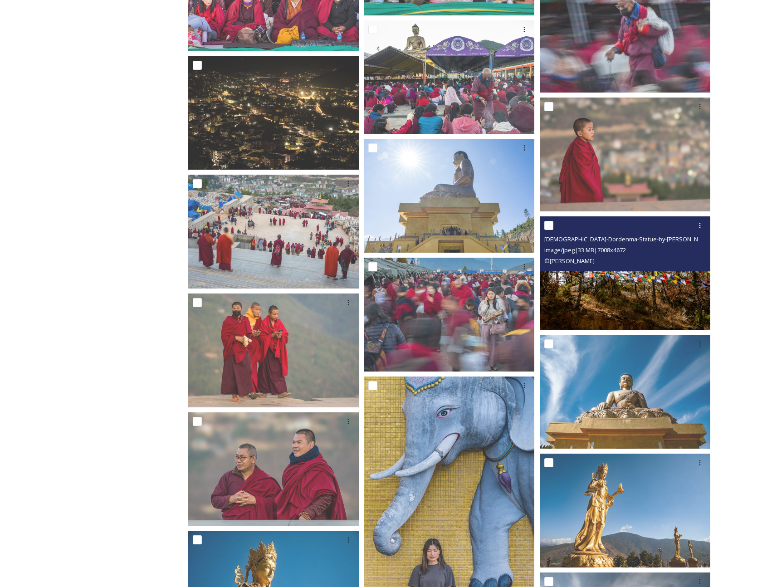
scroll to position [4601, 0]
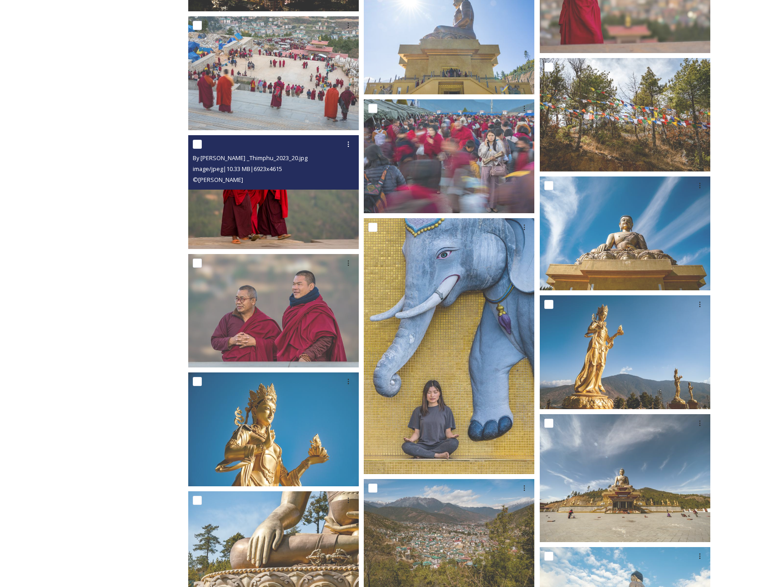
click at [297, 213] on img at bounding box center [273, 192] width 171 height 114
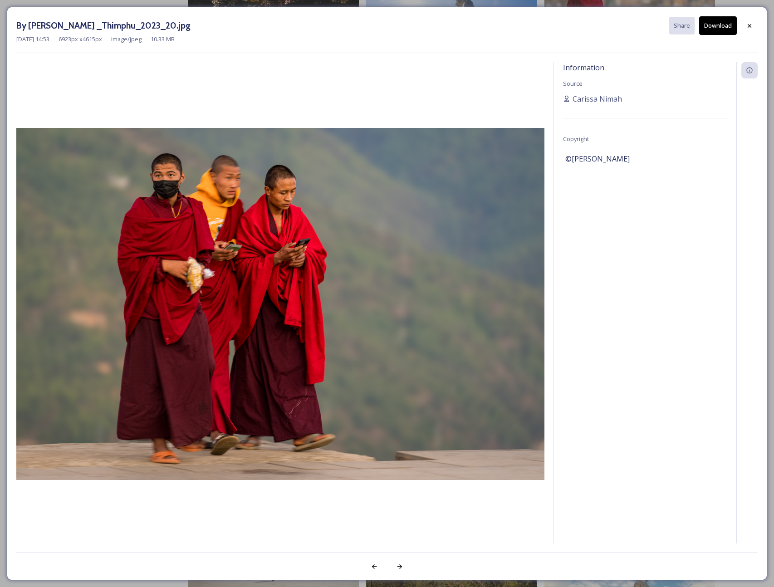
click at [567, 212] on div "Information Source [PERSON_NAME] Copyright ©[PERSON_NAME]" at bounding box center [645, 315] width 182 height 506
click at [570, 25] on icon at bounding box center [749, 25] width 7 height 7
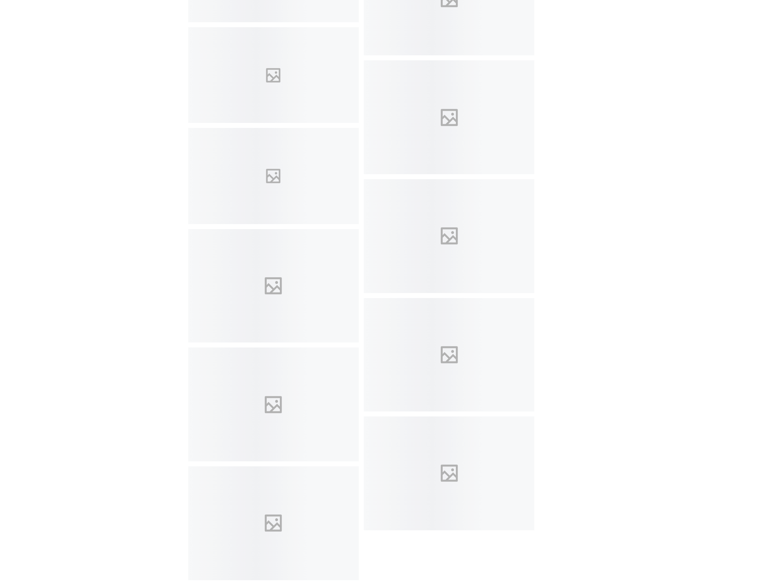
scroll to position [10663, 0]
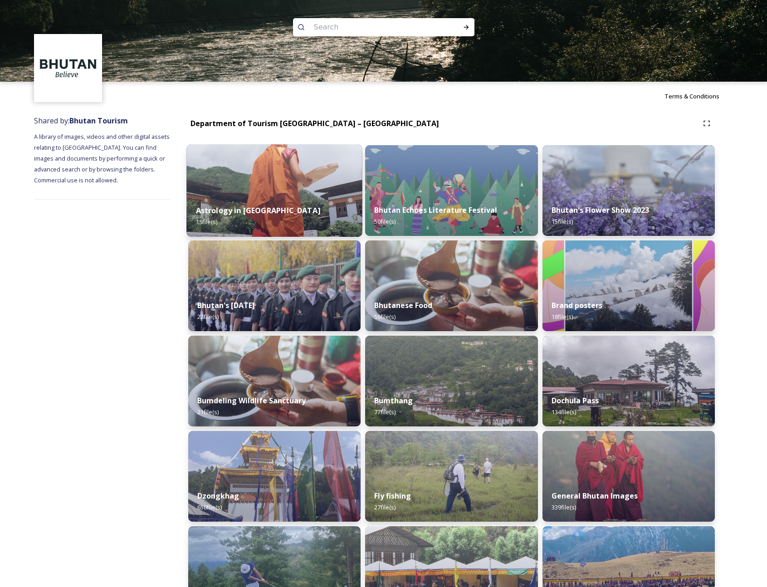
click at [243, 197] on div "Astrology in [GEOGRAPHIC_DATA] 15 file(s)" at bounding box center [275, 216] width 176 height 41
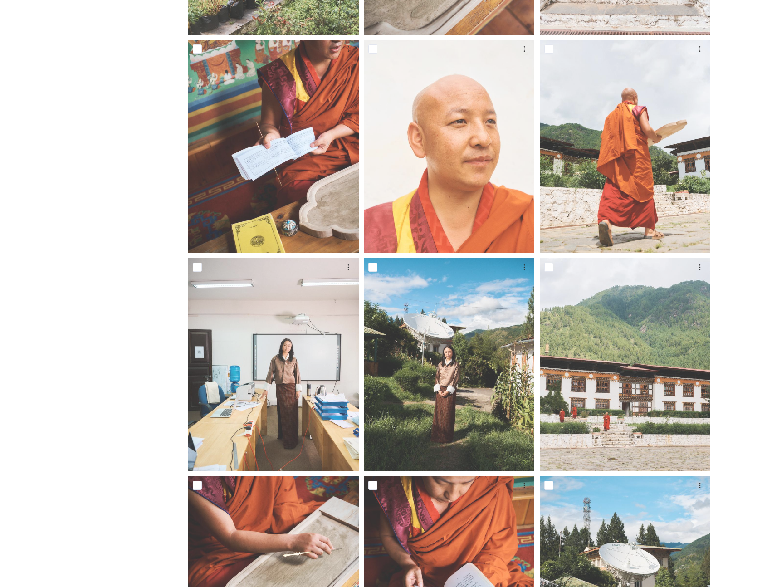
scroll to position [691, 0]
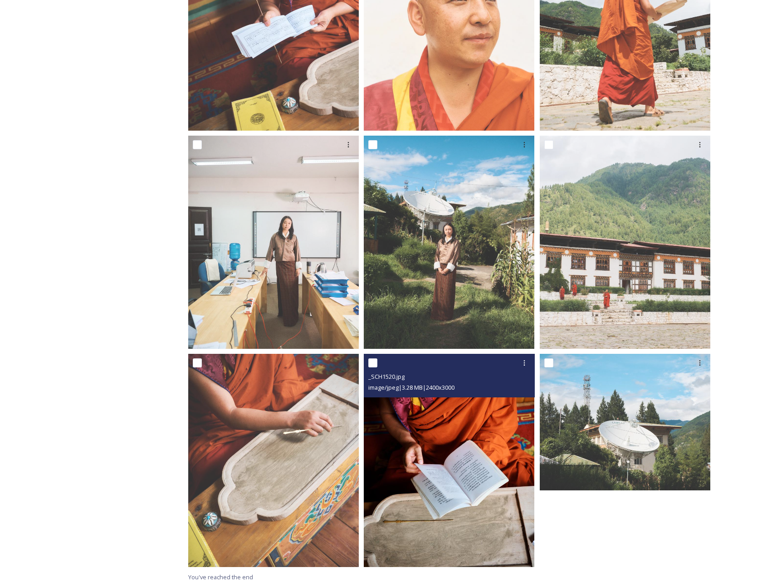
click at [447, 407] on img at bounding box center [449, 460] width 171 height 213
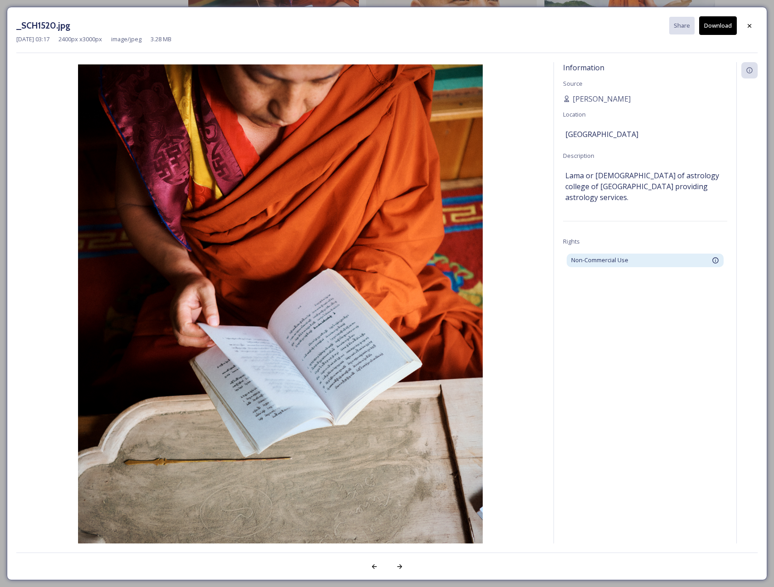
click at [570, 30] on button "Download" at bounding box center [718, 25] width 38 height 19
click at [570, 24] on icon at bounding box center [749, 25] width 7 height 7
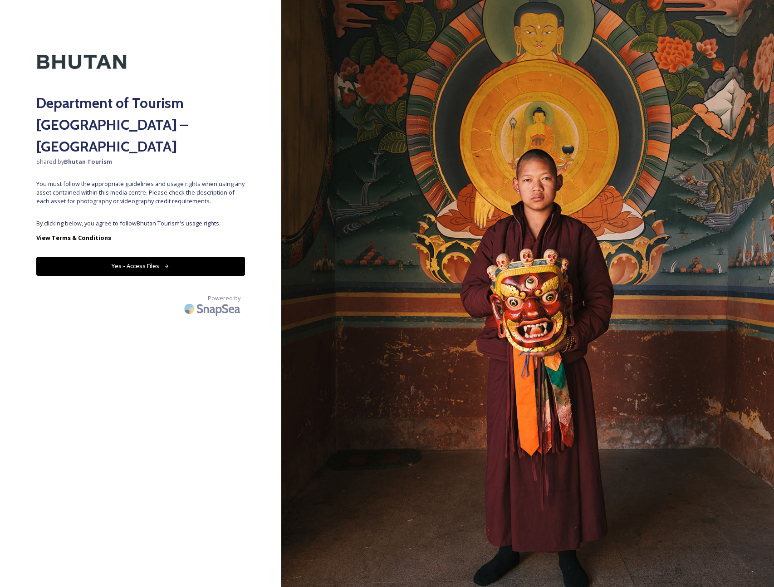
click at [201, 257] on button "Yes - Access Files" at bounding box center [140, 266] width 209 height 19
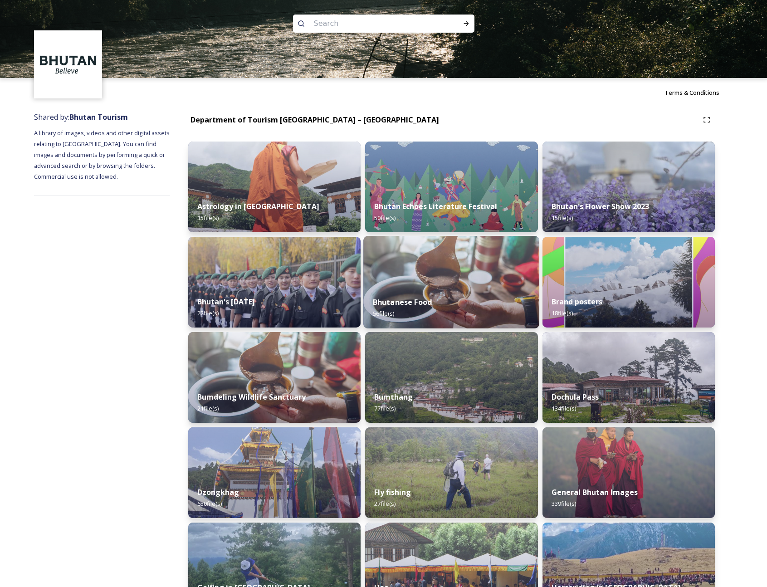
scroll to position [7, 0]
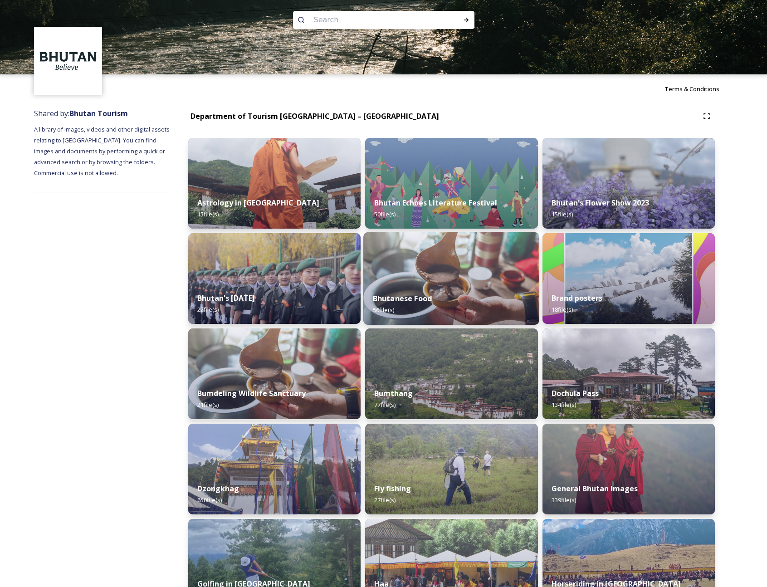
click at [481, 254] on img at bounding box center [452, 278] width 176 height 93
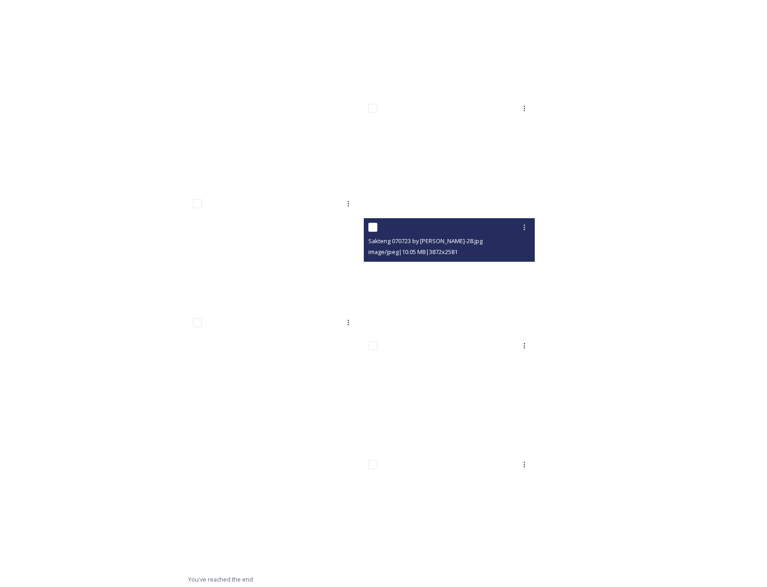
scroll to position [2709, 0]
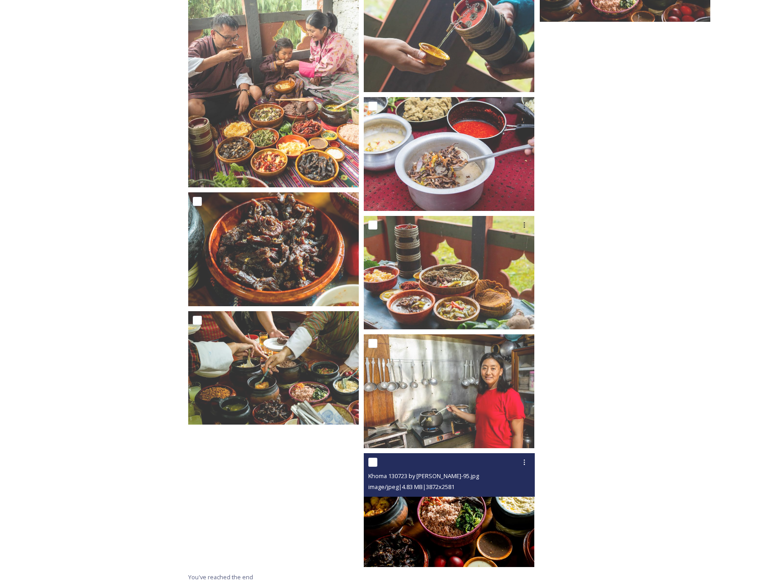
click at [456, 530] on img at bounding box center [449, 510] width 171 height 114
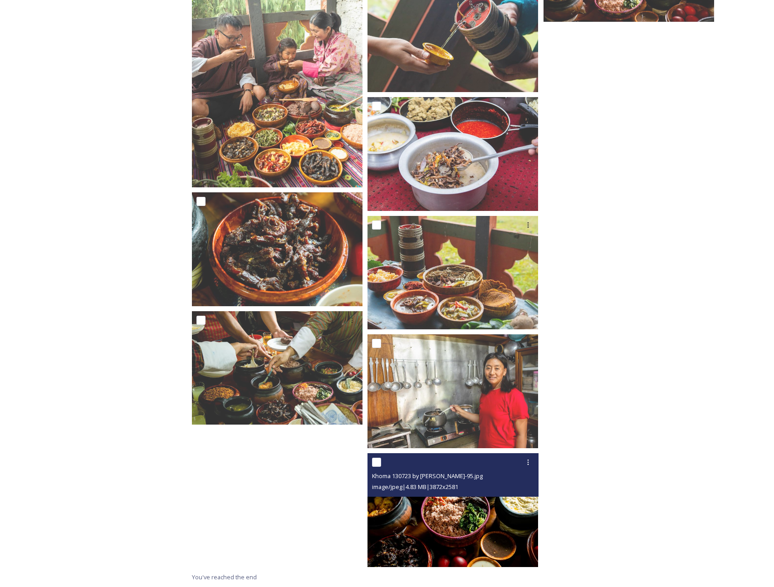
scroll to position [2590, 0]
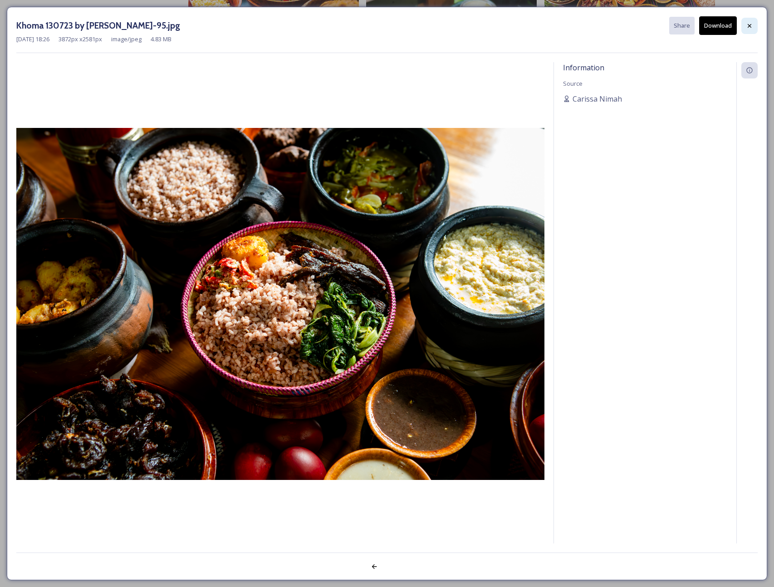
click at [749, 23] on icon at bounding box center [749, 25] width 7 height 7
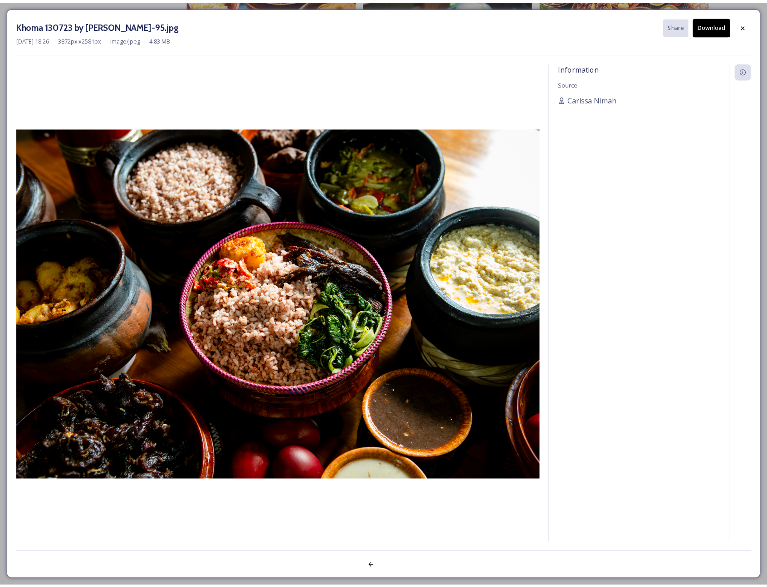
scroll to position [2709, 0]
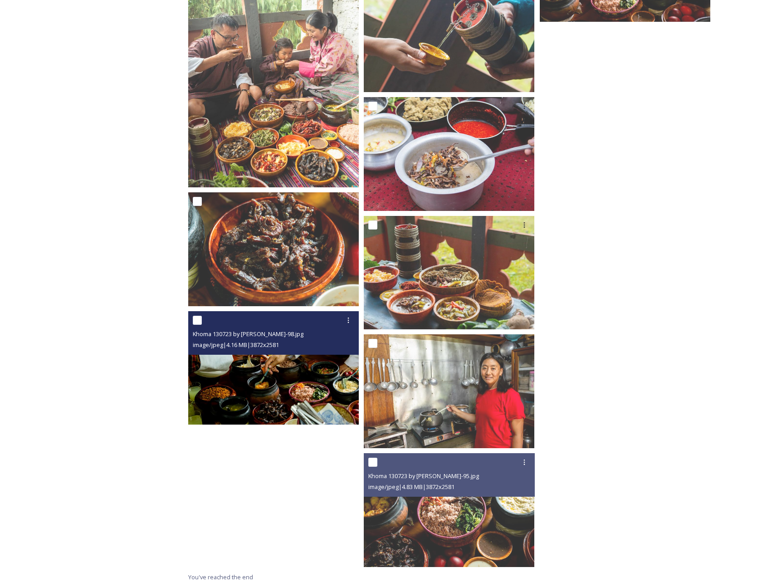
click at [315, 351] on div "Khoma 130723 by Amp Sripimanwat-98.jpg image/jpeg | 4.16 MB | 3872 x 2581" at bounding box center [273, 333] width 171 height 44
click at [311, 386] on img at bounding box center [273, 368] width 171 height 114
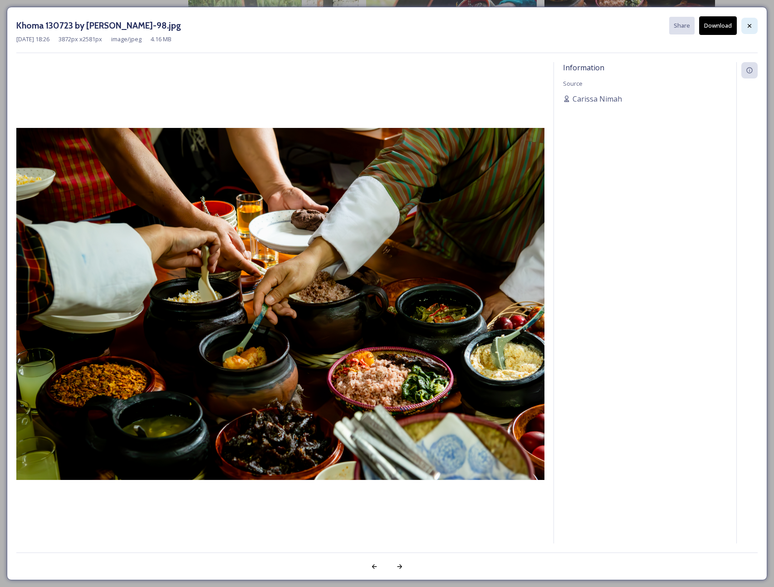
click at [749, 27] on icon at bounding box center [749, 25] width 7 height 7
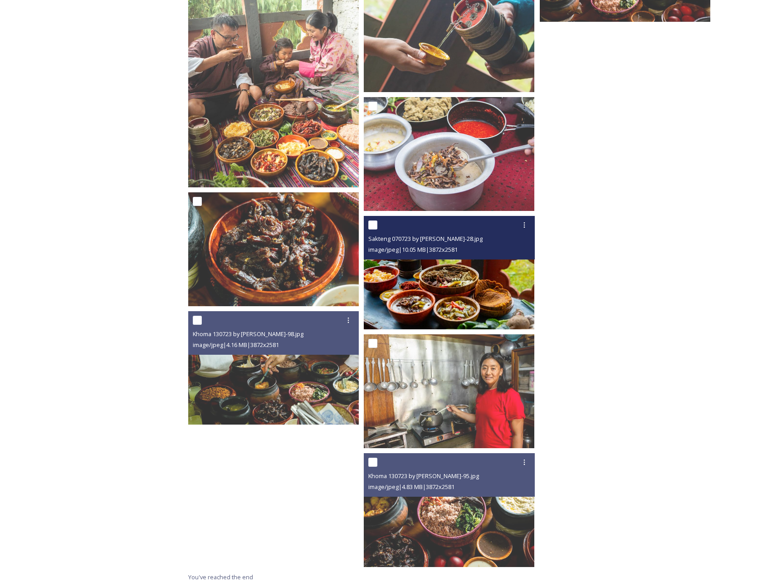
click at [461, 311] on img at bounding box center [449, 273] width 171 height 114
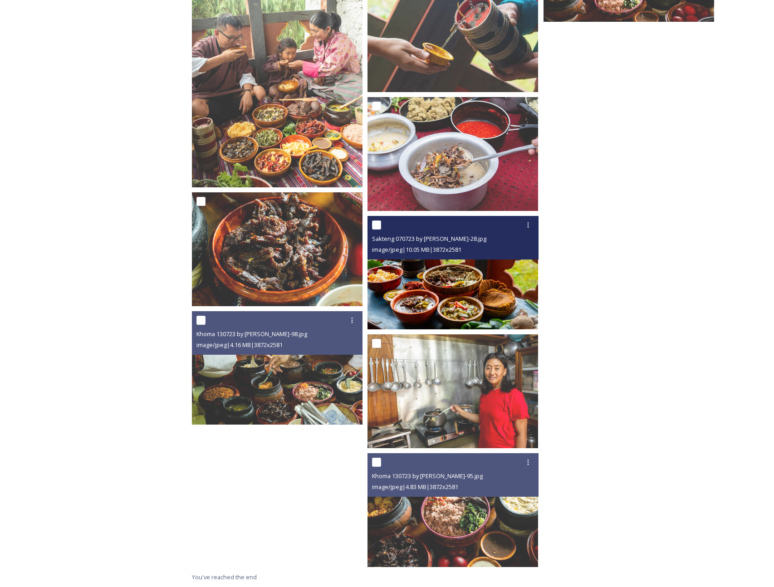
scroll to position [2590, 0]
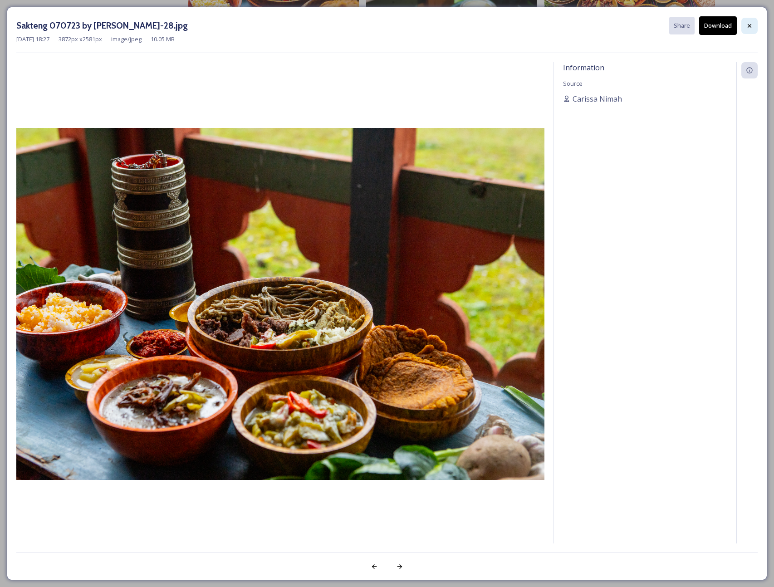
click at [748, 26] on icon at bounding box center [750, 26] width 4 height 4
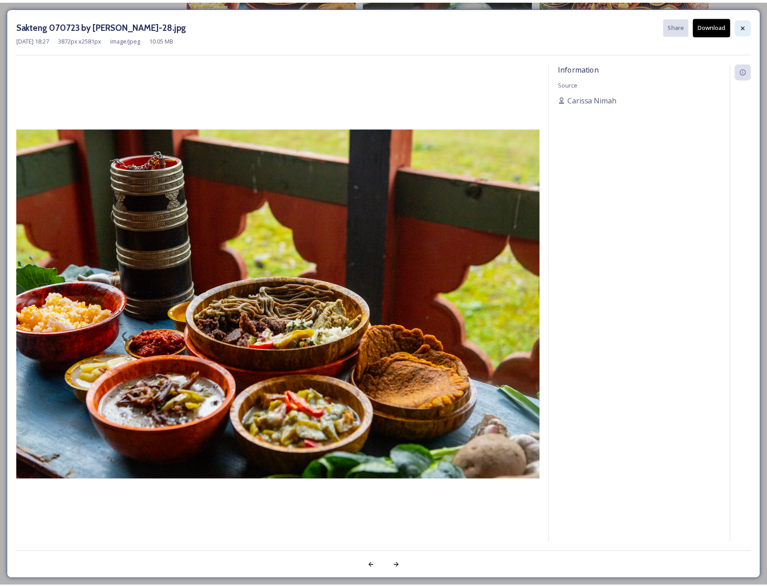
scroll to position [2709, 0]
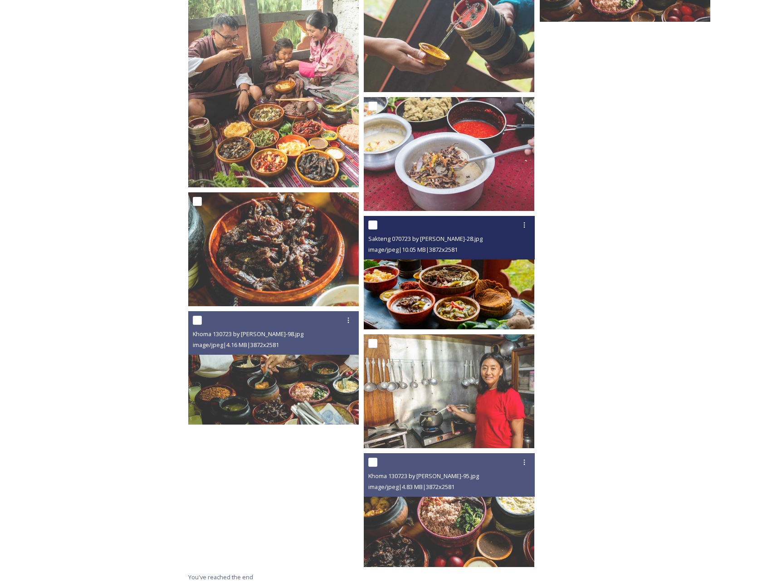
click at [500, 277] on img at bounding box center [449, 273] width 171 height 114
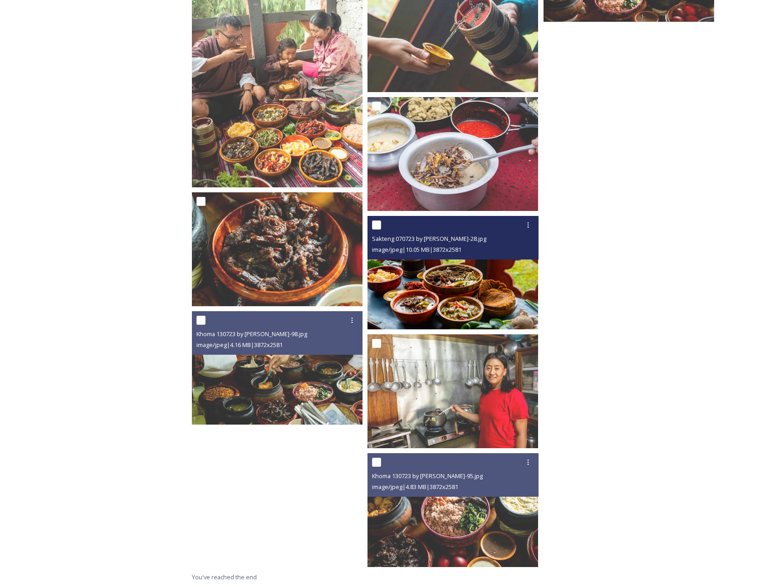
scroll to position [2590, 0]
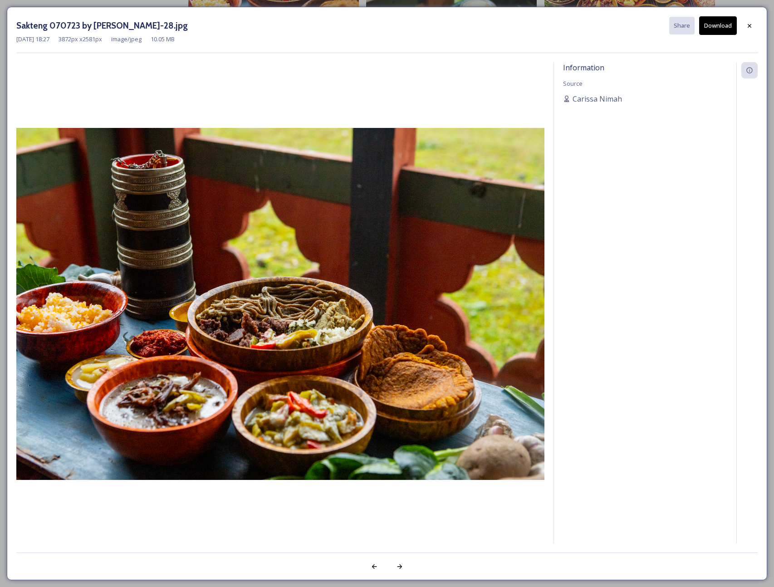
click at [714, 28] on button "Download" at bounding box center [718, 25] width 38 height 19
